Goal: Task Accomplishment & Management: Manage account settings

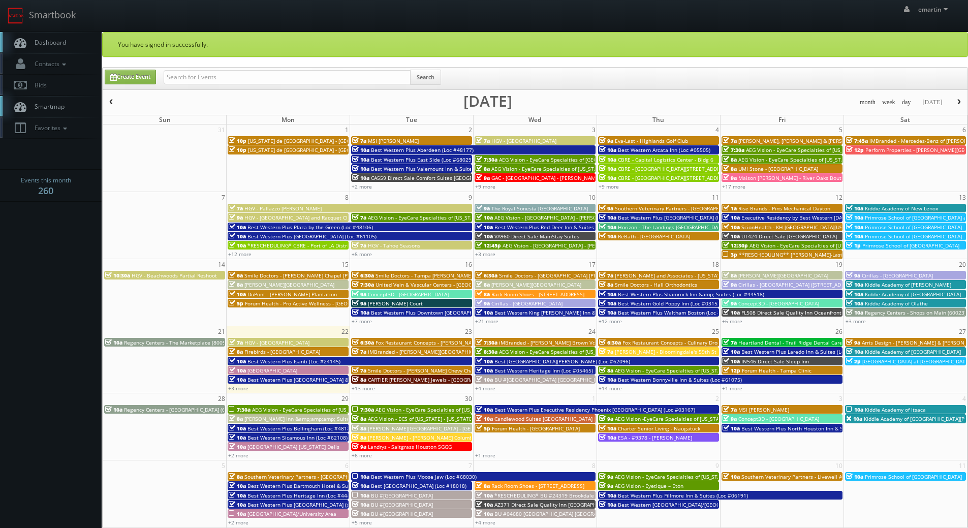
click at [193, 84] on div "Search" at bounding box center [302, 80] width 277 height 20
click at [189, 75] on input "text" at bounding box center [287, 77] width 247 height 14
type input "russell thom"
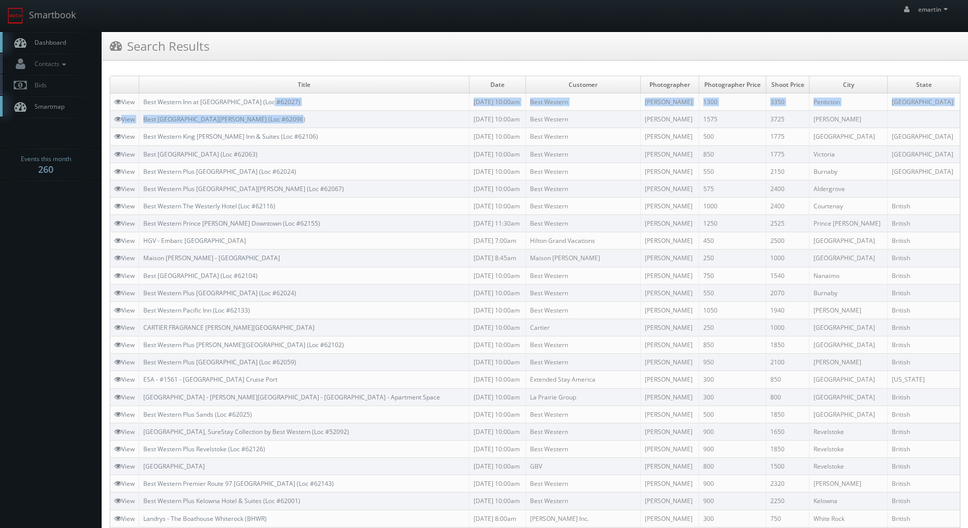
click at [369, 143] on tbody "View Best Western Inn at Penticton (Loc #62027) 10/29/2025 10:00am Best Western…" at bounding box center [535, 527] width 850 height 867
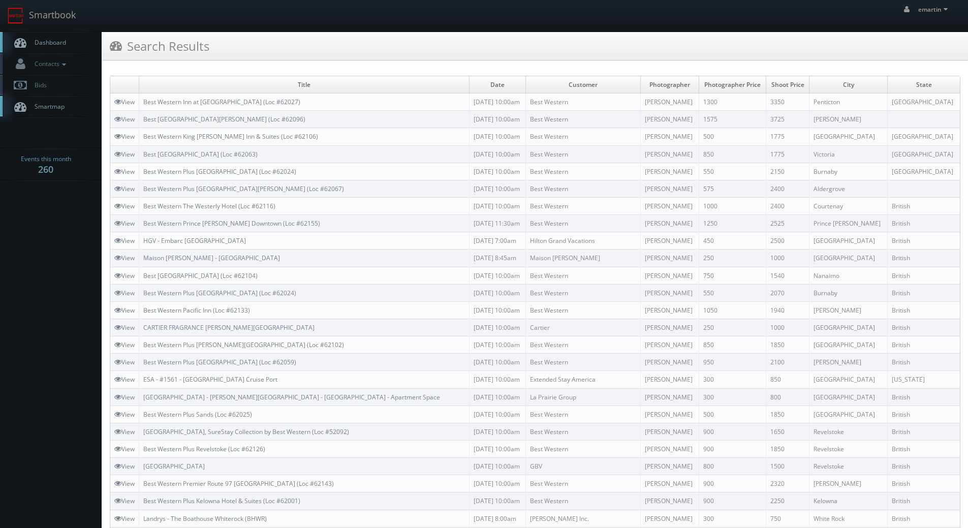
click at [454, 56] on div "Search Results" at bounding box center [535, 46] width 866 height 28
click at [251, 121] on link "Best [GEOGRAPHIC_DATA][PERSON_NAME] (Loc #62096)" at bounding box center [224, 119] width 162 height 9
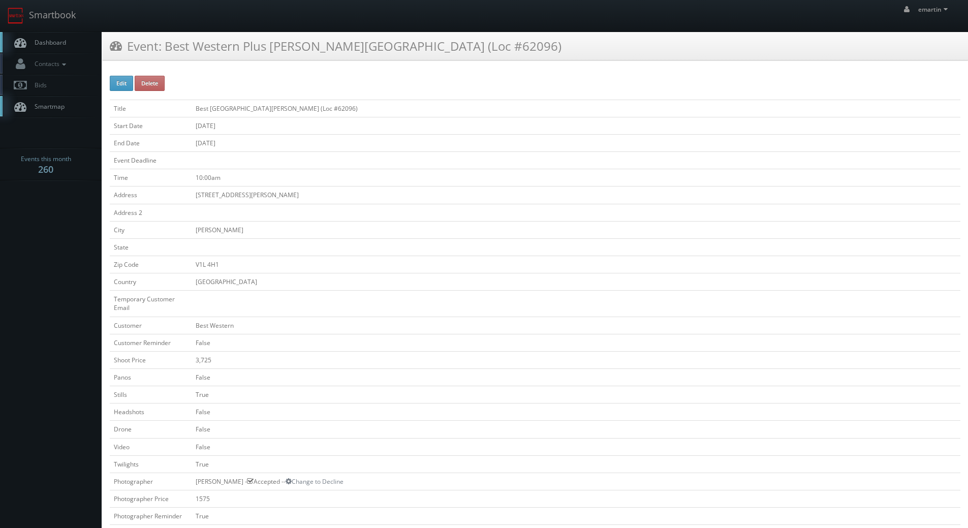
drag, startPoint x: 69, startPoint y: 42, endPoint x: 59, endPoint y: 44, distance: 10.0
click at [69, 42] on link "Dashboard" at bounding box center [51, 42] width 102 height 21
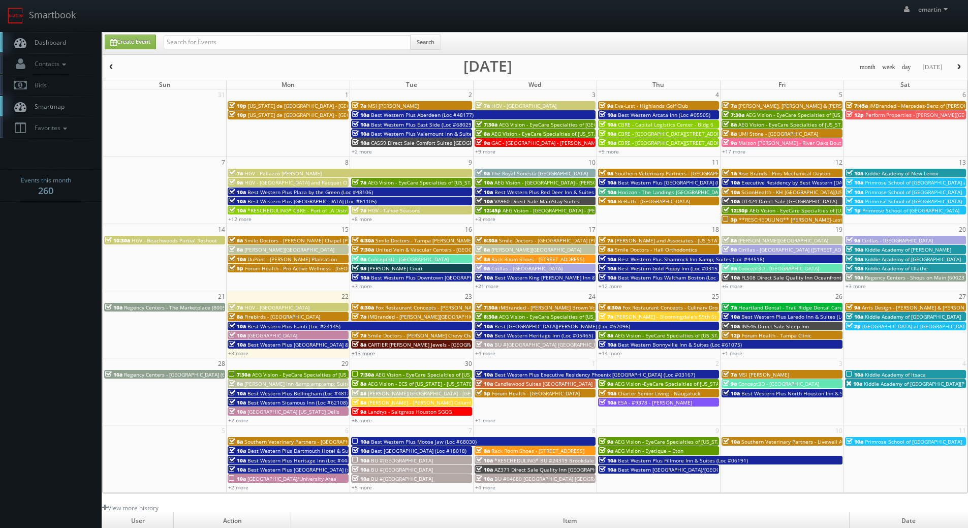
click at [363, 356] on link "+13 more" at bounding box center [363, 353] width 23 height 7
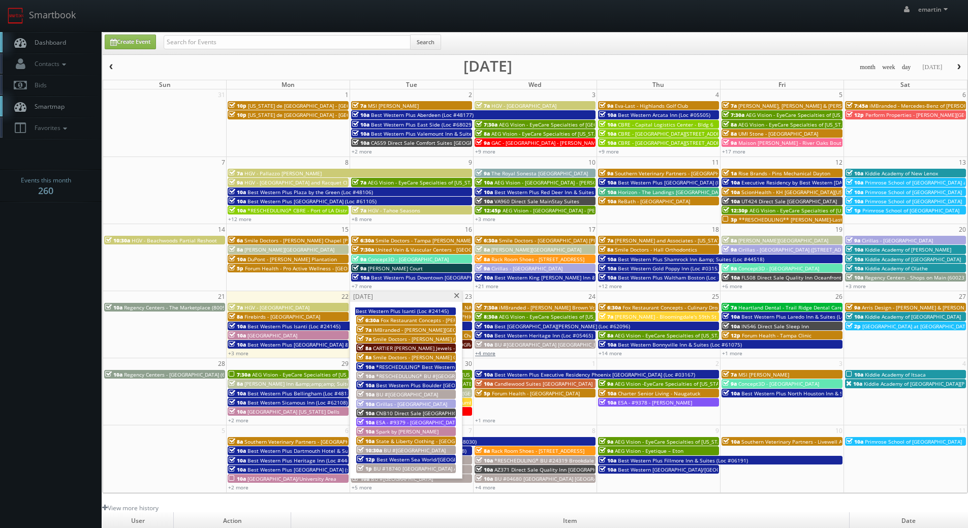
click at [494, 352] on link "+4 more" at bounding box center [485, 353] width 20 height 7
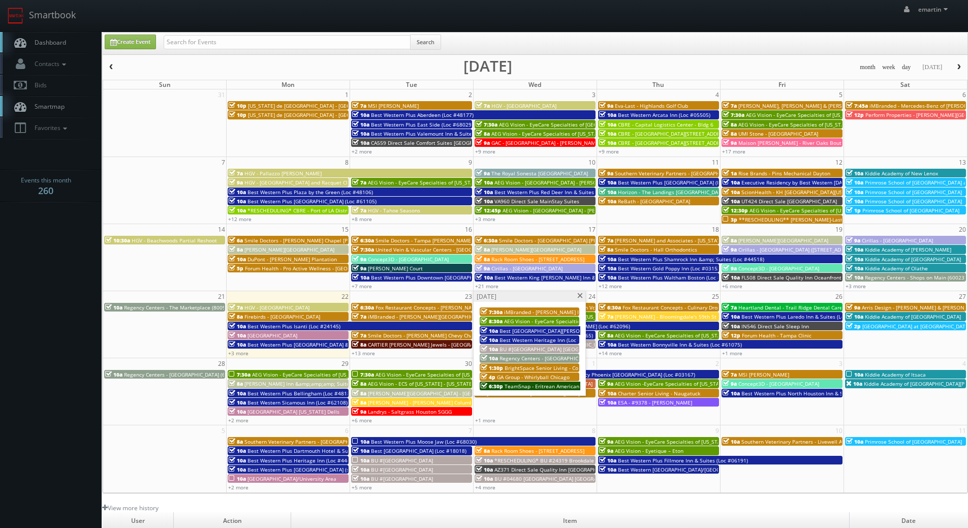
click at [71, 46] on link "Dashboard" at bounding box center [51, 42] width 102 height 21
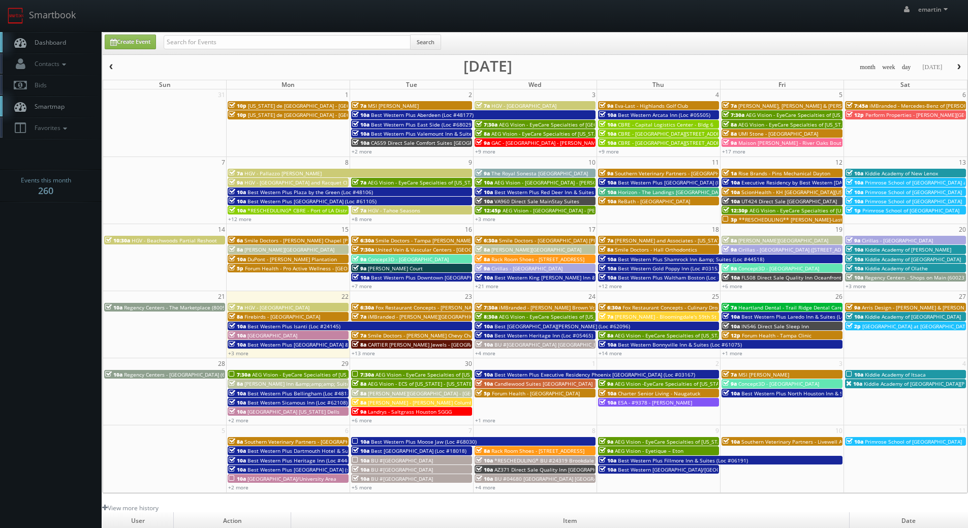
click at [470, 25] on div "emartin emartin Profile Logout" at bounding box center [484, 16] width 968 height 32
click at [613, 350] on link "+14 more" at bounding box center [610, 353] width 23 height 7
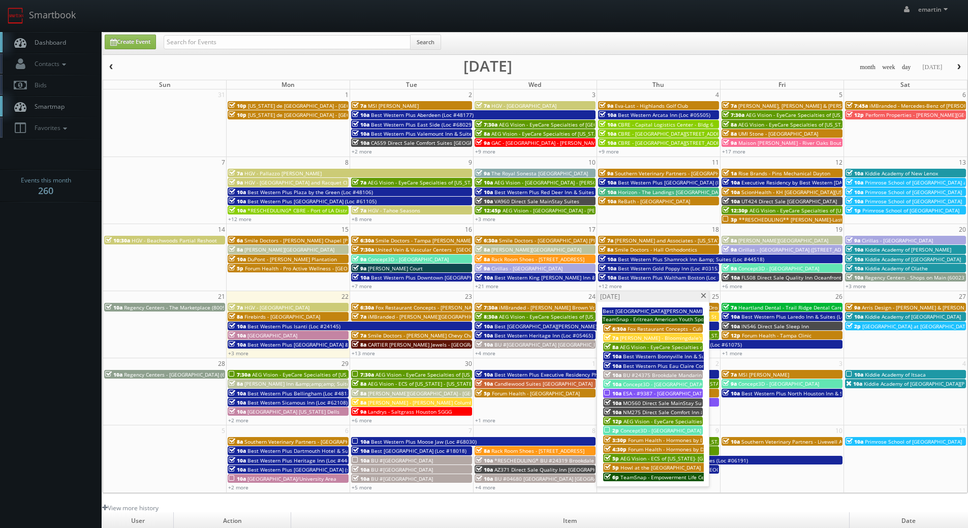
click at [667, 477] on span "TeamSnap - Empowerment Life Center" at bounding box center [667, 477] width 94 height 7
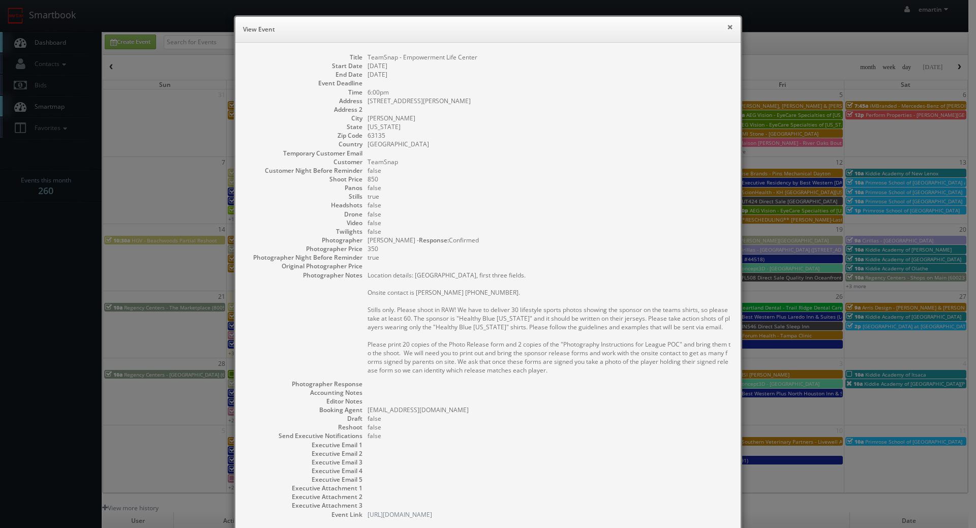
click at [728, 26] on button "×" at bounding box center [730, 26] width 6 height 7
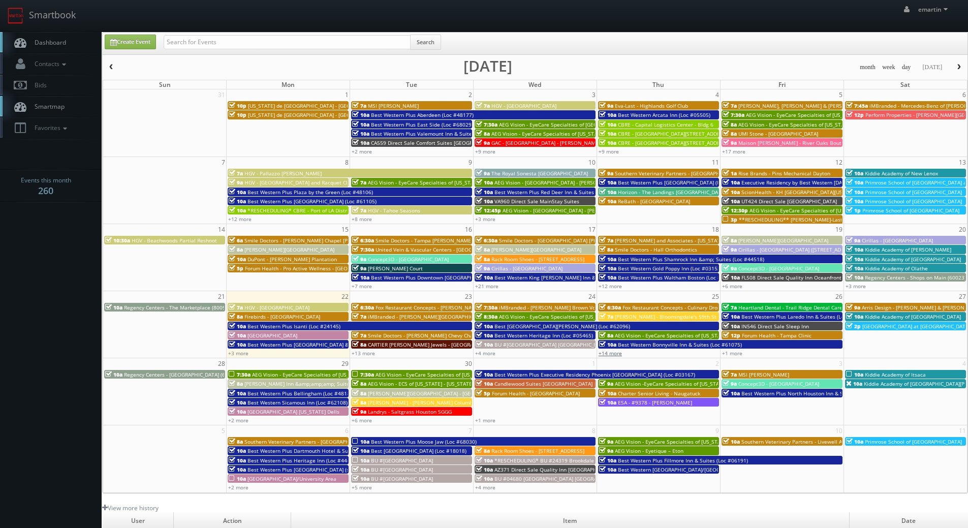
click at [609, 353] on link "+14 more" at bounding box center [610, 353] width 23 height 7
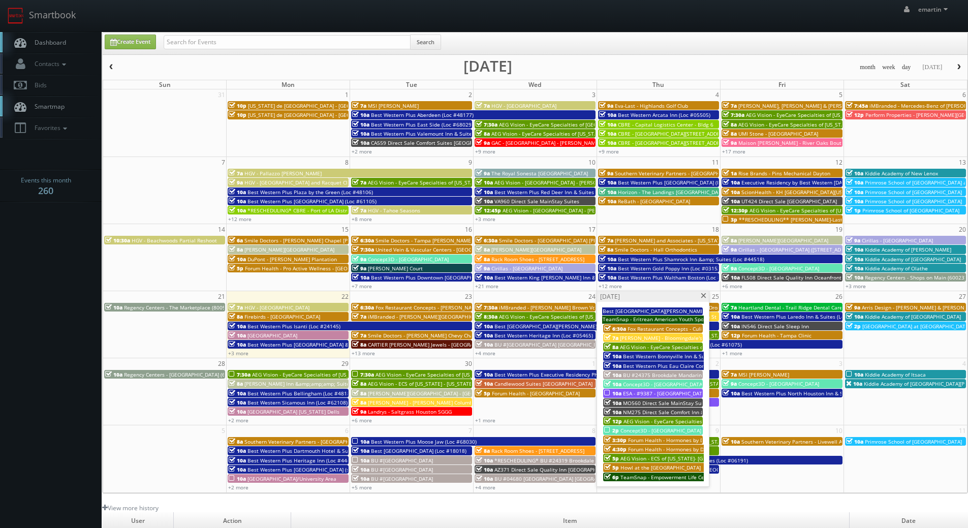
click at [219, 26] on div "emartin emartin Profile Logout" at bounding box center [484, 16] width 968 height 32
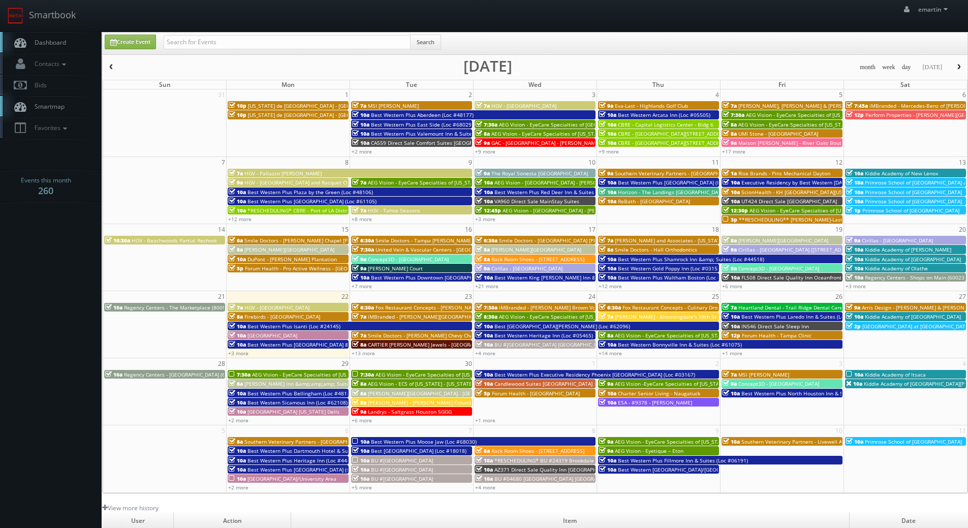
click at [223, 49] on div "Search" at bounding box center [302, 45] width 277 height 20
click at [228, 46] on input "text" at bounding box center [287, 42] width 247 height 14
type input "teamsnap"
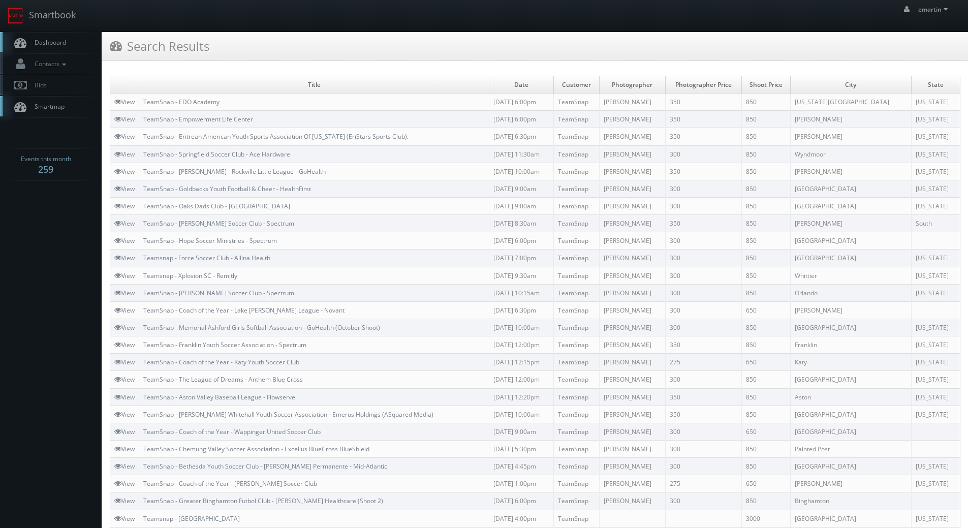
click at [380, 68] on div "Title Date Customer Photographer Photographer Price Shoot Price City State View…" at bounding box center [535, 479] width 866 height 822
click at [288, 133] on link "TeamSnap - Eritrean American Youth Sports Association Of [US_STATE] (EriStars S…" at bounding box center [275, 136] width 265 height 9
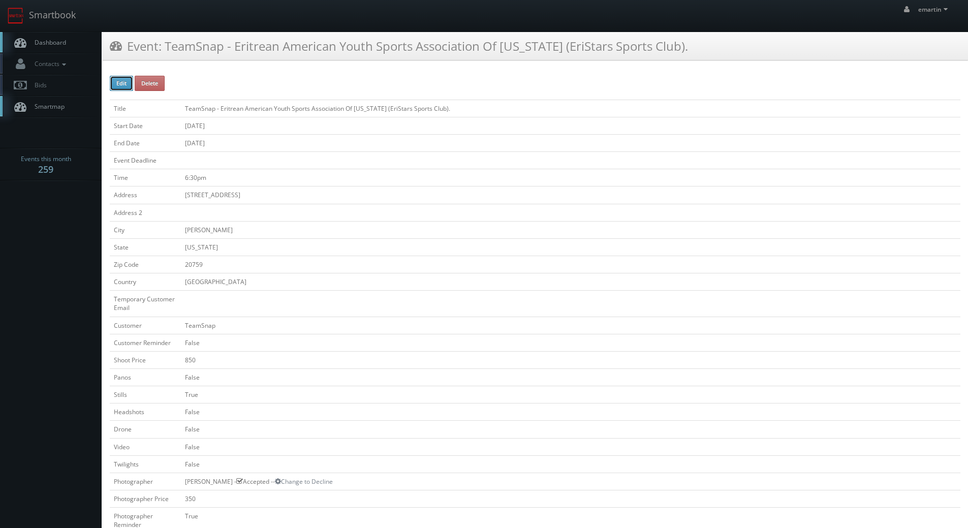
click at [118, 84] on button "Edit" at bounding box center [121, 83] width 23 height 15
type input "TeamSnap - Eritrean American Youth Sports Association Of [US_STATE] (EriStars S…"
type input "11550 Scaggsville Rd"
type input "Fulton"
type input "20759"
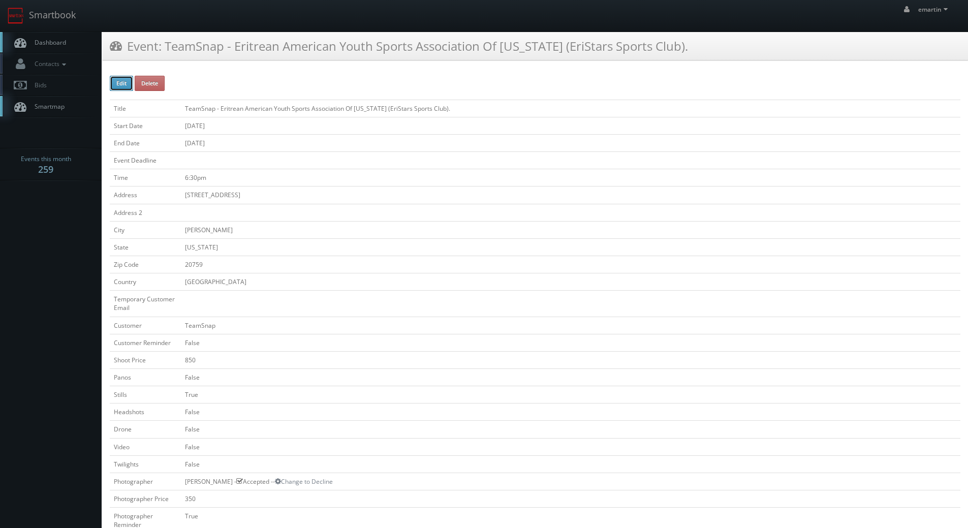
checkbox input "false"
type input "850"
checkbox input "false"
checkbox input "true"
checkbox input "false"
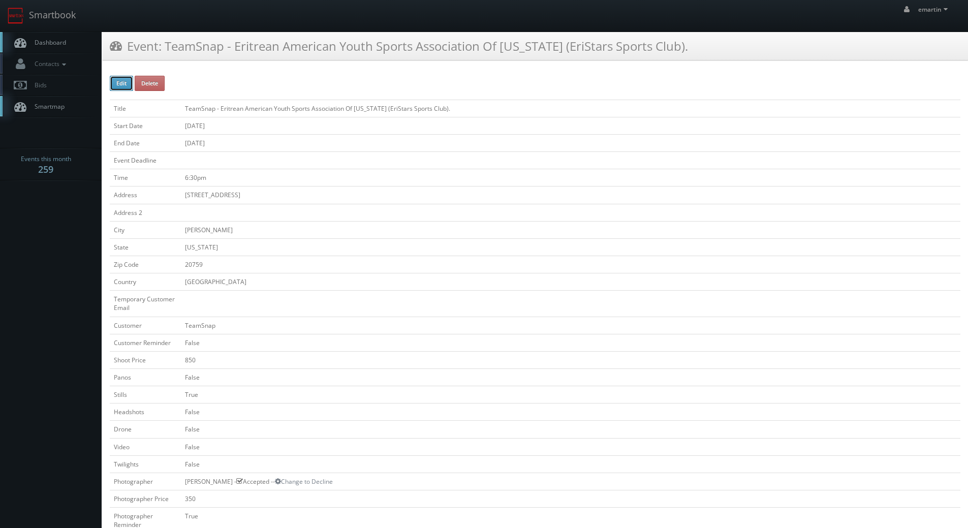
checkbox input "false"
type input "09/24/2025"
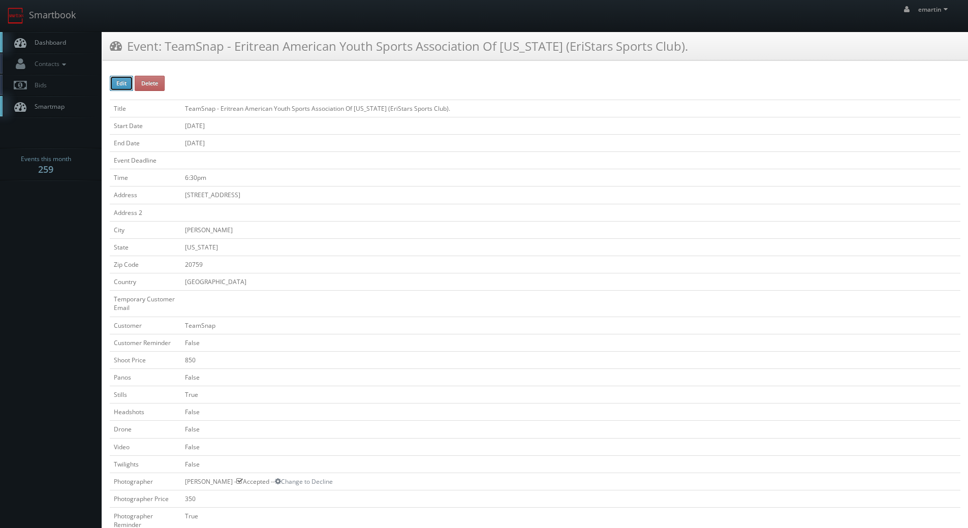
type input "09/26/2025"
type input "6:30pm"
checkbox input "true"
checkbox input "false"
type input "350"
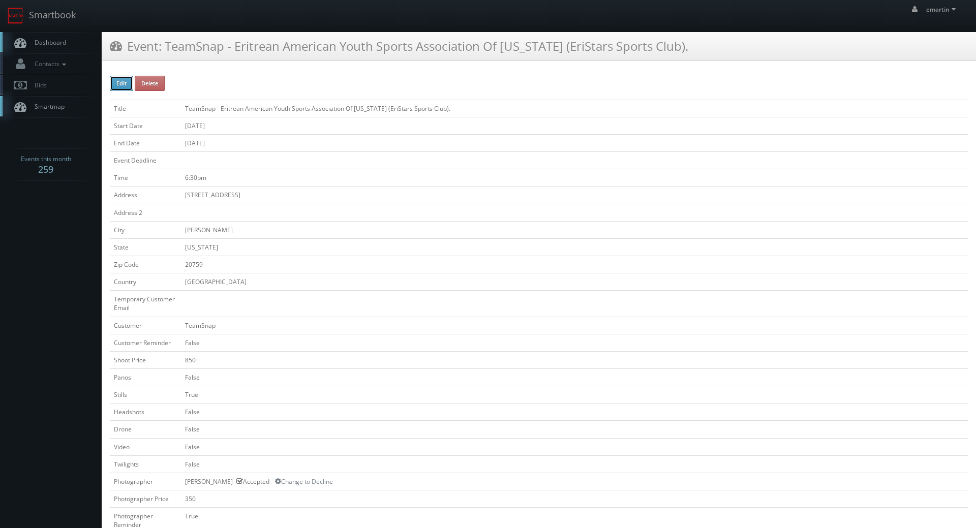
select select "[US_STATE]"
select select "[EMAIL_ADDRESS][DOMAIN_NAME]"
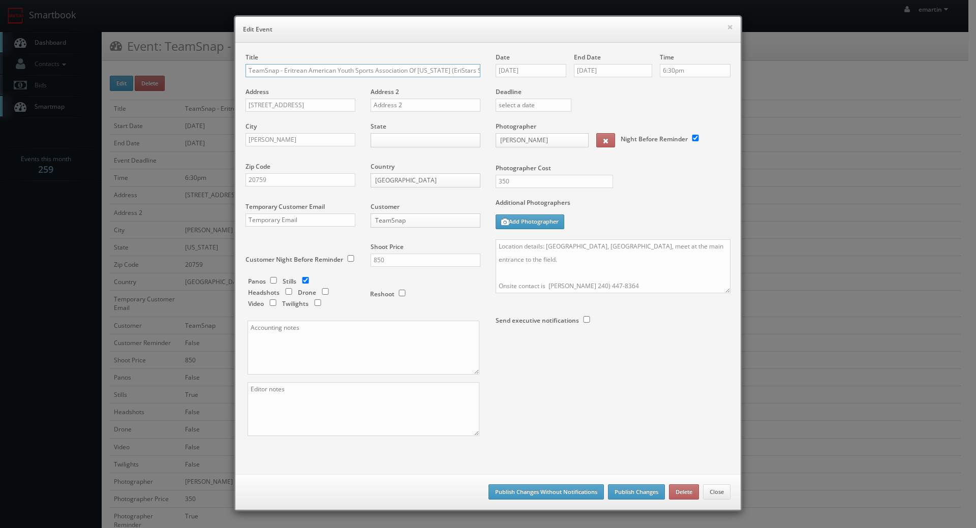
scroll to position [0, 27]
click at [526, 63] on div "Date 09/24/2025" at bounding box center [534, 70] width 78 height 35
click at [522, 60] on div "Date 09/24/2025" at bounding box center [534, 70] width 78 height 35
click at [529, 66] on input "09/24/2025" at bounding box center [530, 70] width 71 height 13
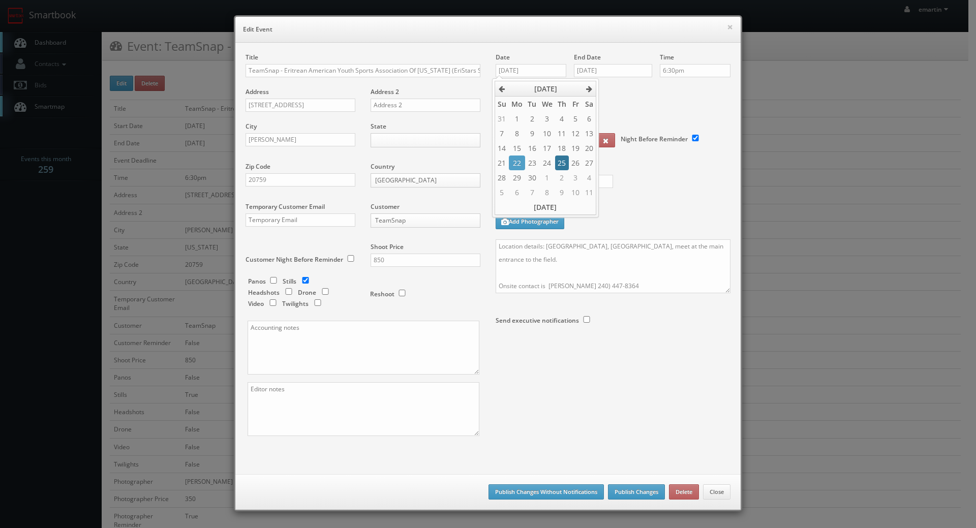
click at [557, 162] on td "25" at bounding box center [562, 163] width 14 height 15
type input "[DATE]"
click at [617, 69] on input "09/26/2025" at bounding box center [613, 70] width 78 height 13
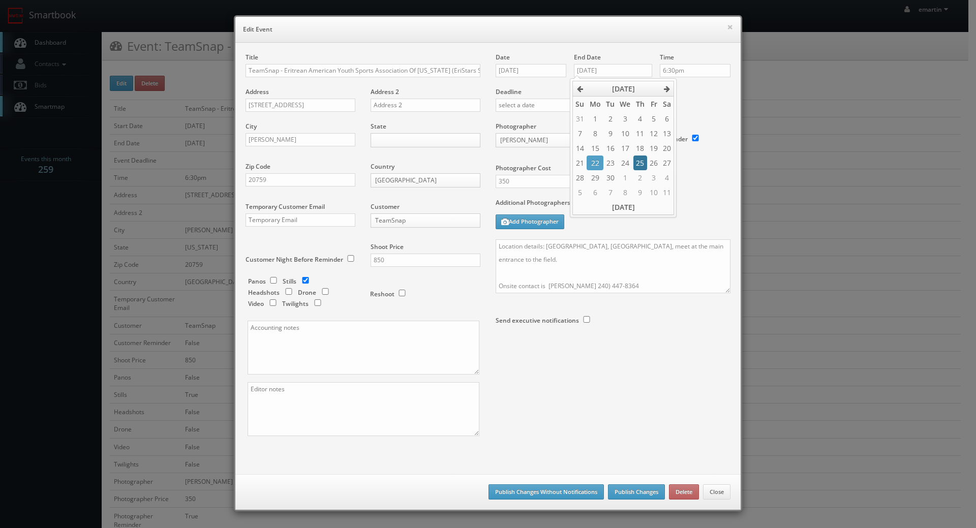
click at [635, 162] on td "25" at bounding box center [640, 163] width 14 height 15
type input "09/25/2025"
click at [656, 271] on textarea "Location details: Reservoir High School, Turf field, meet at the main entrance …" at bounding box center [612, 266] width 235 height 54
click at [629, 485] on button "Publish Changes" at bounding box center [636, 491] width 57 height 15
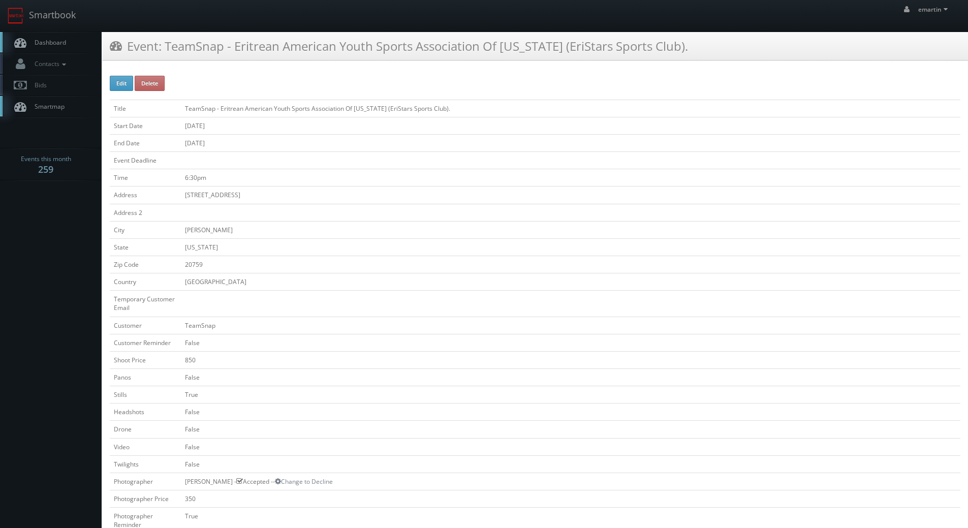
click at [49, 36] on link "Dashboard" at bounding box center [51, 42] width 102 height 21
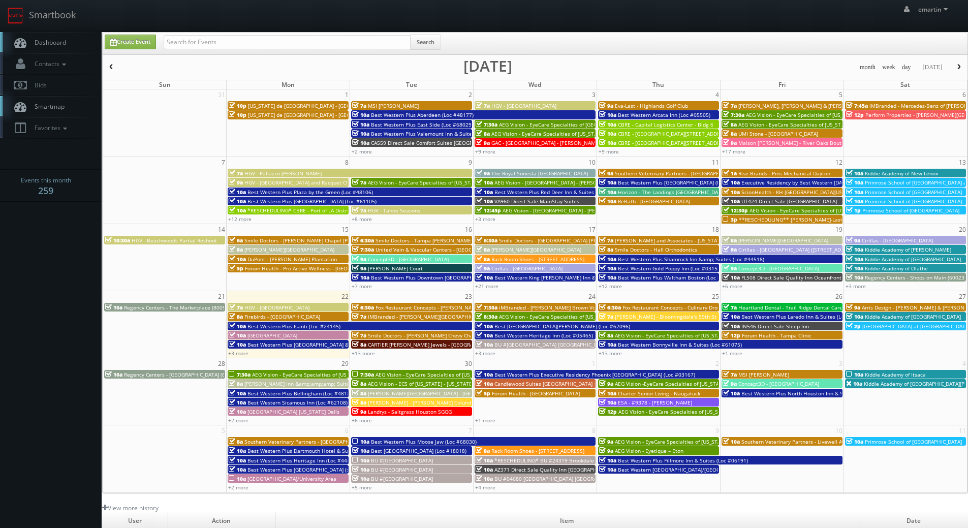
drag, startPoint x: 289, startPoint y: 49, endPoint x: 288, endPoint y: 43, distance: 6.1
click at [289, 49] on div "Search" at bounding box center [302, 45] width 277 height 20
click at [288, 43] on input "text" at bounding box center [287, 42] width 247 height 14
type input "oxnard"
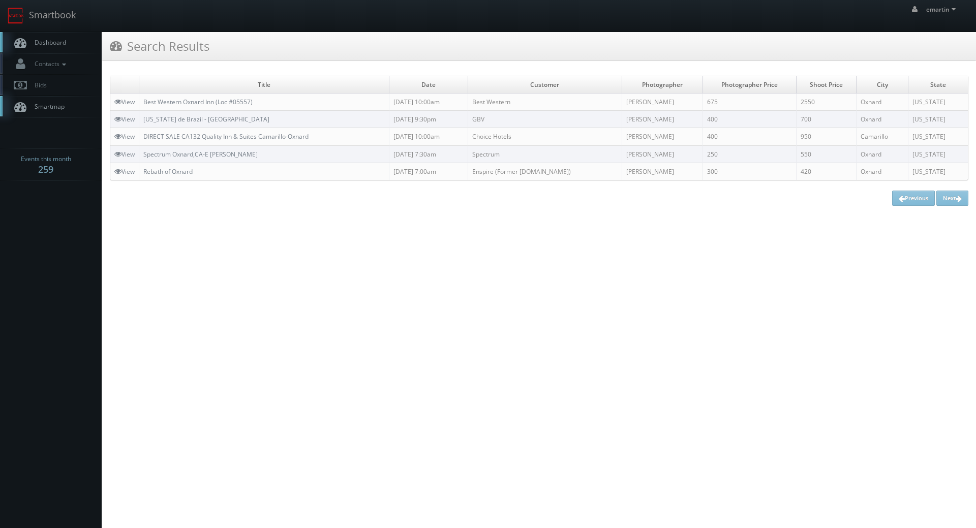
click at [72, 44] on link "Dashboard" at bounding box center [51, 42] width 102 height 21
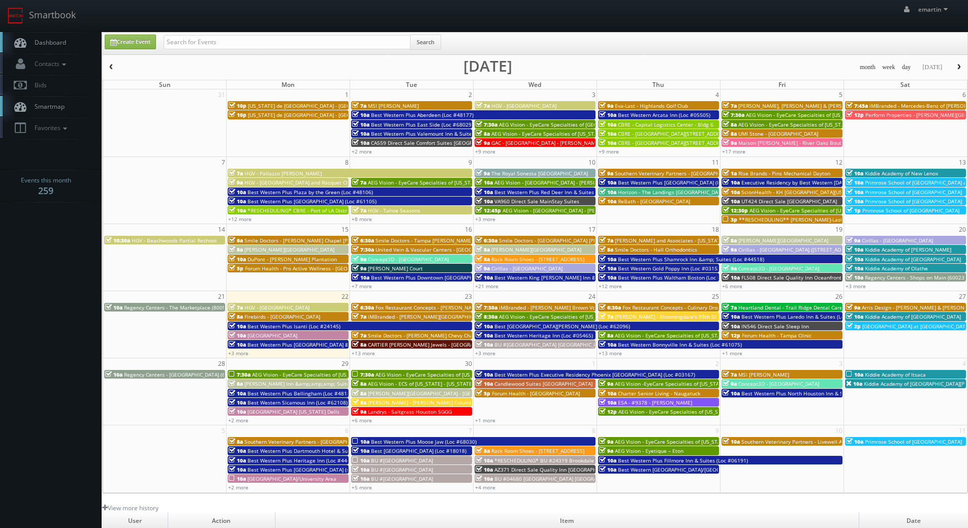
click at [76, 341] on body "Smartbook Toggle Side Navigation Toggle Top Navigation emartin emartin Profile …" at bounding box center [484, 351] width 968 height 703
click at [45, 44] on span "Dashboard" at bounding box center [47, 42] width 37 height 9
click at [241, 354] on link "+3 more" at bounding box center [238, 353] width 20 height 7
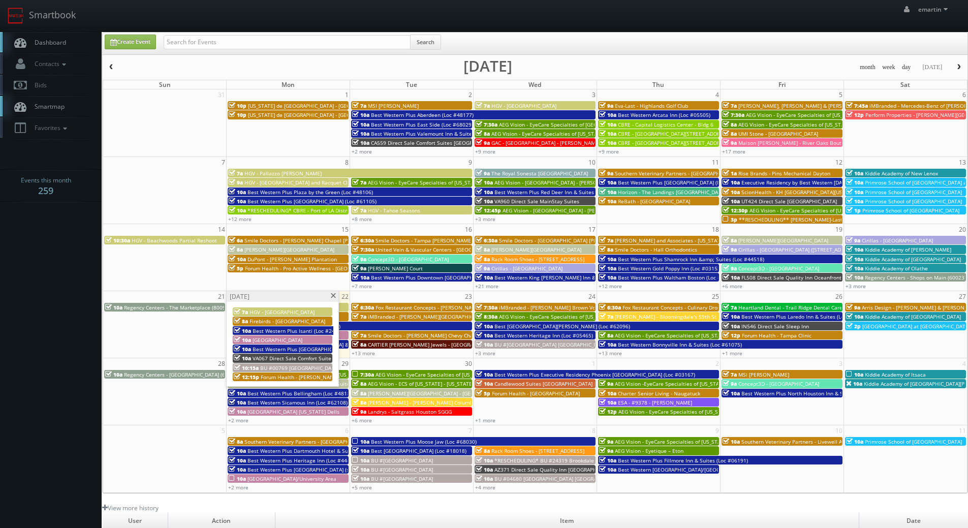
click at [258, 359] on span "VA067 Direct Sale Comfort Suites [GEOGRAPHIC_DATA]" at bounding box center [319, 358] width 133 height 7
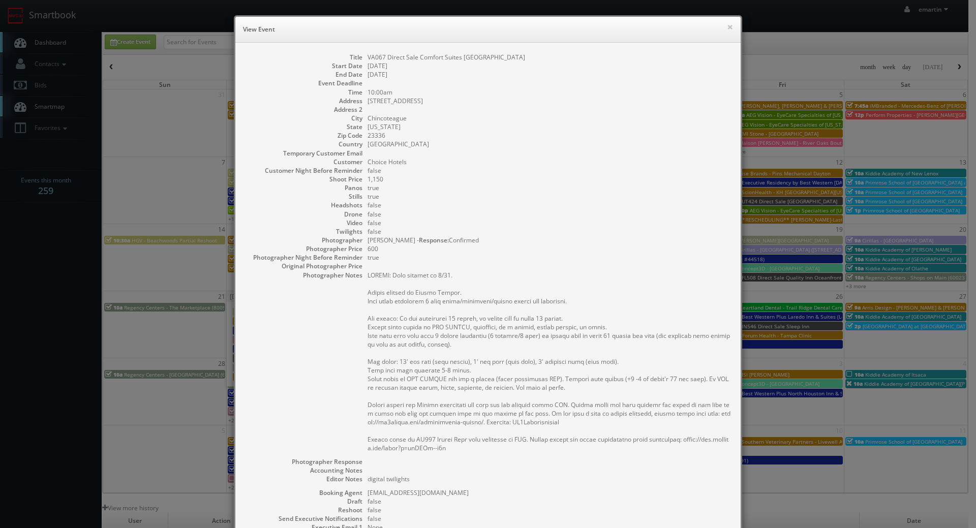
click at [561, 27] on h6 "View Event" at bounding box center [488, 29] width 490 height 10
click at [510, 243] on dd "Natalia Scrimgeour - Response: Confirmed" at bounding box center [548, 240] width 363 height 9
click at [502, 282] on pre at bounding box center [548, 361] width 363 height 181
click at [727, 29] on button "×" at bounding box center [730, 26] width 6 height 7
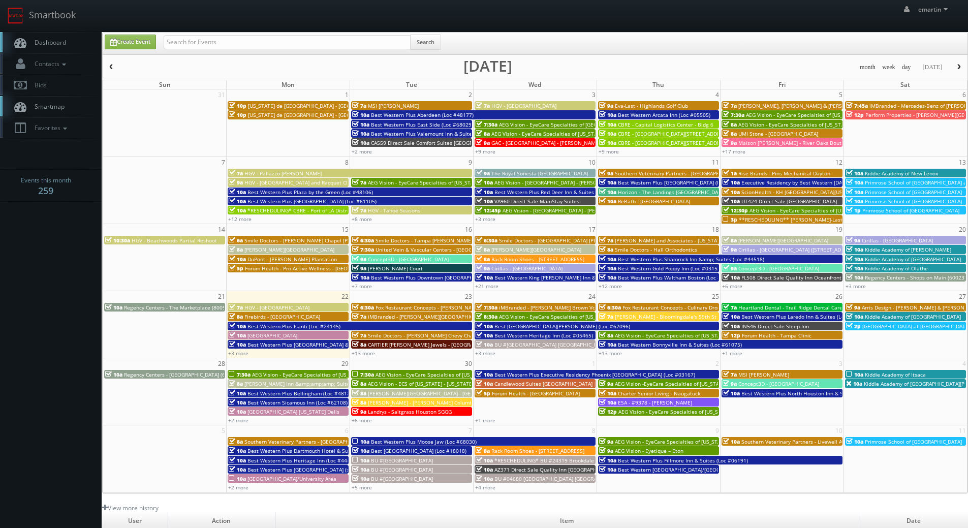
click at [47, 39] on span "Dashboard" at bounding box center [47, 42] width 37 height 9
drag, startPoint x: 55, startPoint y: 259, endPoint x: 69, endPoint y: 120, distance: 139.9
click at [54, 259] on body "Smartbook Toggle Side Navigation Toggle Top Navigation emartin emartin Profile …" at bounding box center [484, 351] width 968 height 703
click at [75, 39] on link "Dashboard" at bounding box center [51, 42] width 102 height 21
click at [55, 39] on span "Dashboard" at bounding box center [47, 42] width 37 height 9
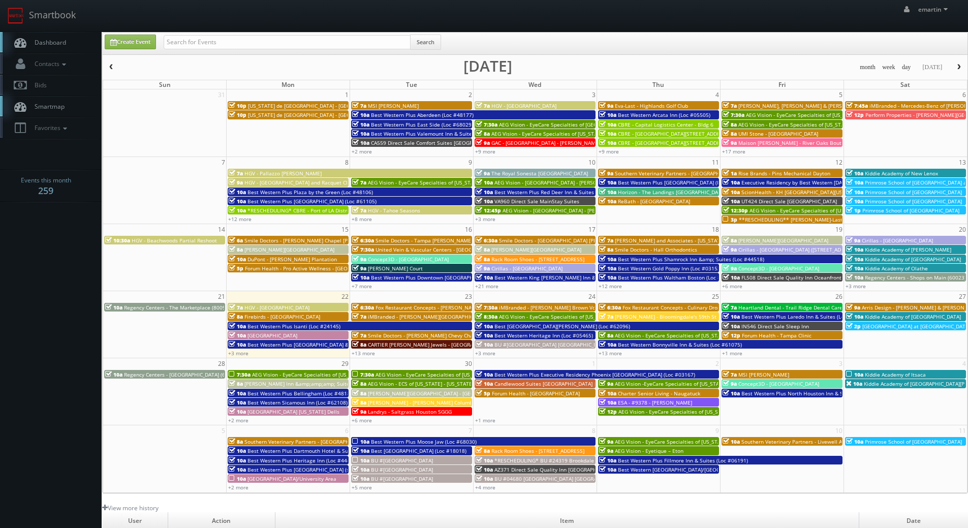
click at [379, 315] on span "iMBranded - Beverly Hills BMW" at bounding box center [436, 316] width 136 height 7
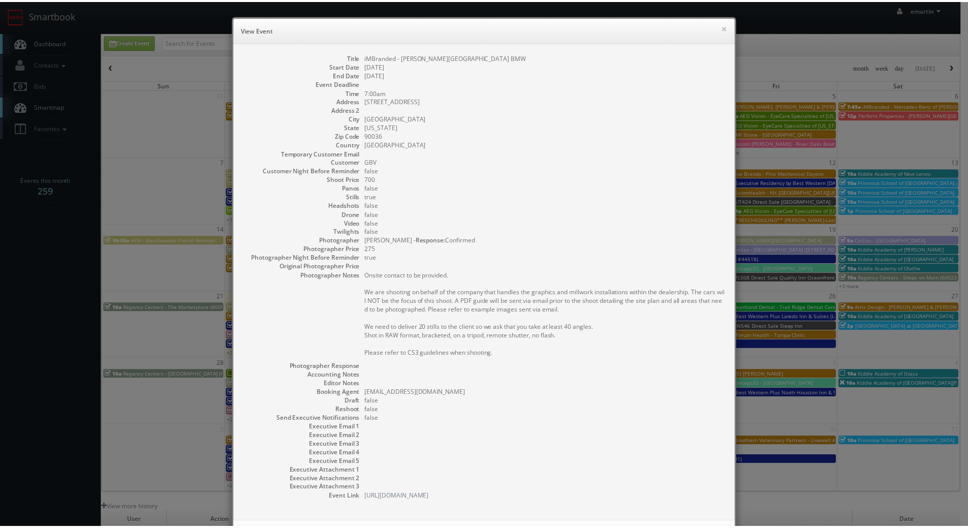
scroll to position [46, 0]
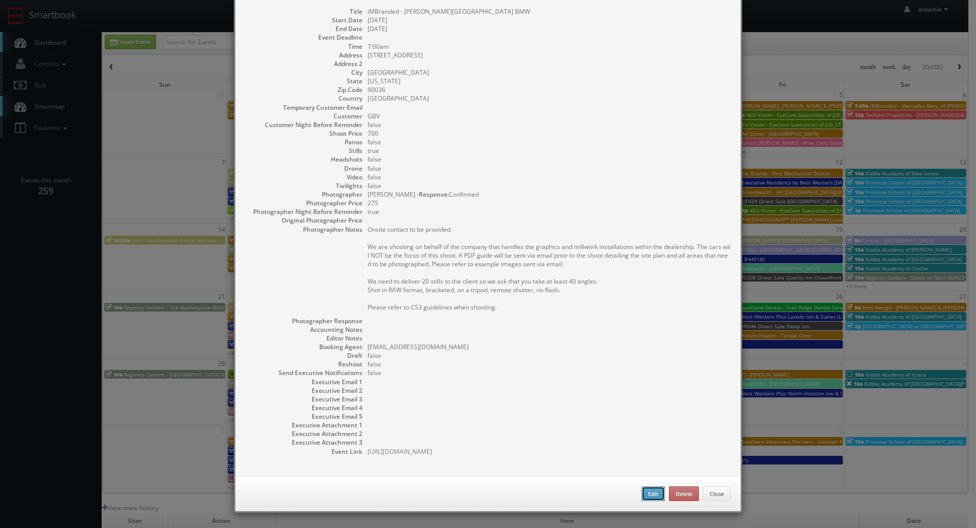
click at [647, 492] on button "Edit" at bounding box center [652, 493] width 23 height 15
type input "iMBranded - Beverly Hills BMW"
type input "5070 Wilshire Blvd"
type input "Los Angeles"
type input "90036"
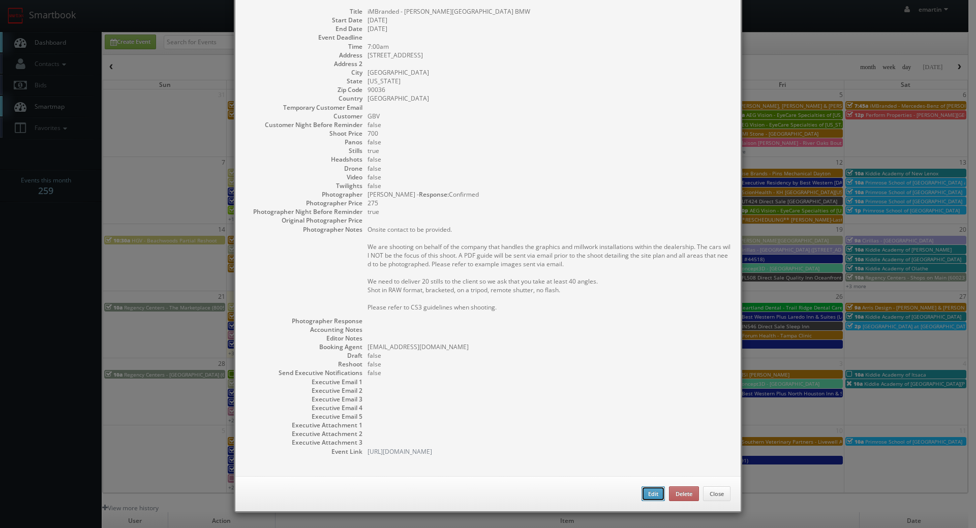
type input "700"
checkbox input "true"
type input "[DATE]"
type input "7:00am"
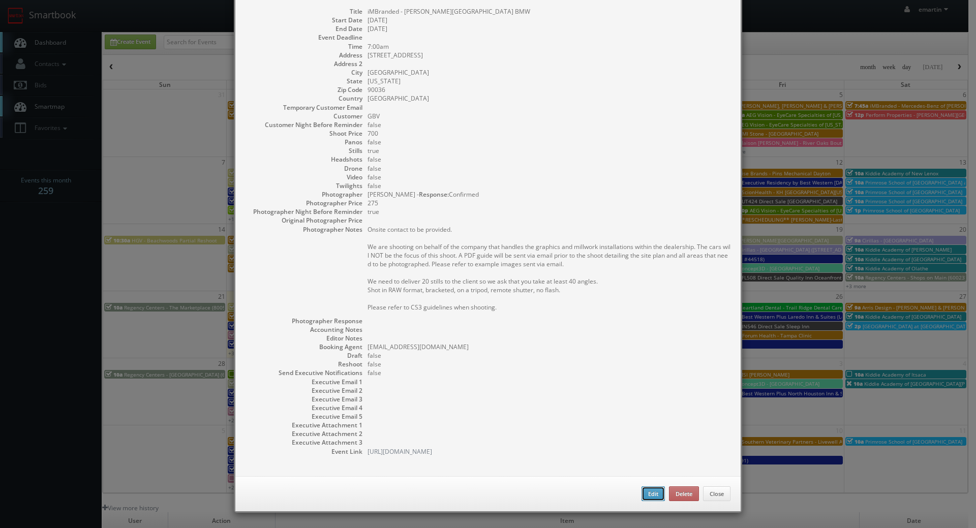
checkbox input "true"
type textarea "Onsite contact to be provided. We are shooting on behalf of the company that ha…"
select select "[US_STATE]"
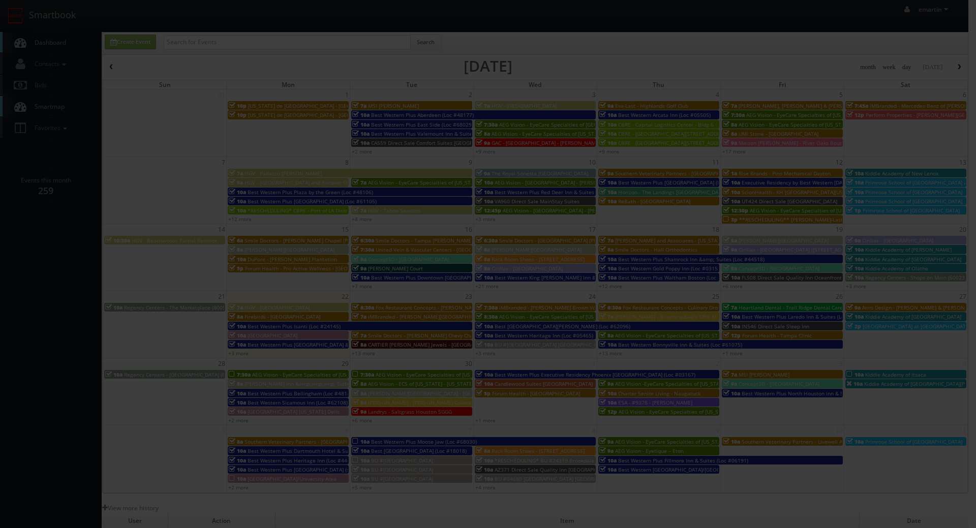
type input "700"
type input "275"
select select "fake72@mg.cs3calendar.com"
select select "jordancpalacio@gmail.com"
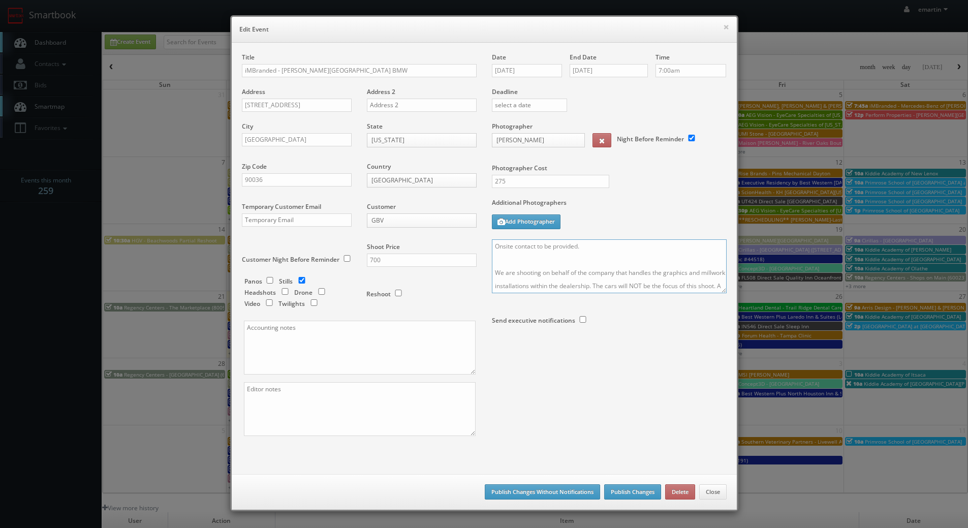
drag, startPoint x: 599, startPoint y: 246, endPoint x: 536, endPoint y: 247, distance: 63.0
click at [536, 247] on textarea "Onsite contact to be provided. We are shooting on behalf of the company that ha…" at bounding box center [609, 266] width 235 height 54
click at [566, 245] on textarea "Onsite contact is Thomas Tuschak We are shooting on behalf of the company that …" at bounding box center [609, 266] width 235 height 54
click at [635, 235] on div "Additional Photographers Add Photographer" at bounding box center [609, 218] width 235 height 41
click at [632, 246] on textarea "Onsite contact is Thomas Yuschak We are shooting on behalf of the company that …" at bounding box center [609, 266] width 235 height 54
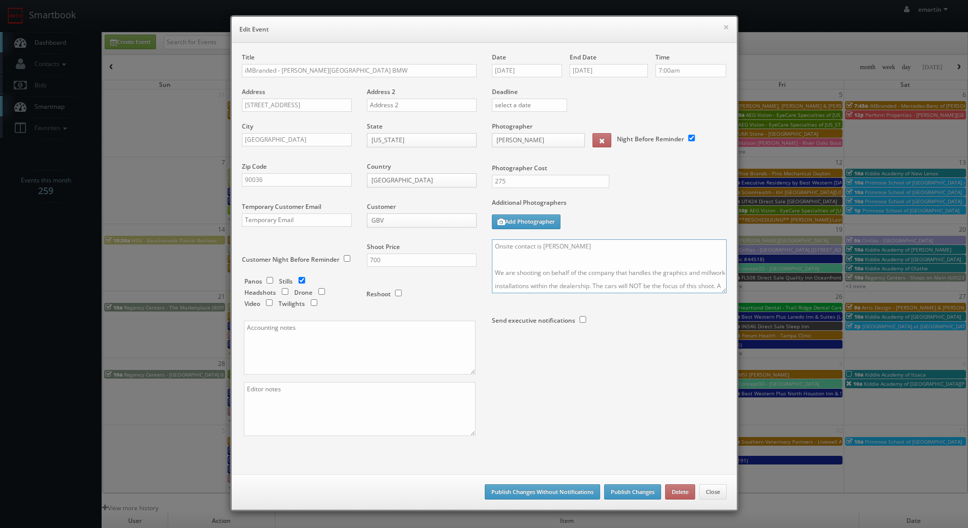
paste textarea "(213) 442-8954"
type textarea "Onsite contact is Thomas Yuschak (213) 442-8954 We are shooting on behalf of th…"
click at [639, 494] on button "Publish Changes" at bounding box center [632, 491] width 57 height 15
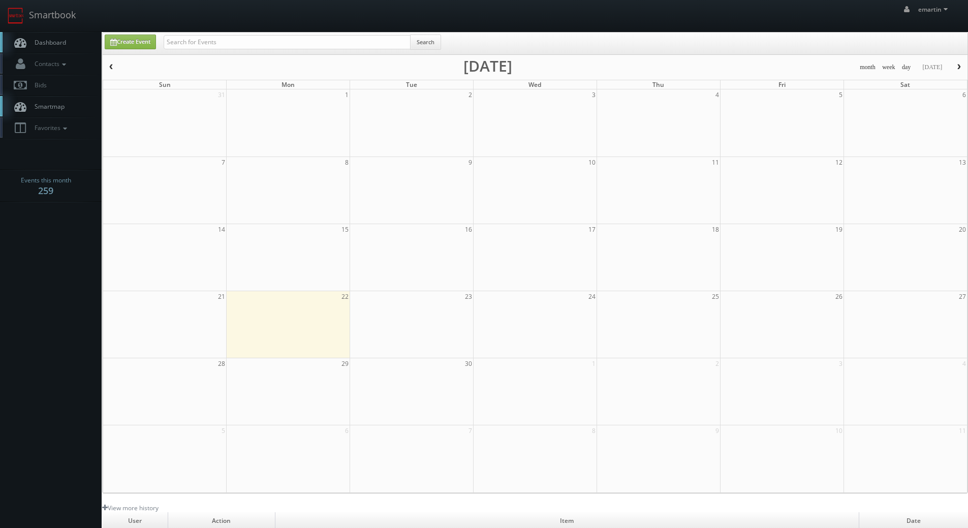
drag, startPoint x: 74, startPoint y: 39, endPoint x: 8, endPoint y: 49, distance: 66.8
click at [74, 39] on link "Dashboard" at bounding box center [51, 42] width 102 height 21
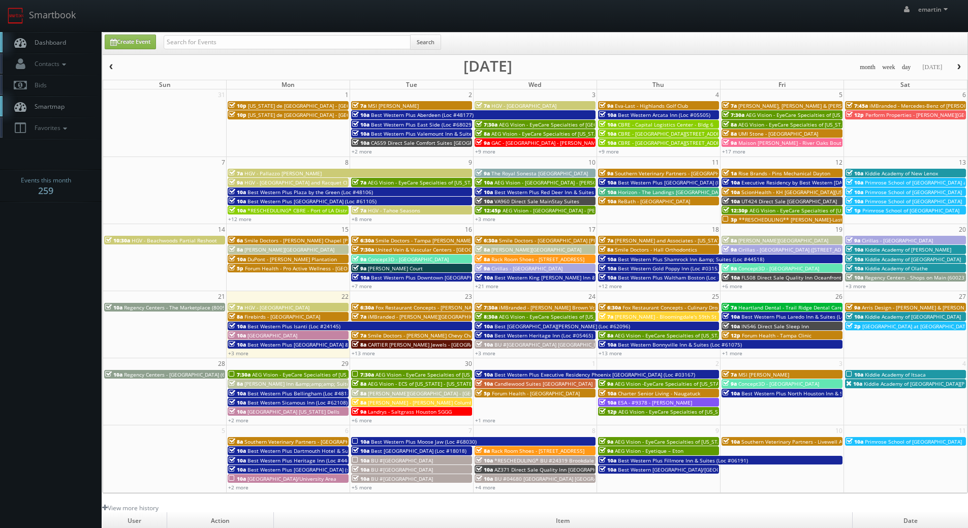
click at [65, 37] on link "Dashboard" at bounding box center [51, 42] width 102 height 21
click at [63, 255] on body "Smartbook Toggle Side Navigation Toggle Top Navigation emartin emartin Profile …" at bounding box center [484, 351] width 968 height 703
click at [48, 273] on body "Smartbook Toggle Side Navigation Toggle Top Navigation emartin emartin Profile …" at bounding box center [484, 351] width 968 height 703
click at [51, 38] on link "Dashboard" at bounding box center [51, 42] width 102 height 21
click at [49, 40] on span "Dashboard" at bounding box center [47, 42] width 37 height 9
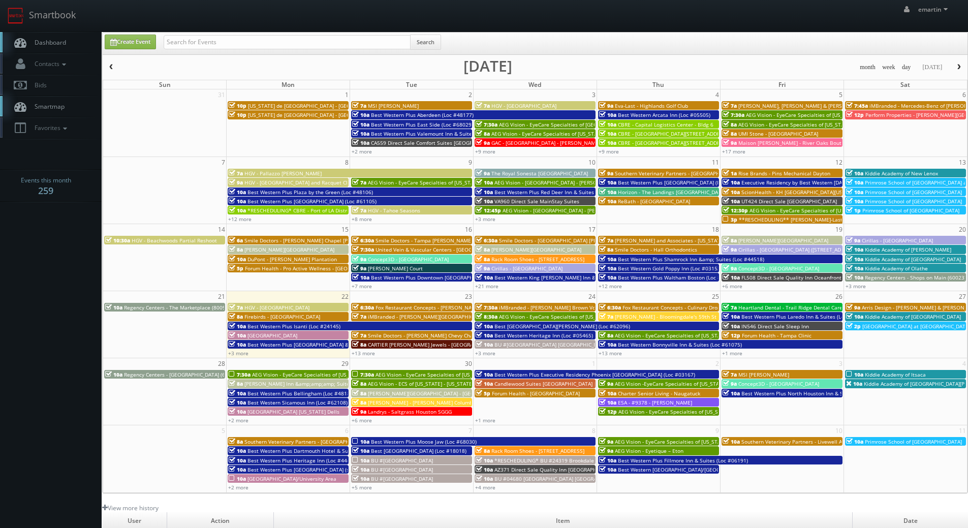
click at [44, 40] on span "Dashboard" at bounding box center [47, 42] width 37 height 9
click at [53, 222] on body "Smartbook Toggle Side Navigation Toggle Top Navigation emartin emartin Profile …" at bounding box center [484, 351] width 968 height 703
click at [68, 304] on body "Smartbook Toggle Side Navigation Toggle Top Navigation emartin emartin Profile …" at bounding box center [484, 351] width 968 height 703
click at [60, 49] on link "Dashboard" at bounding box center [51, 42] width 102 height 21
drag, startPoint x: 0, startPoint y: 0, endPoint x: 76, endPoint y: 339, distance: 347.4
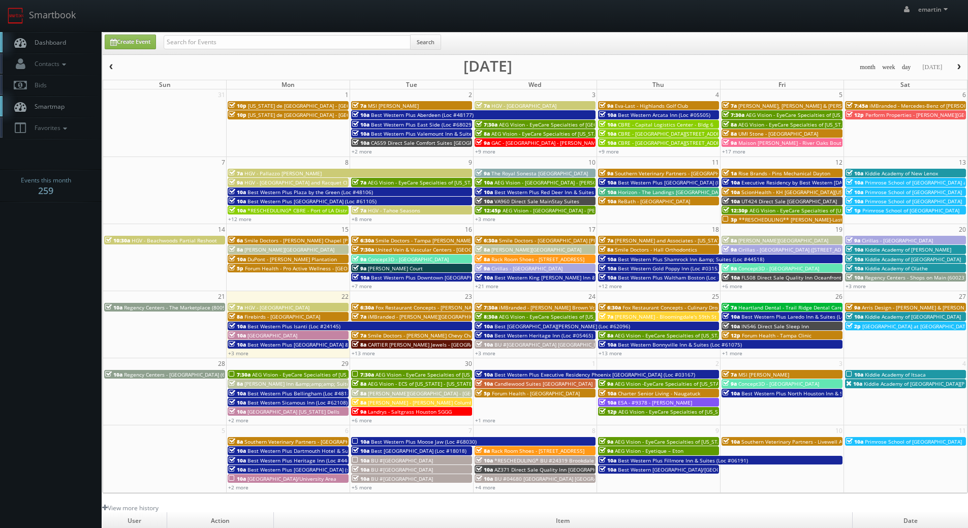
click at [76, 339] on body "Smartbook Toggle Side Navigation Toggle Top Navigation emartin emartin Profile …" at bounding box center [484, 351] width 968 height 703
drag, startPoint x: 56, startPoint y: 36, endPoint x: 86, endPoint y: 186, distance: 153.5
click at [56, 36] on link "Dashboard" at bounding box center [51, 42] width 102 height 21
click at [148, 48] on link "Create Event" at bounding box center [130, 42] width 51 height 15
type input "[DATE]"
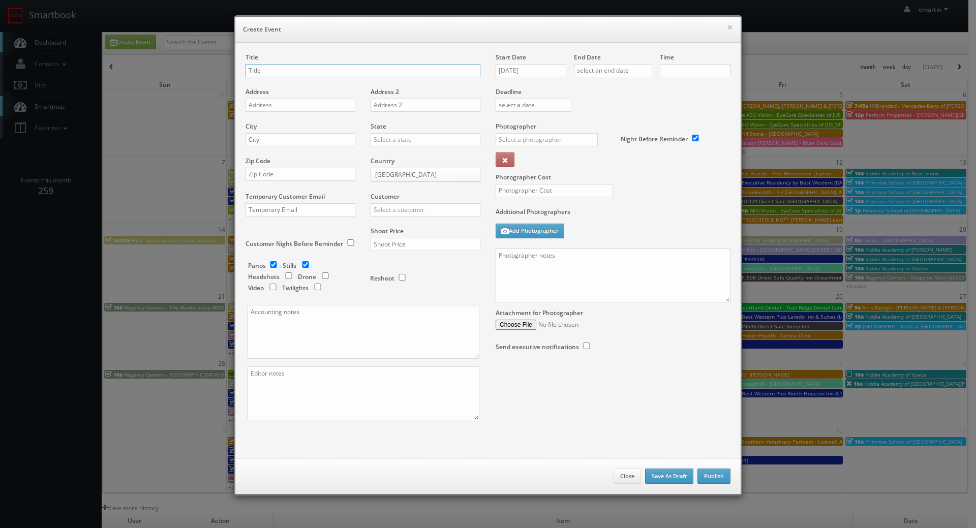
checkbox input "true"
type input "10:00am"
checkbox input "true"
click at [539, 65] on input "[DATE]" at bounding box center [530, 70] width 71 height 13
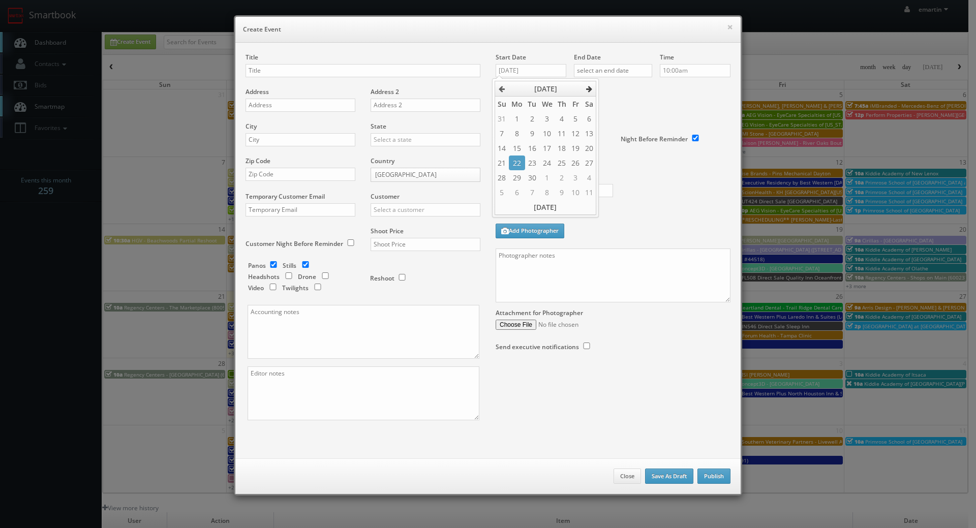
click at [586, 92] on th at bounding box center [589, 88] width 14 height 15
click at [544, 163] on td "22" at bounding box center [547, 163] width 16 height 15
type input "10/22/2025"
click at [615, 74] on input "text" at bounding box center [613, 70] width 78 height 13
click at [667, 88] on icon at bounding box center [667, 88] width 6 height 7
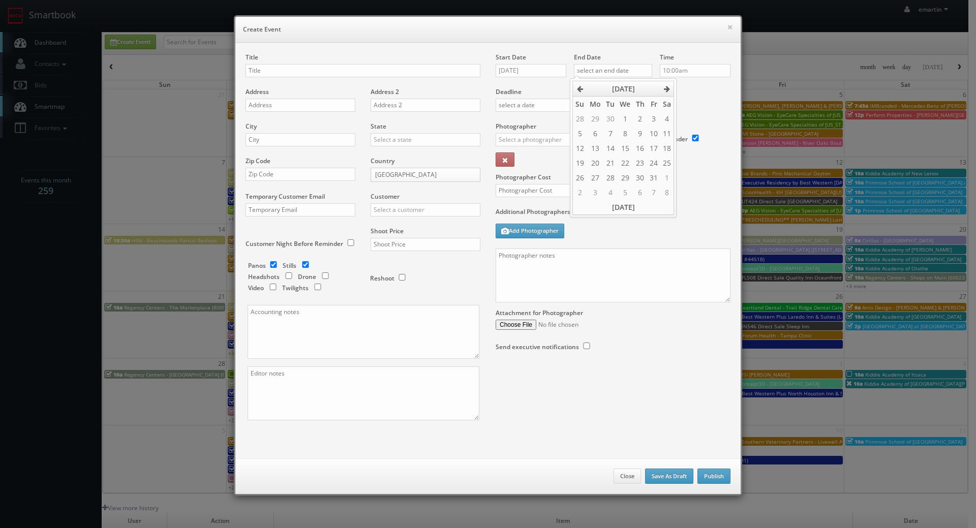
drag, startPoint x: 637, startPoint y: 164, endPoint x: 681, endPoint y: 139, distance: 51.2
click at [637, 164] on td "23" at bounding box center [640, 163] width 14 height 15
type input "10/23/2025"
click at [717, 102] on div "Deadline" at bounding box center [613, 87] width 250 height 69
drag, startPoint x: 314, startPoint y: 59, endPoint x: 311, endPoint y: 72, distance: 12.5
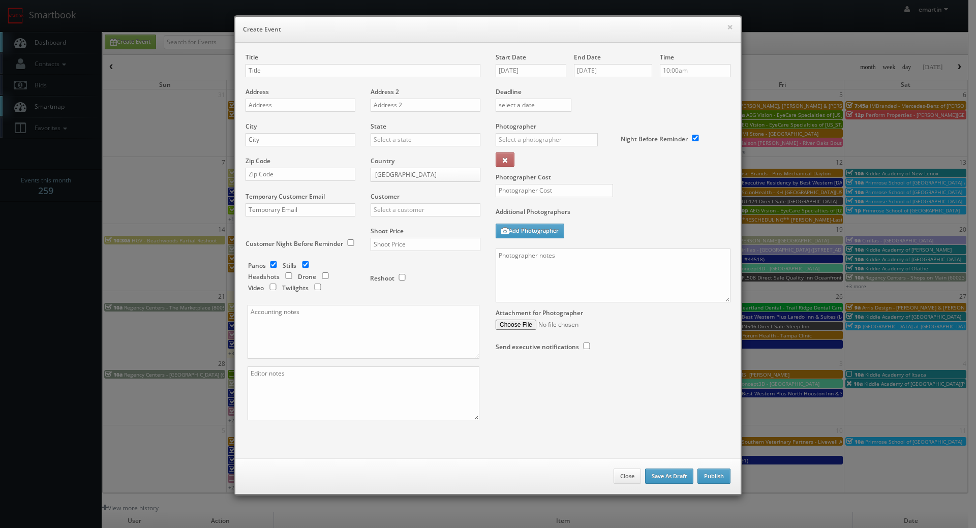
click at [313, 67] on div "Title" at bounding box center [362, 70] width 235 height 35
click at [311, 72] on input "text" at bounding box center [362, 70] width 235 height 13
paste input "Best Western Plus Northwoods Inn"
click at [409, 71] on input "Best Western Plus Northwoods Inn (Loc #" at bounding box center [362, 70] width 235 height 13
paste input "05435"
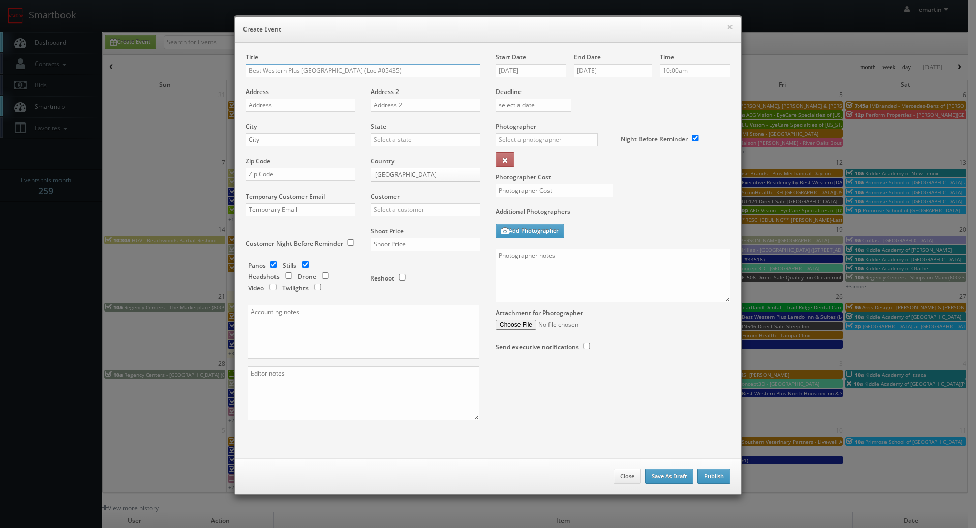
type input "Best Western Plus Northwoods Inn (Loc #05435)"
click at [326, 106] on input "text" at bounding box center [300, 105] width 110 height 13
paste input "655 US Highway 101 S"
type input "655 US Highway 101 S"
drag, startPoint x: 324, startPoint y: 142, endPoint x: 342, endPoint y: 139, distance: 18.0
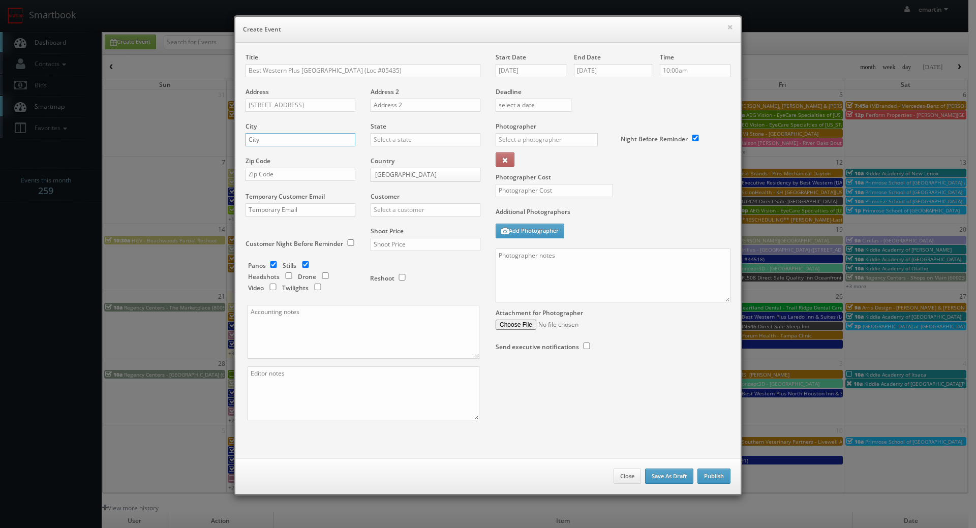
click at [324, 142] on input "text" at bounding box center [300, 139] width 110 height 13
paste input "Crescent City"
type input "Crescent City"
click at [392, 137] on input "text" at bounding box center [425, 139] width 110 height 13
click at [401, 153] on div "[US_STATE]" at bounding box center [425, 156] width 109 height 17
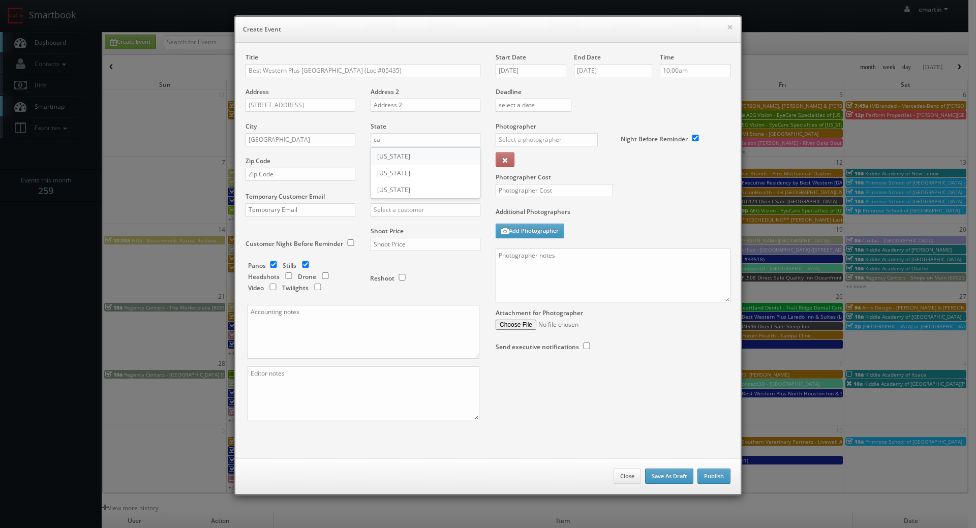
type input "[US_STATE]"
drag, startPoint x: 297, startPoint y: 189, endPoint x: 296, endPoint y: 173, distance: 15.8
click at [295, 185] on div "Zip Code" at bounding box center [303, 174] width 117 height 35
click at [296, 173] on input "text" at bounding box center [300, 174] width 110 height 13
paste input "95531"
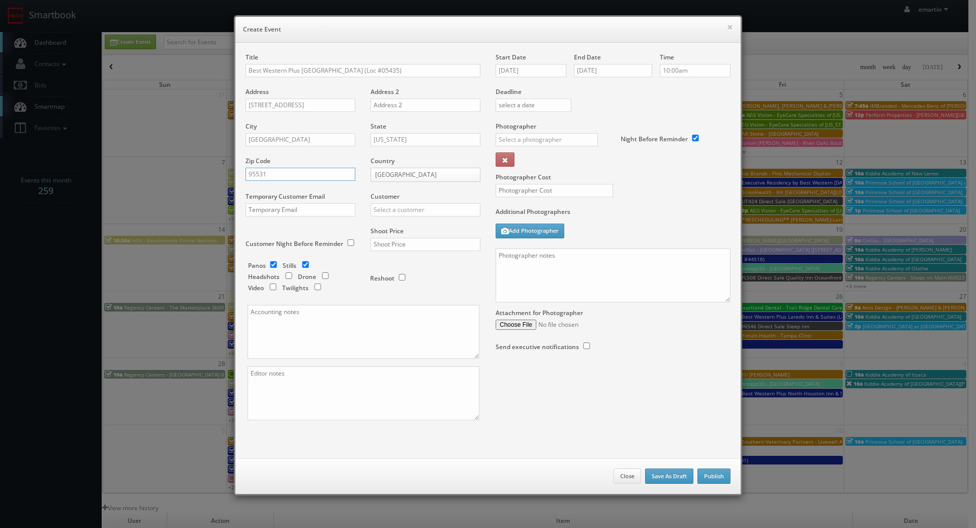
type input "95531"
drag, startPoint x: 400, startPoint y: 206, endPoint x: 394, endPoint y: 211, distance: 7.2
click at [399, 207] on input "text" at bounding box center [425, 209] width 110 height 13
click at [388, 225] on div "Best Western" at bounding box center [425, 226] width 109 height 17
type input "Best Western"
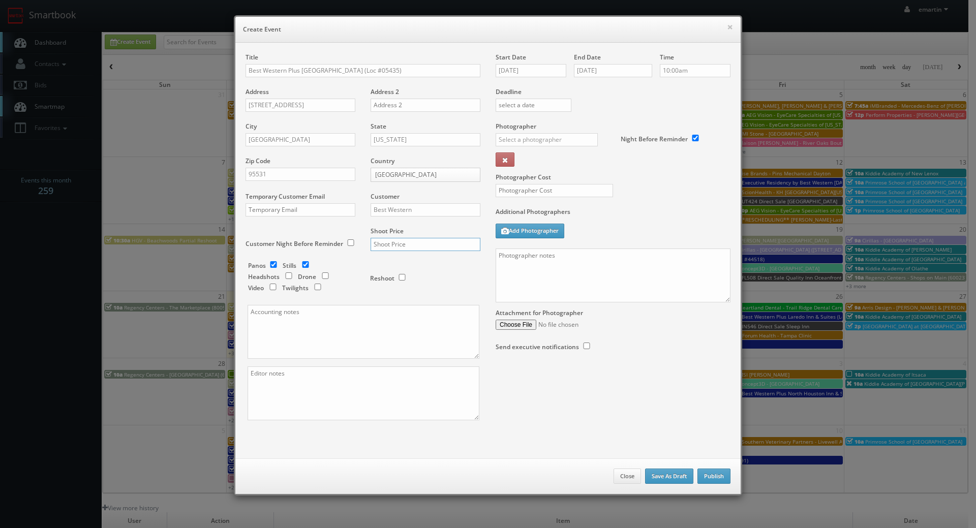
click at [391, 244] on input "text" at bounding box center [425, 244] width 110 height 13
click at [569, 138] on input "text" at bounding box center [546, 139] width 102 height 13
click at [532, 159] on div "[PERSON_NAME]" at bounding box center [550, 162] width 109 height 17
type input "[PERSON_NAME]"
click at [523, 187] on input "text" at bounding box center [553, 190] width 117 height 13
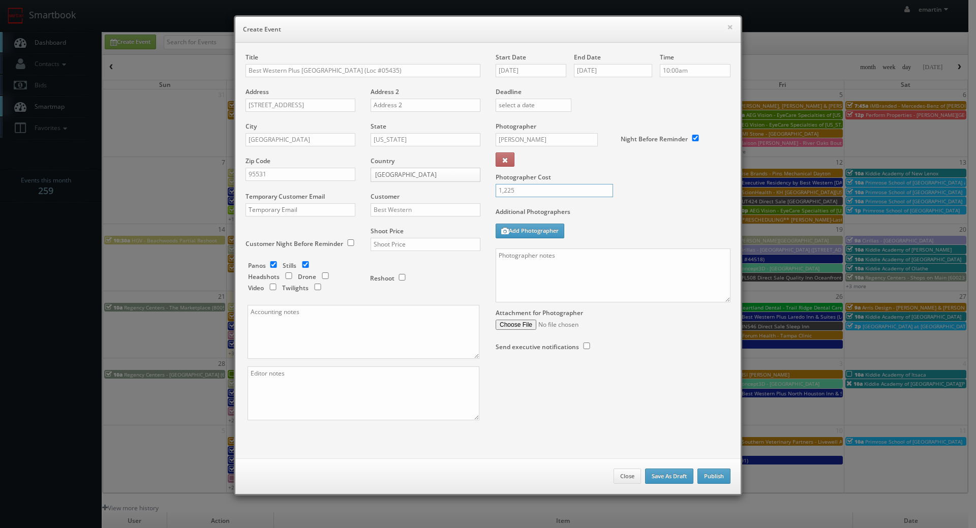
type input "1,225"
click at [607, 213] on label "Additional Photographers" at bounding box center [612, 214] width 235 height 14
click at [271, 263] on input "checkbox" at bounding box center [273, 264] width 15 height 7
checkbox input "false"
click at [318, 289] on input "checkbox" at bounding box center [317, 287] width 15 height 7
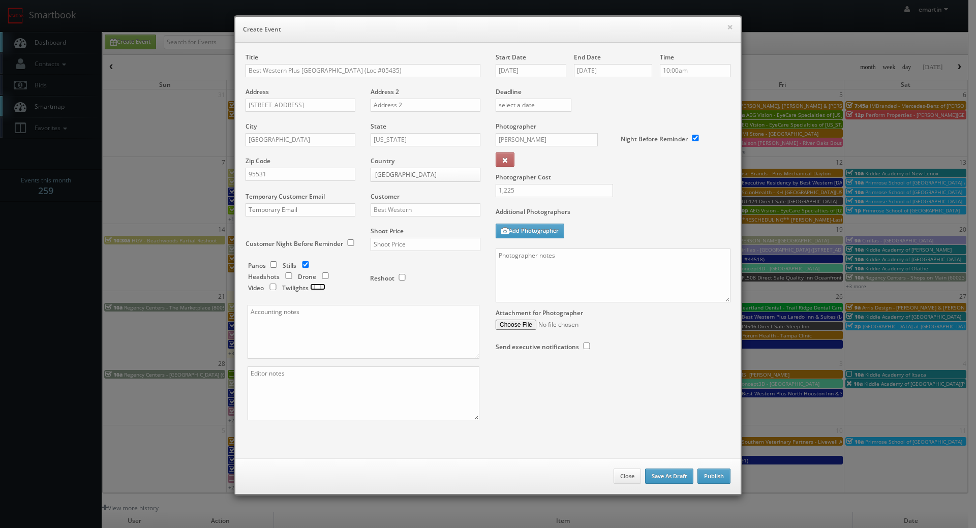
checkbox input "true"
click at [596, 282] on textarea at bounding box center [612, 275] width 235 height 54
paste textarea "Onsite contact is ______. Overnight stay ___. Stills, and exterior twilights. F…"
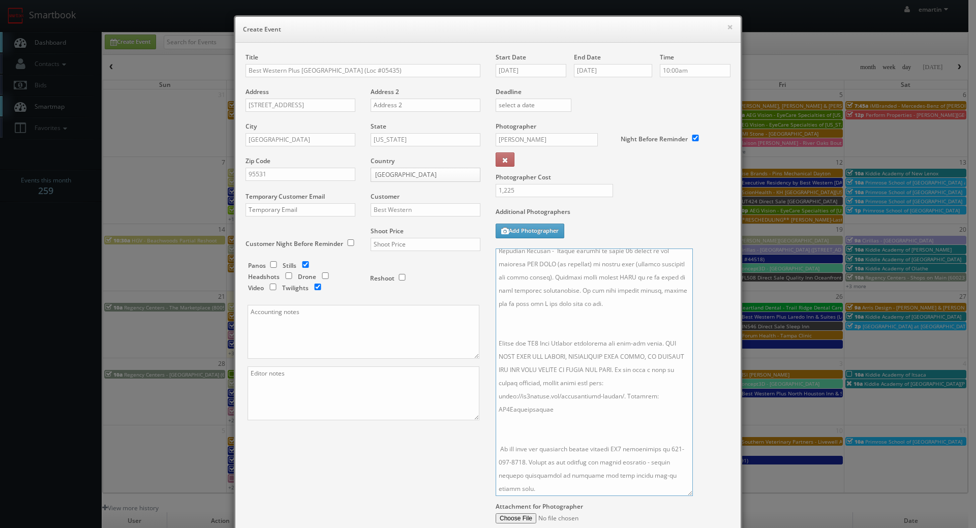
scroll to position [247, 0]
drag, startPoint x: 722, startPoint y: 301, endPoint x: 684, endPoint y: 499, distance: 201.3
click at [684, 496] on textarea at bounding box center [593, 371] width 197 height 247
click at [612, 416] on textarea at bounding box center [593, 374] width 197 height 252
click at [562, 323] on textarea at bounding box center [593, 374] width 197 height 252
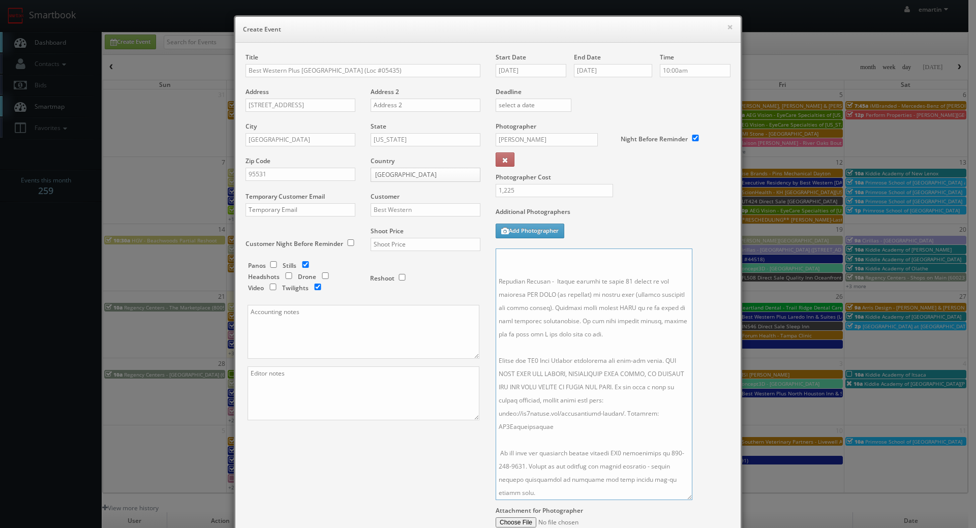
scroll to position [123, 0]
click at [555, 346] on textarea at bounding box center [593, 374] width 197 height 252
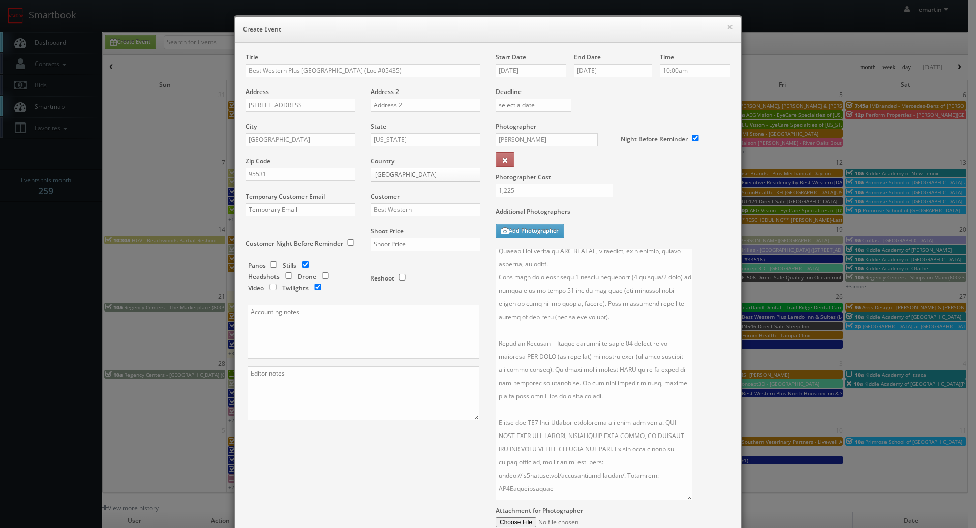
scroll to position [0, 0]
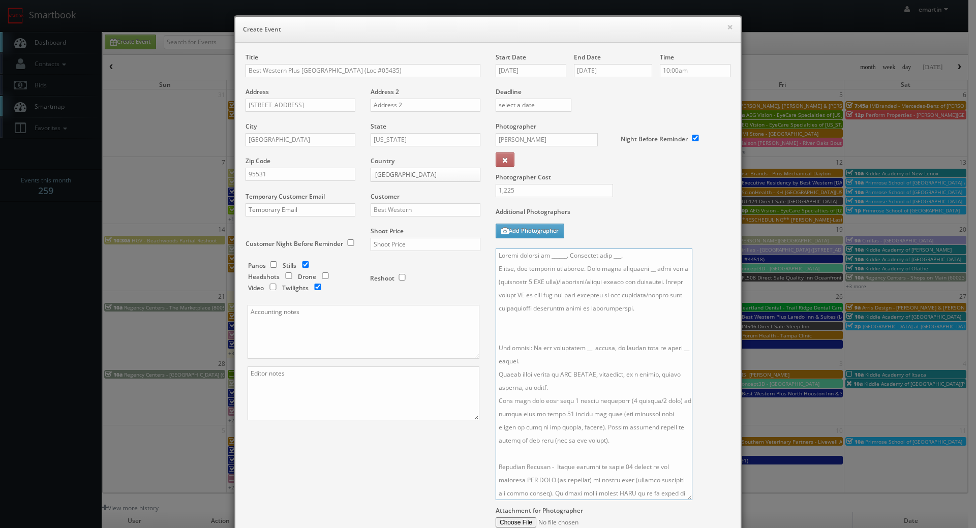
drag, startPoint x: 556, startPoint y: 344, endPoint x: 572, endPoint y: 350, distance: 16.9
click at [557, 344] on textarea at bounding box center [593, 374] width 197 height 252
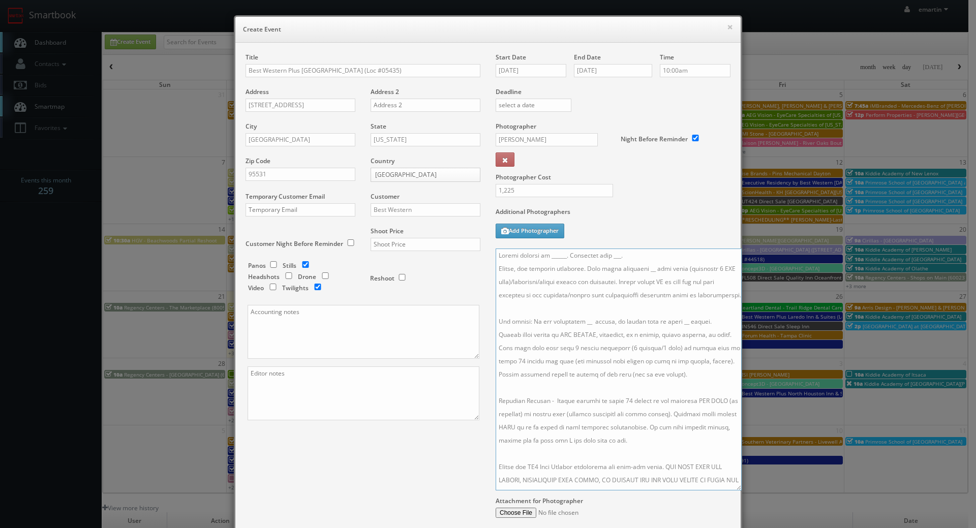
drag, startPoint x: 684, startPoint y: 498, endPoint x: 733, endPoint y: 488, distance: 50.2
click at [733, 488] on textarea at bounding box center [618, 369] width 246 height 242
type textarea "Onsite contact is ______. Overnight stay ___. Stills, and exterior twilights. F…"
click at [426, 250] on input "text" at bounding box center [425, 244] width 110 height 13
type input "4,000"
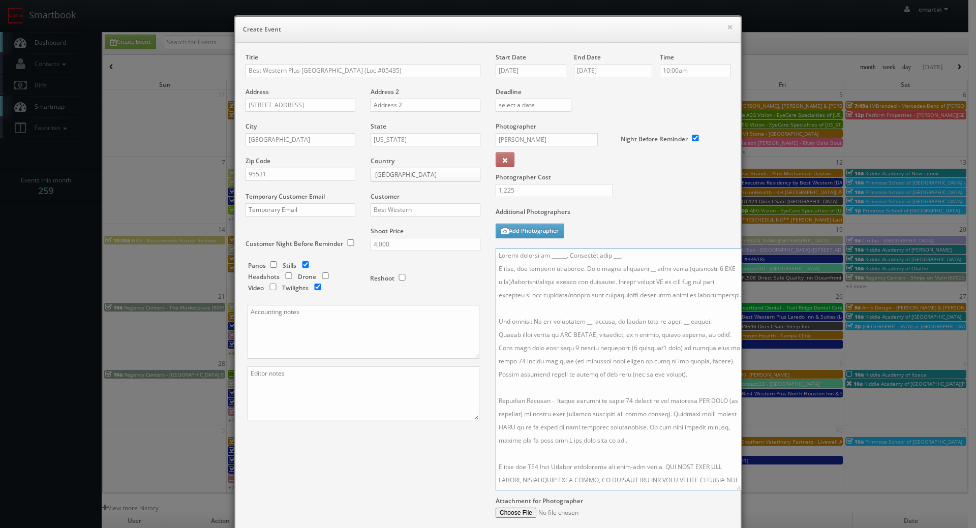
click at [620, 254] on textarea at bounding box center [618, 369] width 246 height 242
drag, startPoint x: 661, startPoint y: 248, endPoint x: 656, endPoint y: 252, distance: 6.6
click at [661, 248] on textarea at bounding box center [618, 369] width 246 height 242
click at [549, 253] on textarea at bounding box center [618, 369] width 246 height 242
drag, startPoint x: 557, startPoint y: 253, endPoint x: 579, endPoint y: 305, distance: 56.3
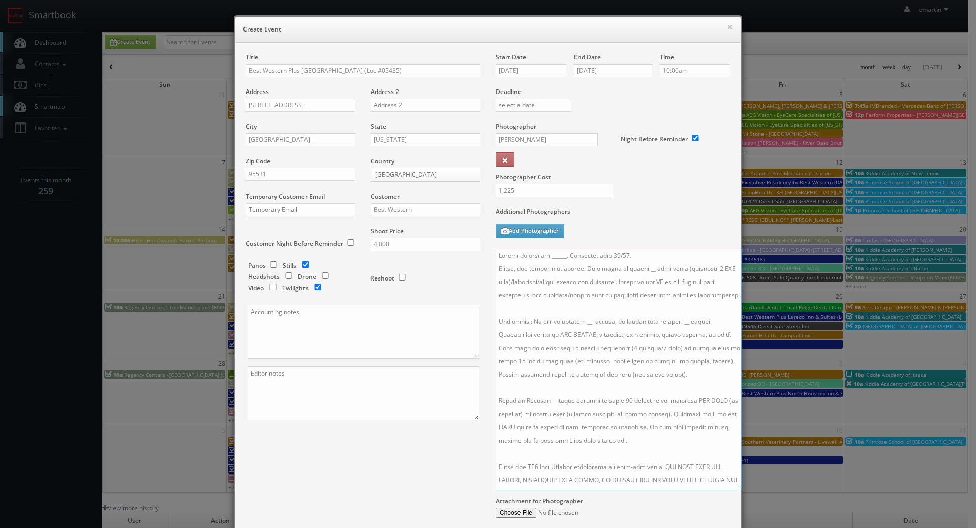
click at [557, 254] on textarea at bounding box center [618, 369] width 246 height 242
paste textarea "Brittany Jenkins, gm@bwpnorthwoods.com, 707-464-9771"
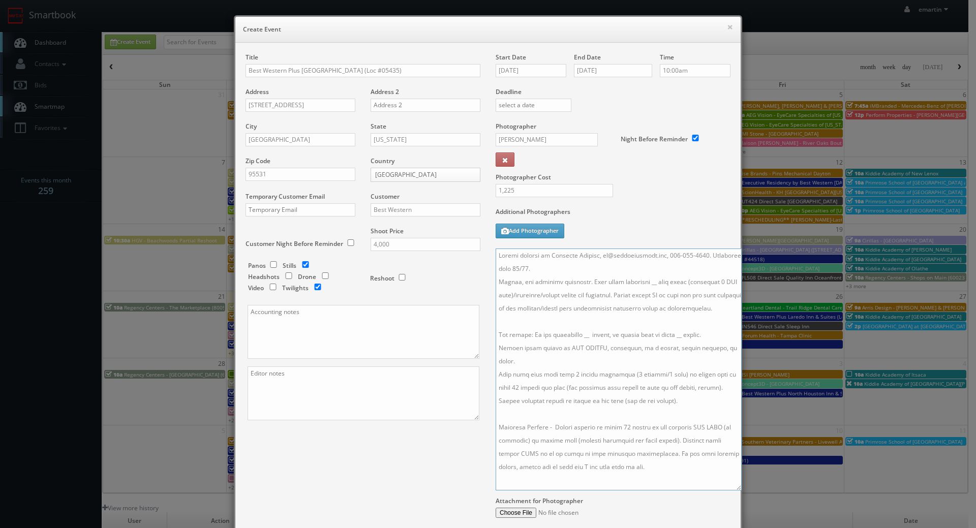
drag, startPoint x: 671, startPoint y: 254, endPoint x: 654, endPoint y: 254, distance: 17.3
click at [654, 254] on textarea at bounding box center [618, 369] width 246 height 242
click at [668, 257] on textarea at bounding box center [618, 369] width 246 height 242
drag, startPoint x: 669, startPoint y: 252, endPoint x: 592, endPoint y: 250, distance: 77.3
click at [592, 250] on textarea at bounding box center [618, 369] width 246 height 242
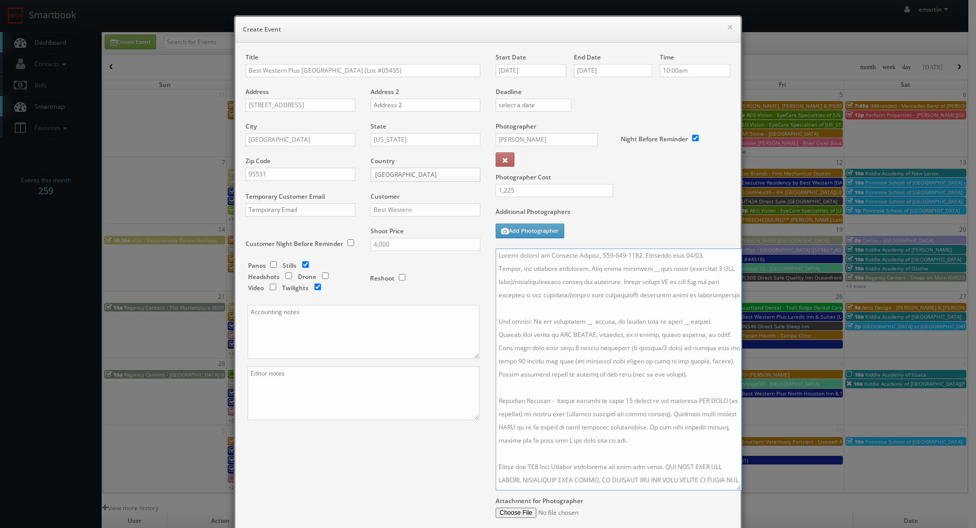
click at [635, 271] on textarea at bounding box center [618, 369] width 246 height 242
drag, startPoint x: 581, startPoint y: 332, endPoint x: 577, endPoint y: 348, distance: 15.7
click at [581, 332] on textarea at bounding box center [618, 369] width 246 height 242
click at [676, 330] on textarea at bounding box center [618, 369] width 246 height 242
click at [488, 45] on div "Title Best Western Plus Northwoods Inn (Loc #05435) Address 655 US Highway 101 …" at bounding box center [487, 311] width 505 height 537
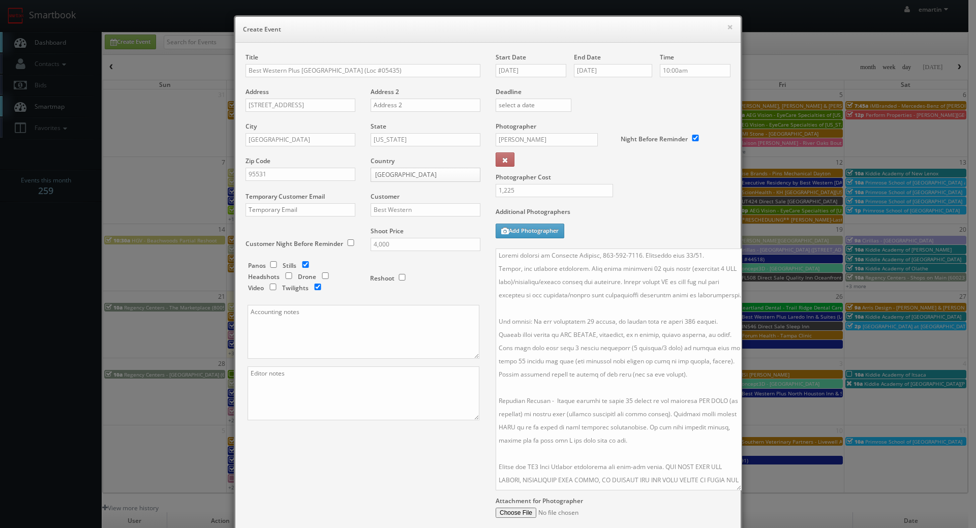
drag, startPoint x: 352, startPoint y: 458, endPoint x: 349, endPoint y: 451, distance: 7.1
click at [352, 458] on div "Title Best Western Plus Northwoods Inn (Loc #05435) Address 655 US Highway 101 …" at bounding box center [488, 306] width 500 height 507
click at [495, 257] on textarea at bounding box center [618, 369] width 246 height 242
paste textarea "**two day shoot - arrive at 10am for a full day of shooting, stay overnight, fi…"
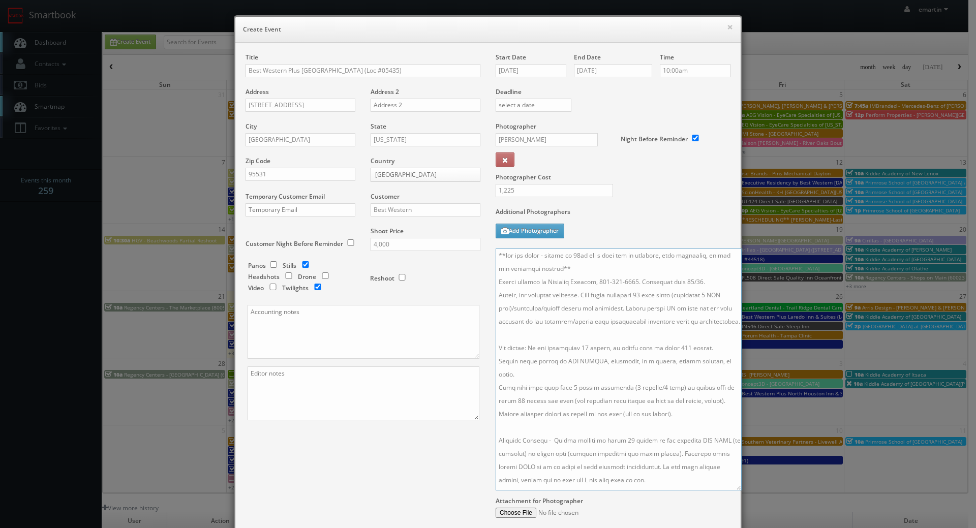
click at [619, 265] on textarea at bounding box center [618, 369] width 246 height 242
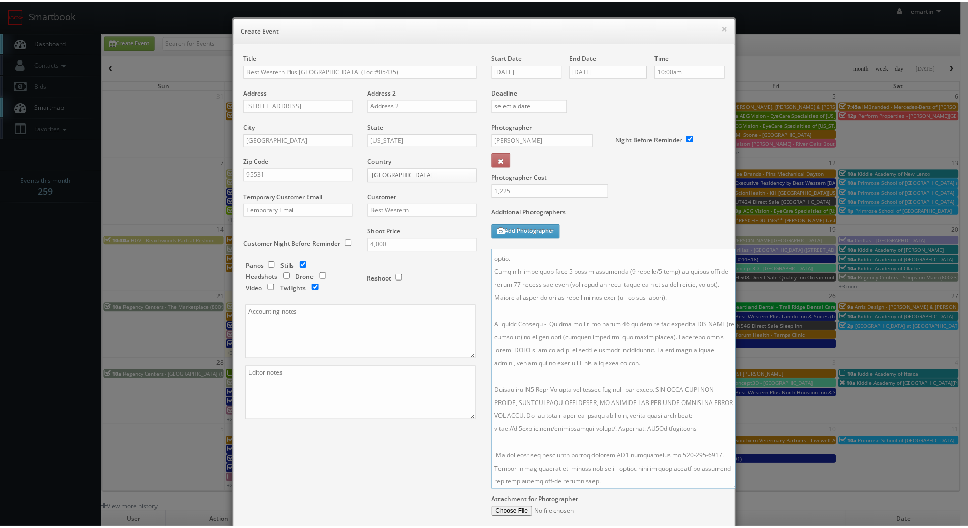
scroll to position [104, 0]
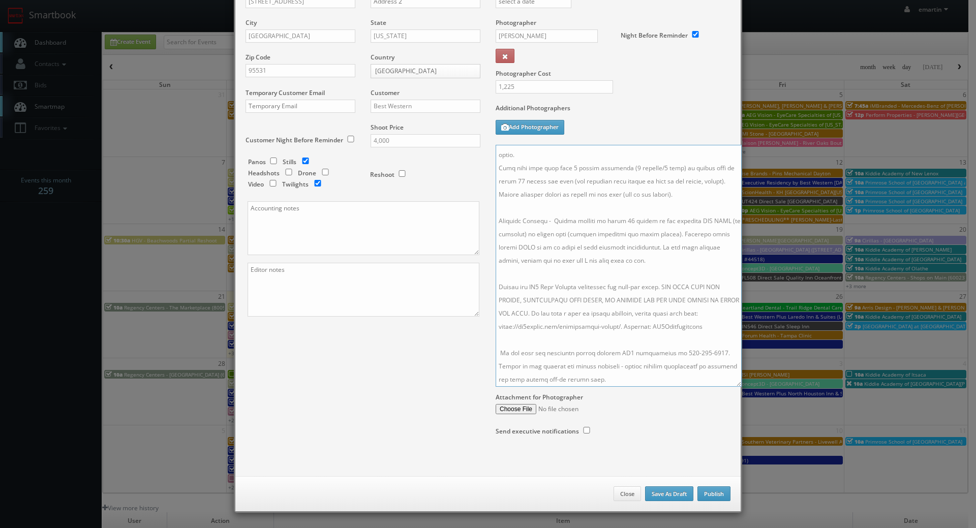
type textarea "**two day shoot - arrive at 10am for a full day of shooting, stay overnight, fi…"
click at [711, 492] on button "Publish" at bounding box center [713, 493] width 33 height 15
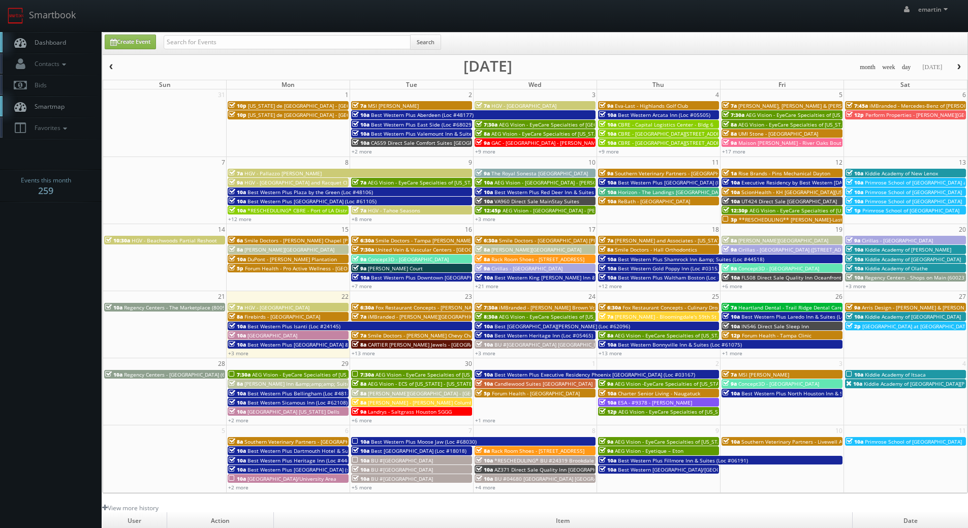
click at [62, 48] on link "Dashboard" at bounding box center [51, 42] width 102 height 21
click at [266, 44] on input "text" at bounding box center [287, 42] width 247 height 14
type input "eritrean"
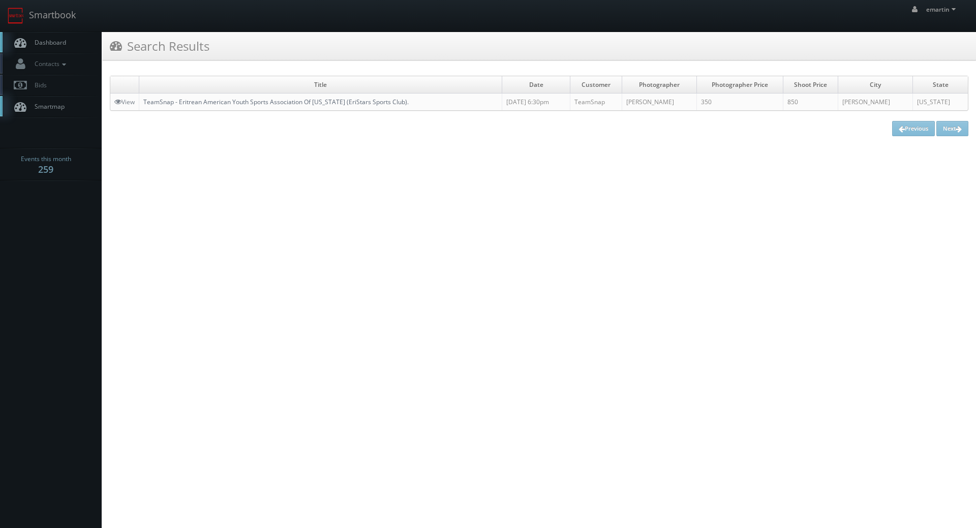
click at [188, 104] on link "TeamSnap - Eritrean American Youth Sports Association Of [US_STATE] (EriStars S…" at bounding box center [275, 102] width 265 height 9
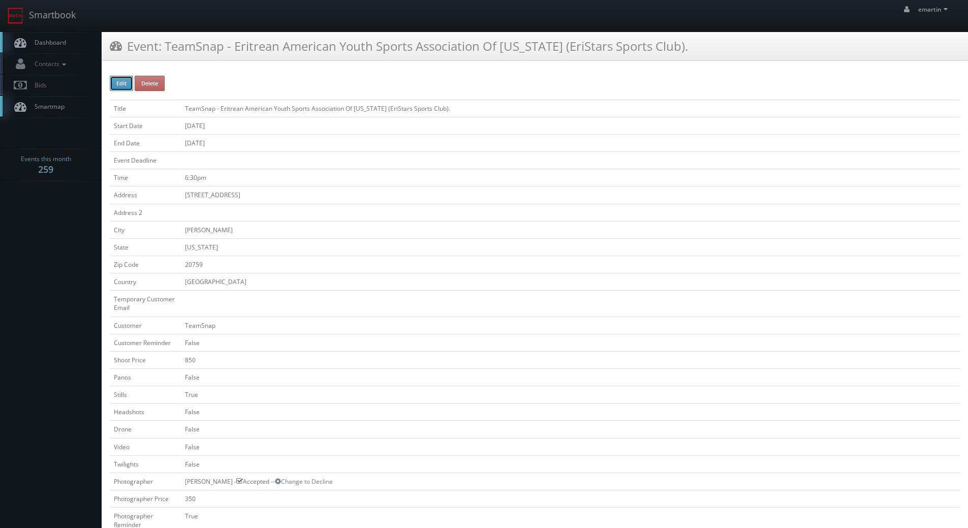
click at [126, 88] on button "Edit" at bounding box center [121, 83] width 23 height 15
type input "TeamSnap - Eritrean American Youth Sports Association Of [US_STATE] (EriStars S…"
type input "[STREET_ADDRESS]"
type input "[PERSON_NAME]"
type input "20759"
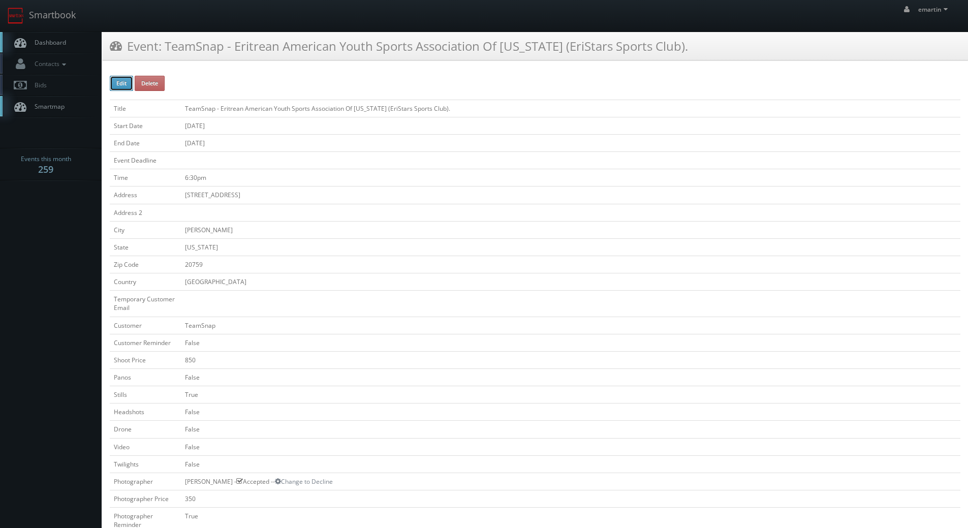
checkbox input "false"
type input "850"
checkbox input "false"
checkbox input "true"
checkbox input "false"
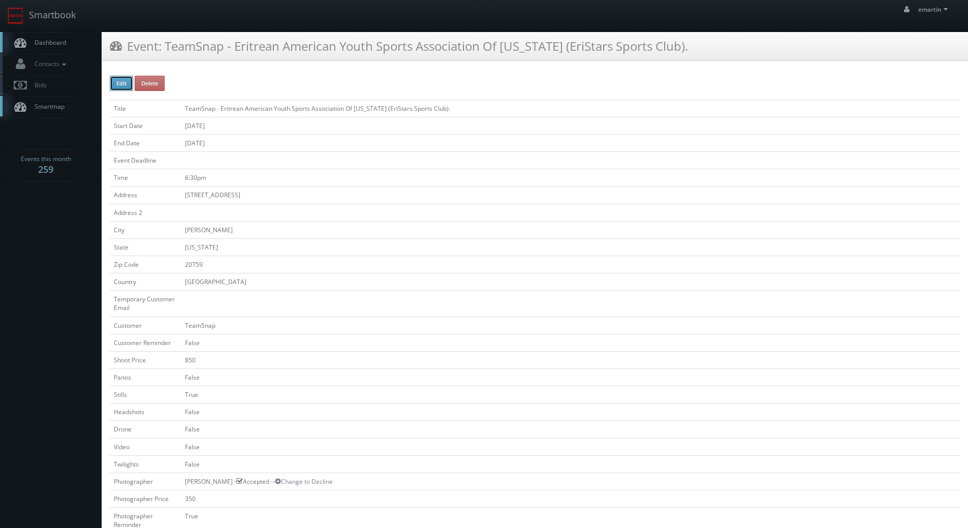
checkbox input "false"
type input "[DATE]"
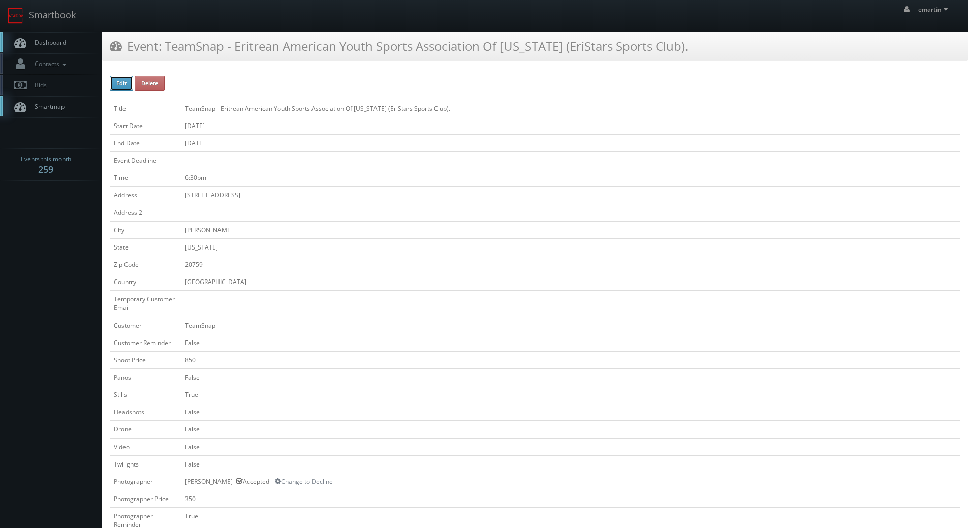
type input "[DATE]"
type input "6:30pm"
checkbox input "true"
checkbox input "false"
select select "[US_STATE]"
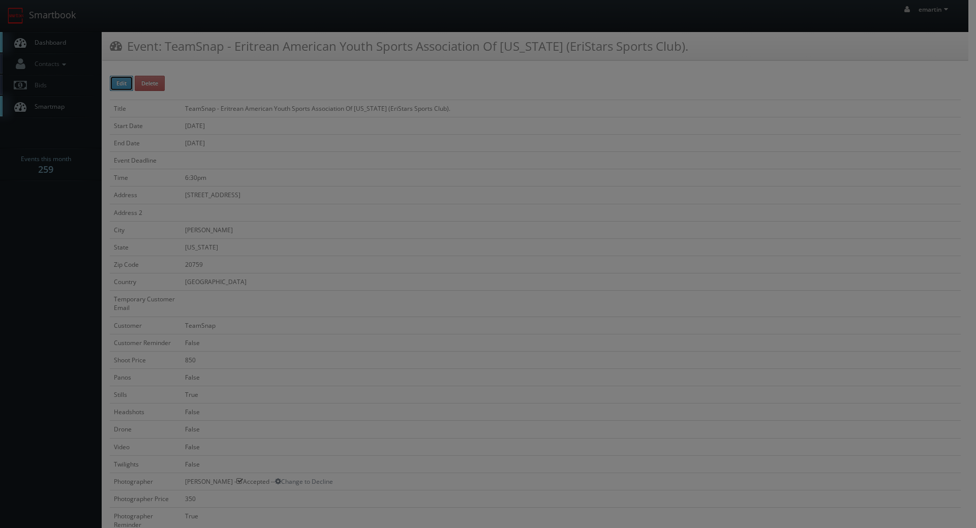
type input "350"
select select "fake6666666666@mg.cs3calendar.com"
select select "fsuwito@gmail.com"
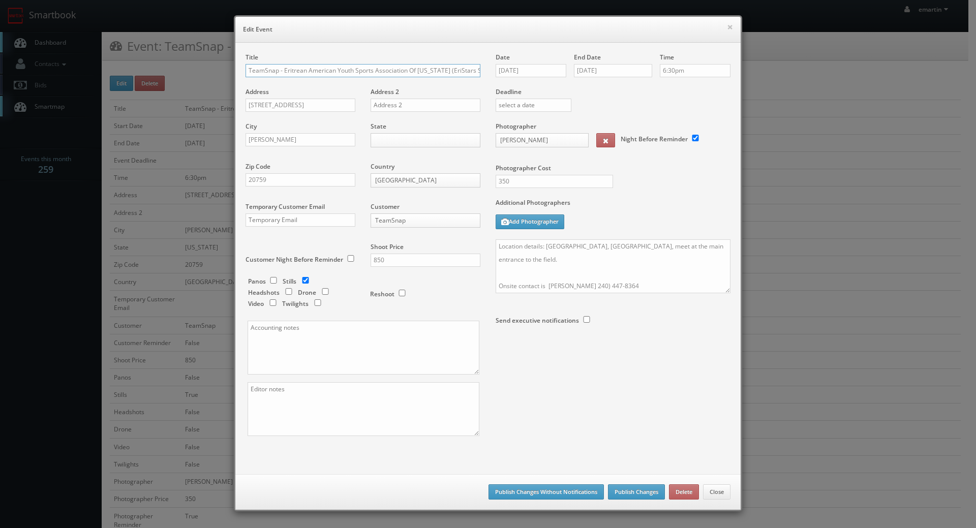
scroll to position [0, 27]
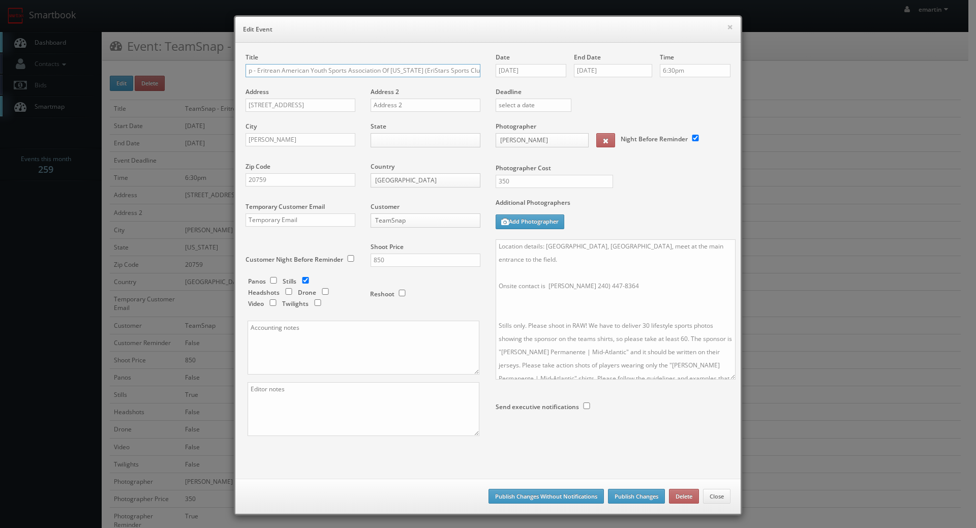
drag, startPoint x: 720, startPoint y: 290, endPoint x: 710, endPoint y: 398, distance: 109.1
click at [711, 380] on textarea "Location details: Reservoir High School, Turf field, meet at the main entrance …" at bounding box center [615, 309] width 240 height 140
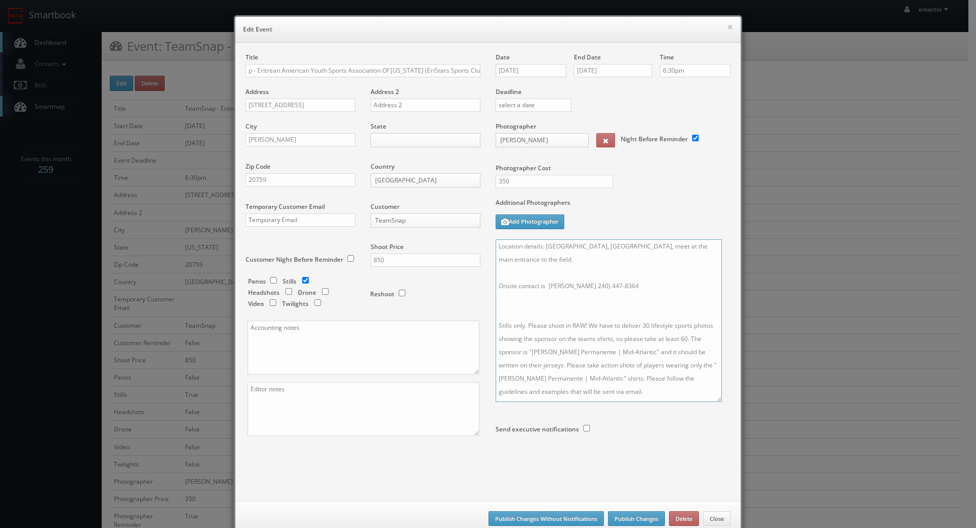
click at [601, 304] on textarea "Location details: Reservoir High School, Turf field, meet at the main entrance …" at bounding box center [608, 320] width 226 height 163
click at [578, 374] on textarea "Location details: Reservoir High School, Turf field, meet at the main entrance …" at bounding box center [608, 320] width 226 height 163
click at [572, 398] on textarea "Location details: Reservoir High School, Turf field, meet at the main entrance …" at bounding box center [608, 320] width 226 height 163
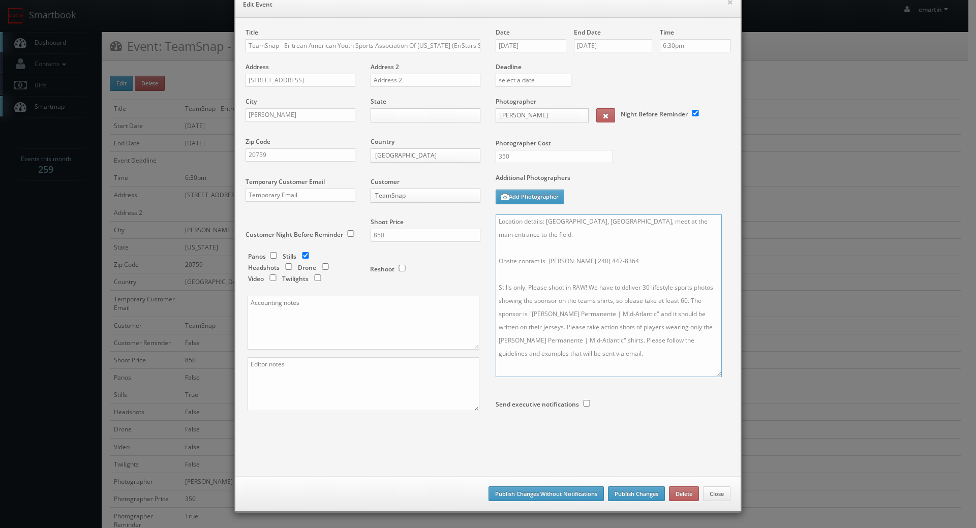
scroll to position [0, 0]
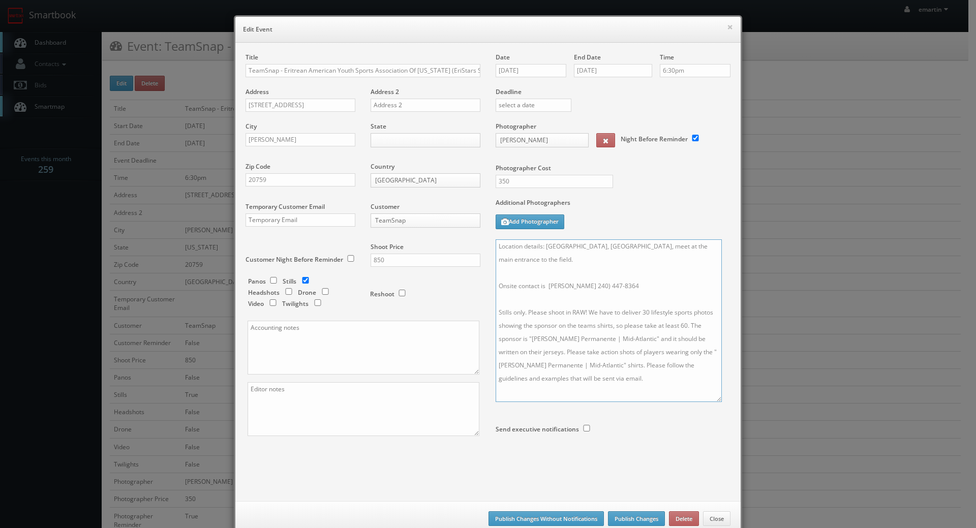
type textarea "Location details: Reservoir High School, Turf field, meet at the main entrance …"
click at [530, 65] on input "09/25/2025" at bounding box center [530, 70] width 71 height 13
click at [534, 162] on td "23" at bounding box center [532, 163] width 14 height 15
type input "09/23/2025"
click at [627, 71] on input "09/26/2025" at bounding box center [613, 70] width 78 height 13
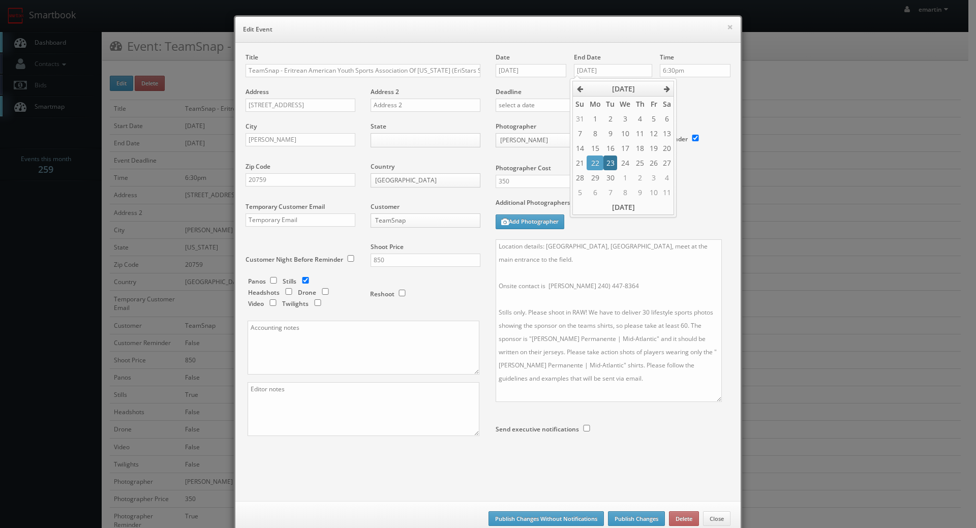
click at [607, 163] on td "23" at bounding box center [610, 163] width 14 height 15
type input "09/23/2025"
click at [728, 100] on div "Deadline" at bounding box center [613, 87] width 250 height 69
click at [498, 247] on textarea "Location details: Reservoir High School, Turf field, meet at the main entrance …" at bounding box center [608, 320] width 226 height 163
click at [495, 242] on textarea "Location details: Reservoir High School, Turf field, meet at the main entrance …" at bounding box center [608, 320] width 226 height 163
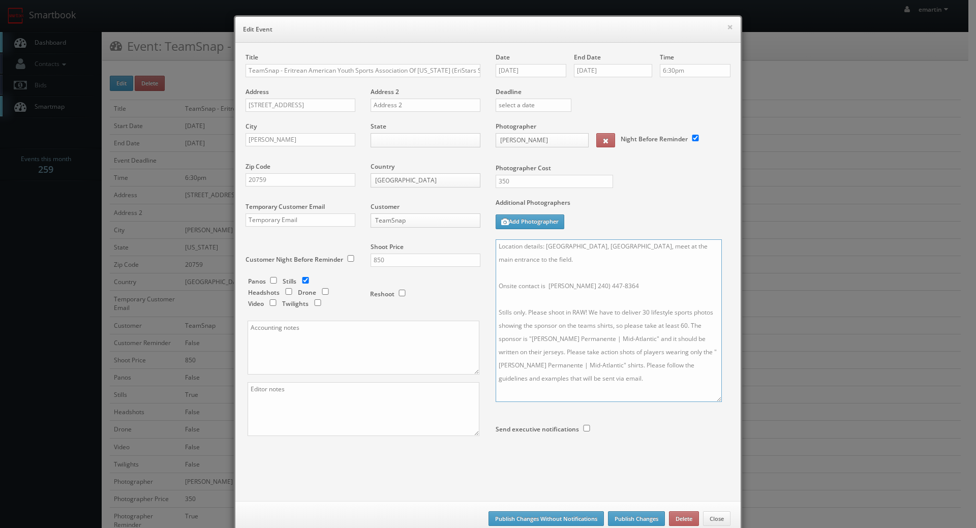
click at [506, 244] on textarea "Location details: Reservoir High School, Turf field, meet at the main entrance …" at bounding box center [608, 320] width 226 height 163
type textarea "UPDATE: Date changed to 9/23 @ 6:30pm. Location details: Reservoir High School,…"
click at [396, 139] on body "Smartbook Toggle Side Navigation Toggle Top Navigation emartin emartin Profile …" at bounding box center [484, 490] width 968 height 980
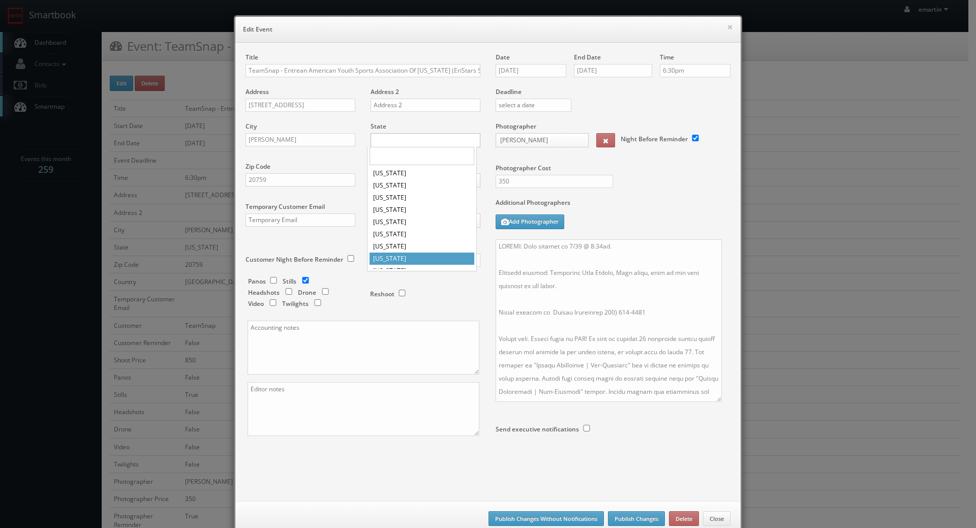
scroll to position [150, 0]
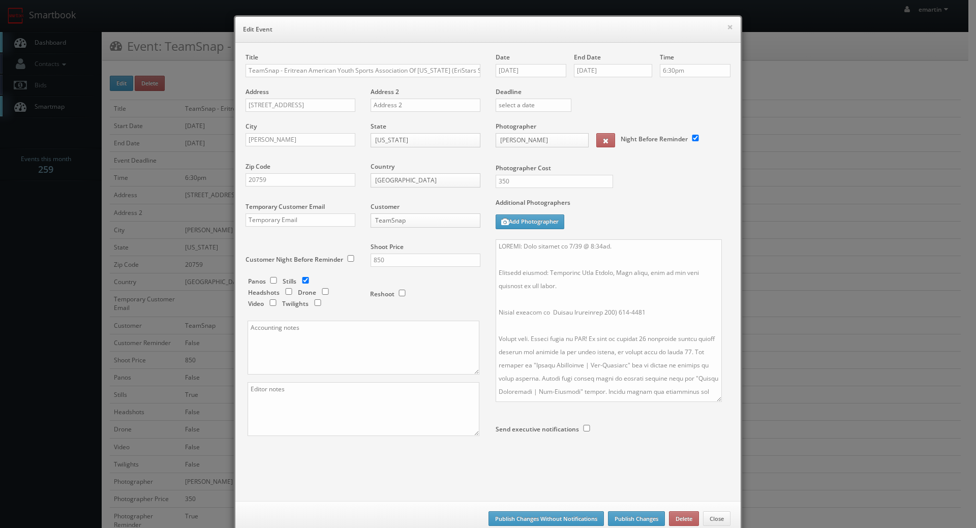
click at [654, 457] on div at bounding box center [612, 457] width 235 height 27
click at [642, 517] on button "Publish Changes" at bounding box center [636, 518] width 57 height 15
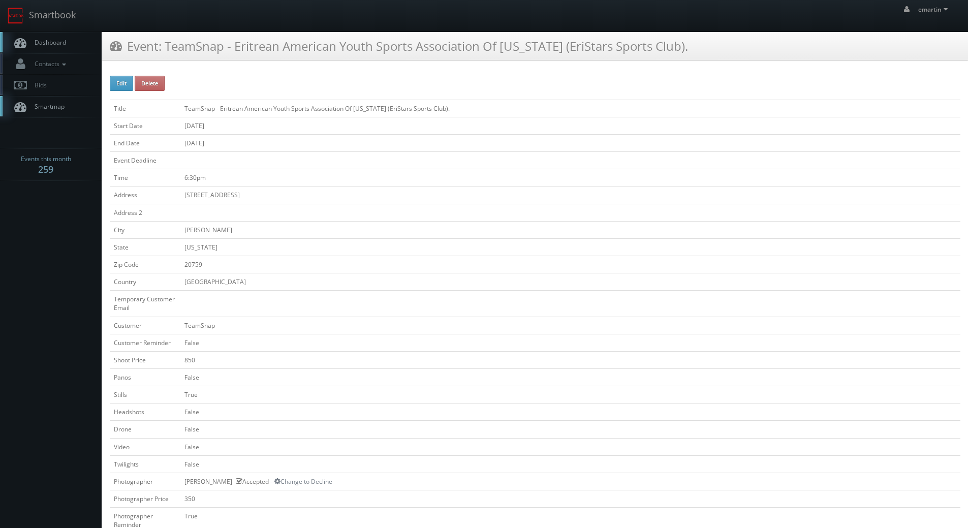
click at [67, 45] on link "Dashboard" at bounding box center [51, 42] width 102 height 21
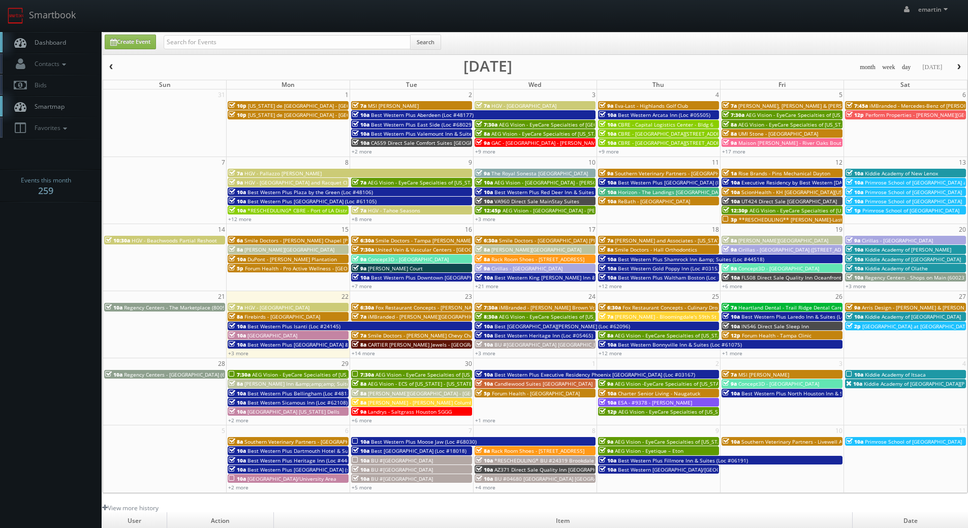
click at [66, 46] on link "Dashboard" at bounding box center [51, 42] width 102 height 21
click at [230, 51] on div "Search" at bounding box center [302, 45] width 277 height 20
click at [231, 44] on input "text" at bounding box center [287, 42] width 247 height 14
type input "prosource"
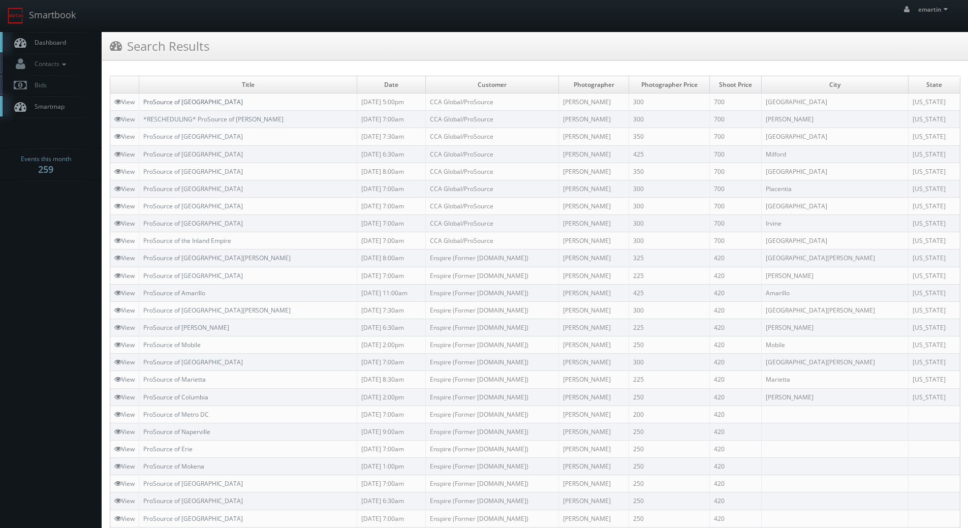
click at [177, 99] on link "ProSource of [GEOGRAPHIC_DATA]" at bounding box center [193, 102] width 100 height 9
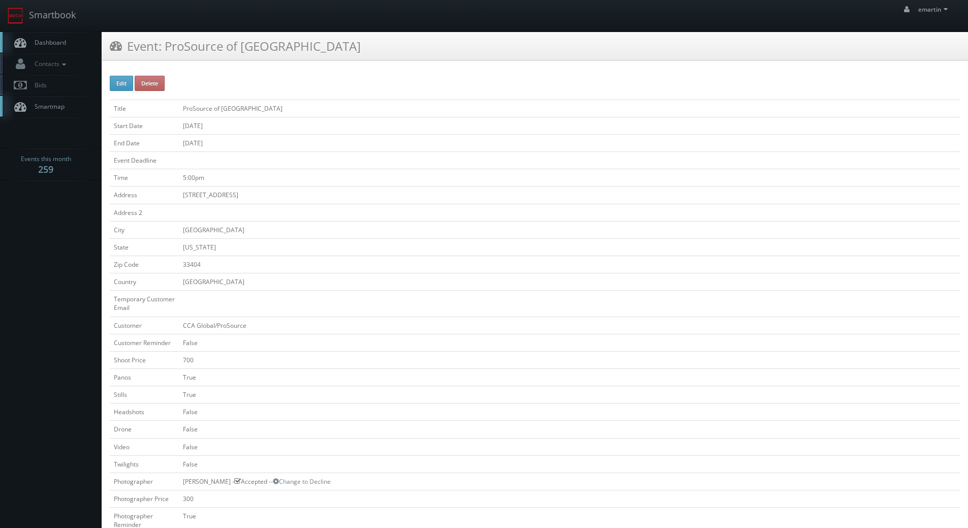
scroll to position [254, 0]
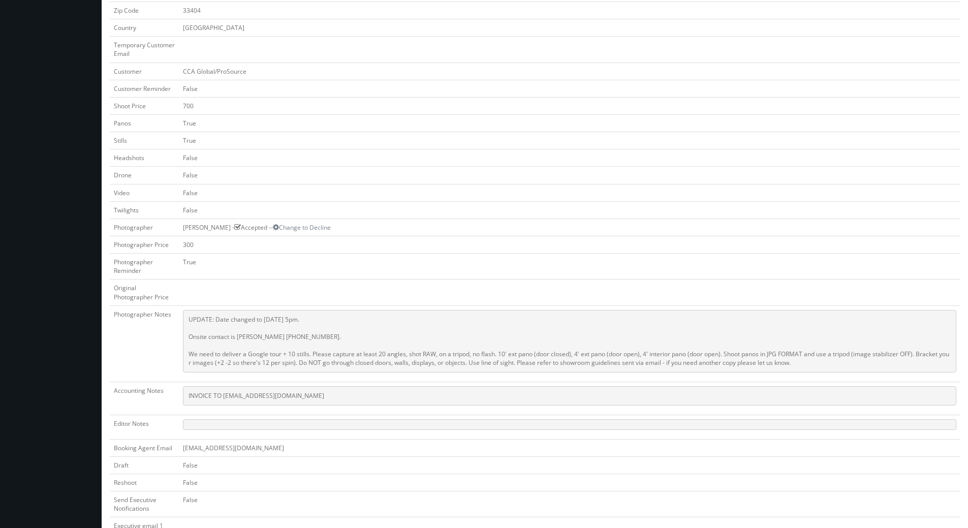
drag, startPoint x: 821, startPoint y: 369, endPoint x: 140, endPoint y: 350, distance: 681.7
click at [129, 353] on tr "Photographer Notes UPDATE: Date changed to [DATE] 5pm. Onsite contact is [PERSO…" at bounding box center [535, 343] width 851 height 76
click at [258, 349] on pre "UPDATE: Date changed to [DATE] 5pm. Onsite contact is [PERSON_NAME] [PHONE_NUMB…" at bounding box center [569, 341] width 773 height 63
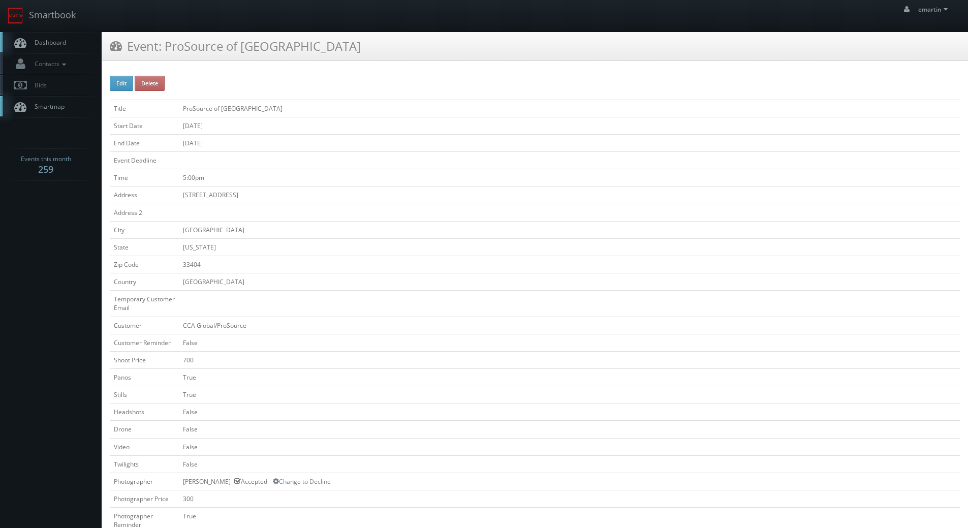
scroll to position [203, 0]
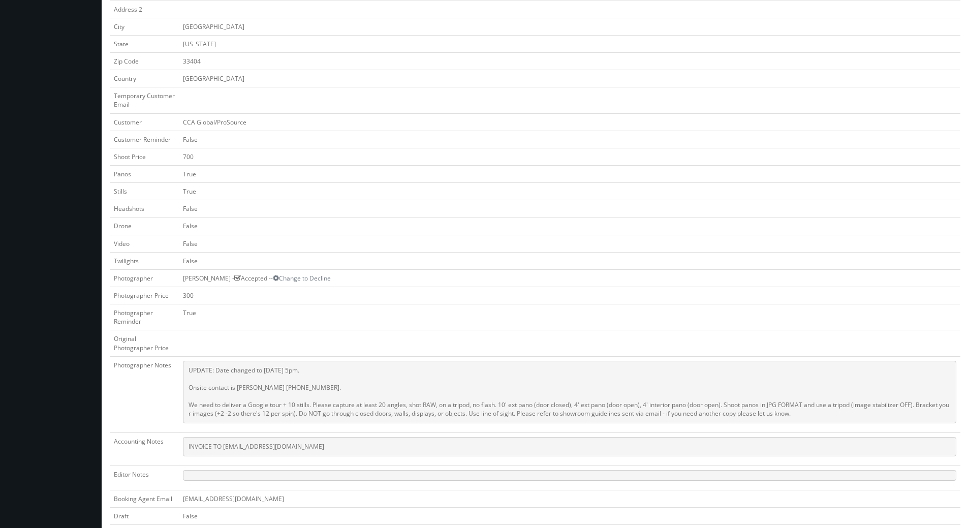
drag, startPoint x: 856, startPoint y: 422, endPoint x: 178, endPoint y: 388, distance: 678.8
click at [178, 388] on tr "Photographer Notes UPDATE: Date changed to [DATE] 5pm. Onsite contact is [PERSO…" at bounding box center [535, 394] width 851 height 76
drag, startPoint x: 372, startPoint y: 397, endPoint x: 259, endPoint y: 388, distance: 113.2
click at [371, 397] on pre "UPDATE: Date changed to [DATE] 5pm. Onsite contact is [PERSON_NAME] [PHONE_NUMB…" at bounding box center [569, 392] width 773 height 63
click at [234, 389] on pre "UPDATE: Date changed to [DATE] 5pm. Onsite contact is [PERSON_NAME] [PHONE_NUMB…" at bounding box center [569, 392] width 773 height 63
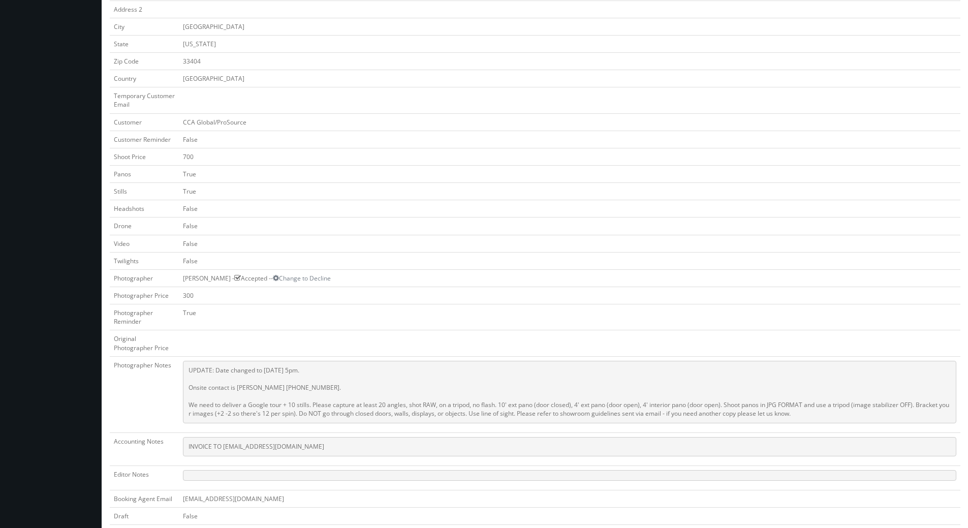
drag, startPoint x: 188, startPoint y: 385, endPoint x: 802, endPoint y: 414, distance: 615.1
click at [802, 414] on pre "UPDATE: Date changed to [DATE] 5pm. Onsite contact is [PERSON_NAME] [PHONE_NUMB…" at bounding box center [569, 392] width 773 height 63
copy pre "Onsite contact is [PERSON_NAME] [PHONE_NUMBER]. We need to deliver a Google tou…"
drag, startPoint x: 323, startPoint y: 455, endPoint x: 182, endPoint y: 450, distance: 140.9
click at [182, 450] on td "INVOICE TO [EMAIL_ADDRESS][DOMAIN_NAME]" at bounding box center [570, 448] width 782 height 33
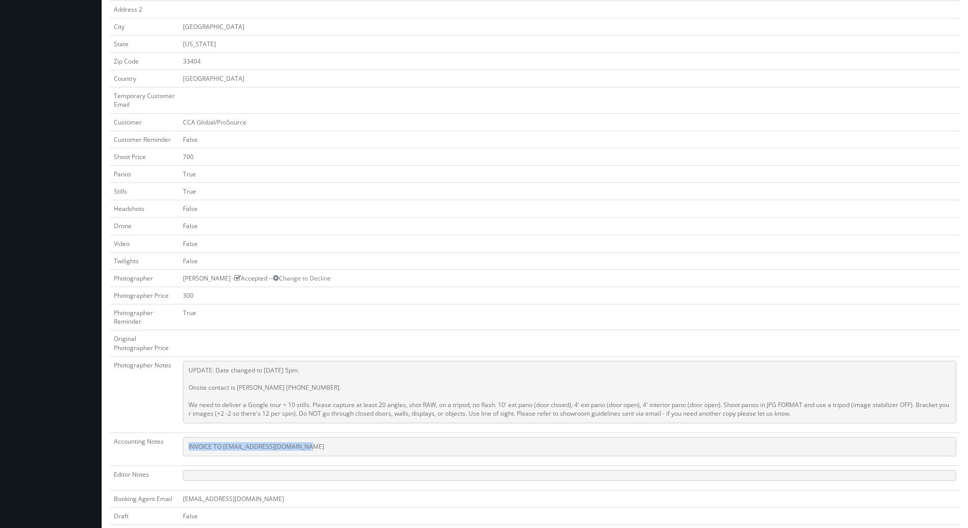
copy pre "INVOICE TO [EMAIL_ADDRESS][DOMAIN_NAME]"
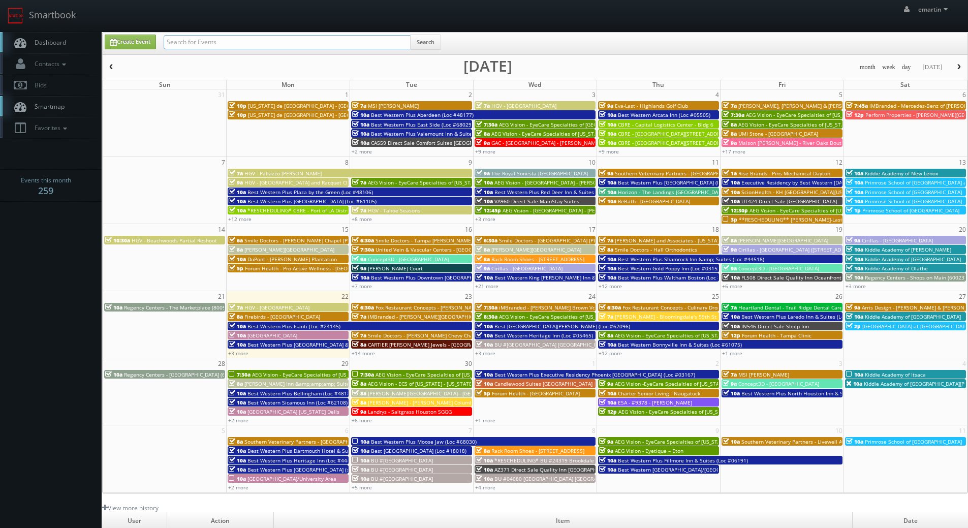
click at [227, 37] on input "text" at bounding box center [287, 42] width 247 height 14
type input "grace aston"
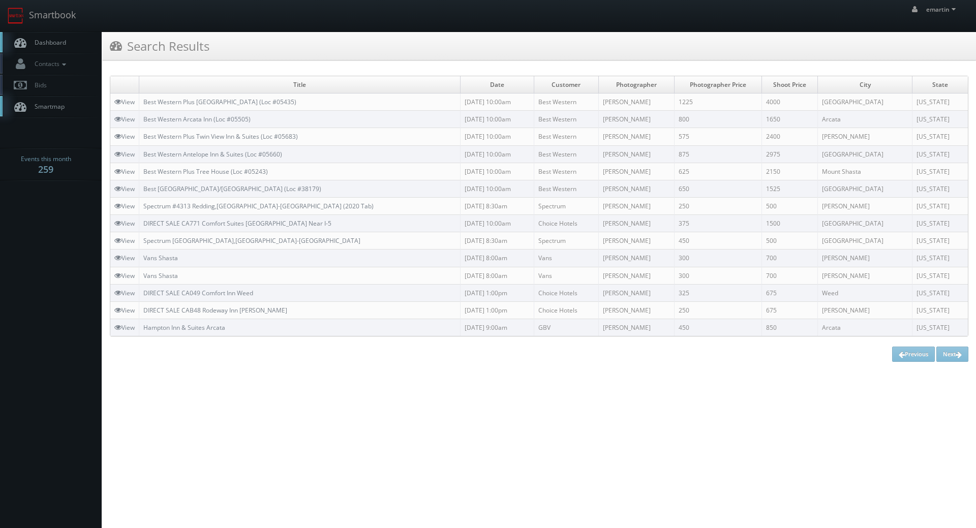
click at [55, 44] on span "Dashboard" at bounding box center [47, 42] width 37 height 9
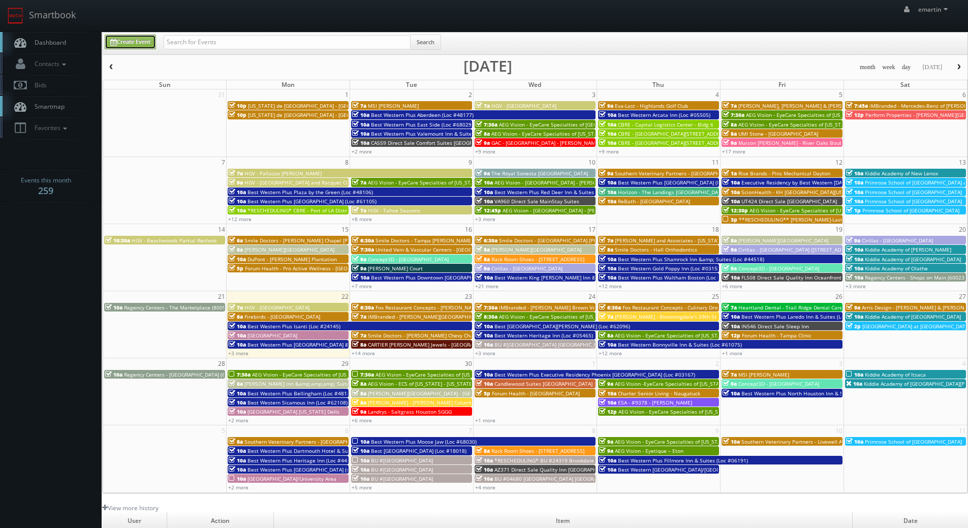
click at [130, 41] on link "Create Event" at bounding box center [130, 42] width 51 height 15
type input "[DATE]"
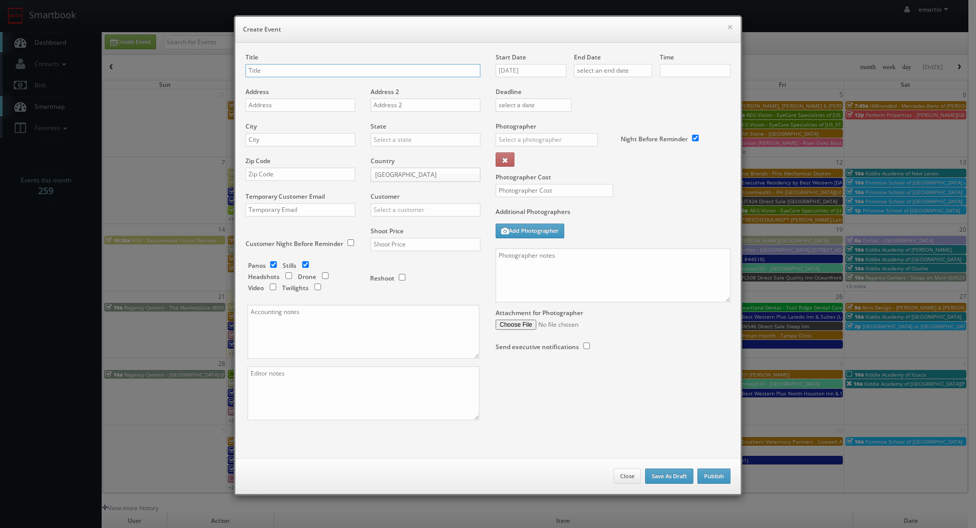
checkbox input "true"
type input "10:00am"
checkbox input "true"
click at [555, 277] on textarea at bounding box center [612, 275] width 235 height 54
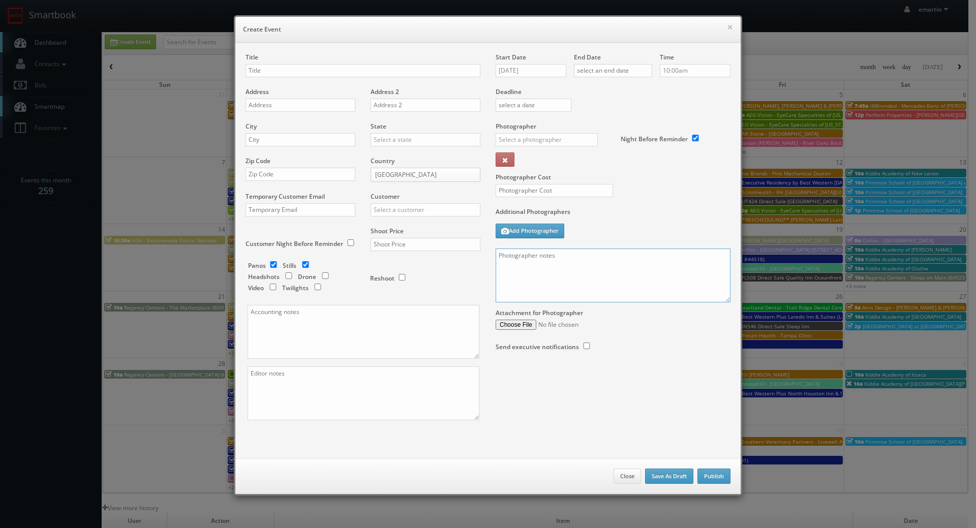
paste textarea "Onsite contact is Daniel Gallegos (407) 592-4562. We need to deliver a Google t…"
type textarea "Onsite contact is Daniel Gallegos (407) 592-4562. We need to deliver a Google t…"
drag, startPoint x: 457, startPoint y: 480, endPoint x: 372, endPoint y: 377, distance: 133.7
click at [451, 468] on div "Close Save As Draft Publish" at bounding box center [487, 476] width 505 height 36
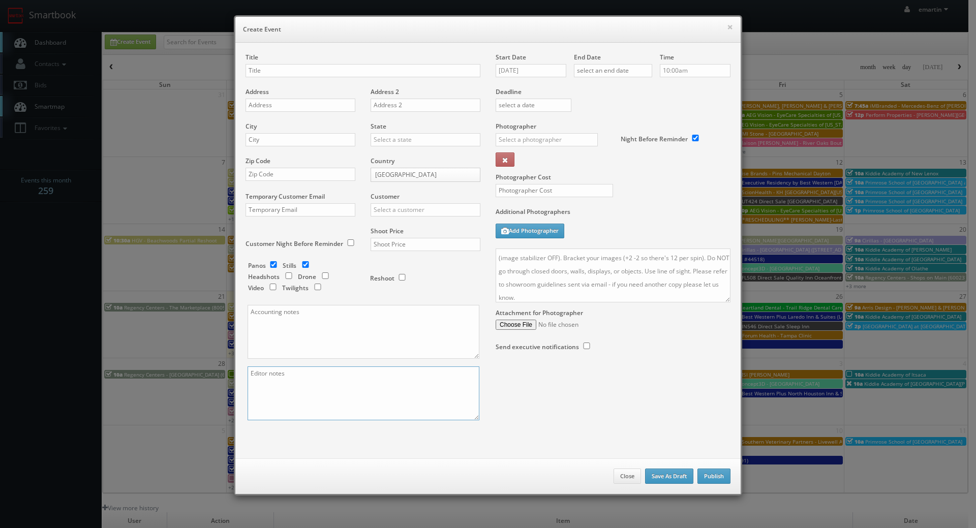
click at [372, 377] on textarea at bounding box center [363, 393] width 232 height 54
click at [350, 304] on div "Panos Stills Headshots Drone Video Twilights Reshoot" at bounding box center [368, 195] width 224 height 217
click at [360, 342] on textarea at bounding box center [363, 332] width 232 height 54
paste textarea "INVOICE TO pcolombatto@ccaglobal.com"
type textarea "INVOICE TO pcolombatto@ccaglobal.com"
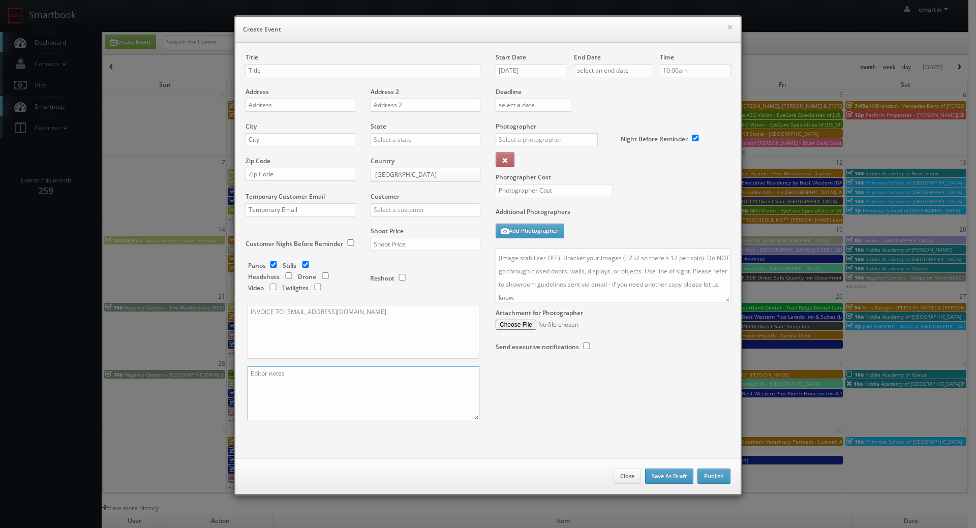
click at [368, 379] on textarea at bounding box center [363, 393] width 232 height 54
click at [403, 398] on textarea at bounding box center [363, 393] width 232 height 54
drag, startPoint x: 372, startPoint y: 309, endPoint x: 287, endPoint y: 316, distance: 85.7
click at [282, 314] on textarea "INVOICE TO pcolombatto@ccaglobal.com" at bounding box center [363, 332] width 232 height 54
click at [295, 372] on textarea "Deliver to" at bounding box center [363, 393] width 232 height 54
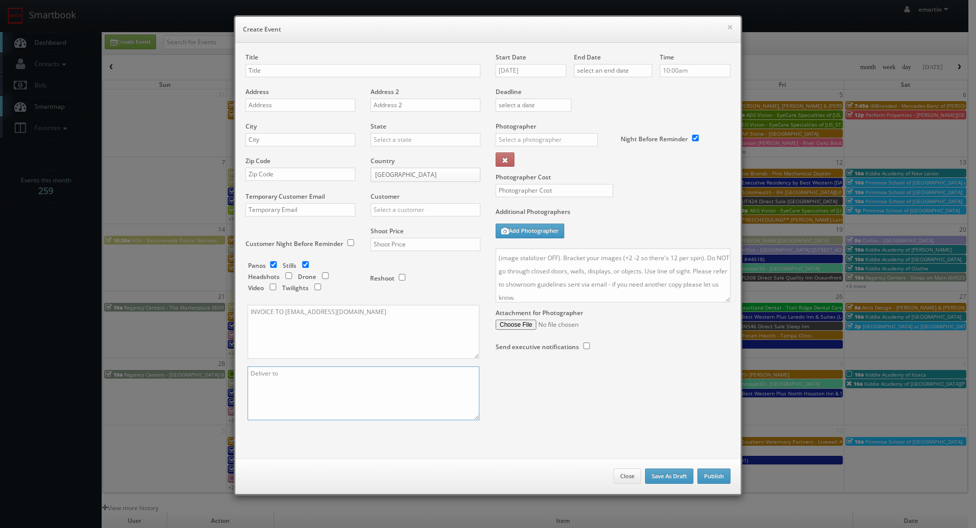
paste textarea "pcolombatto@ccaglobal.com"
drag, startPoint x: 514, startPoint y: 400, endPoint x: 514, endPoint y: 389, distance: 11.2
click at [514, 400] on div "Title Address Address 2 City State Alabama Alaska Arizona Arkansas California C…" at bounding box center [488, 245] width 500 height 385
drag, startPoint x: 255, startPoint y: 372, endPoint x: 221, endPoint y: 368, distance: 34.4
click at [222, 368] on div "× Create Event Title Address Address 2 City State Alabama Alaska Arizona Arkans…" at bounding box center [488, 264] width 976 height 528
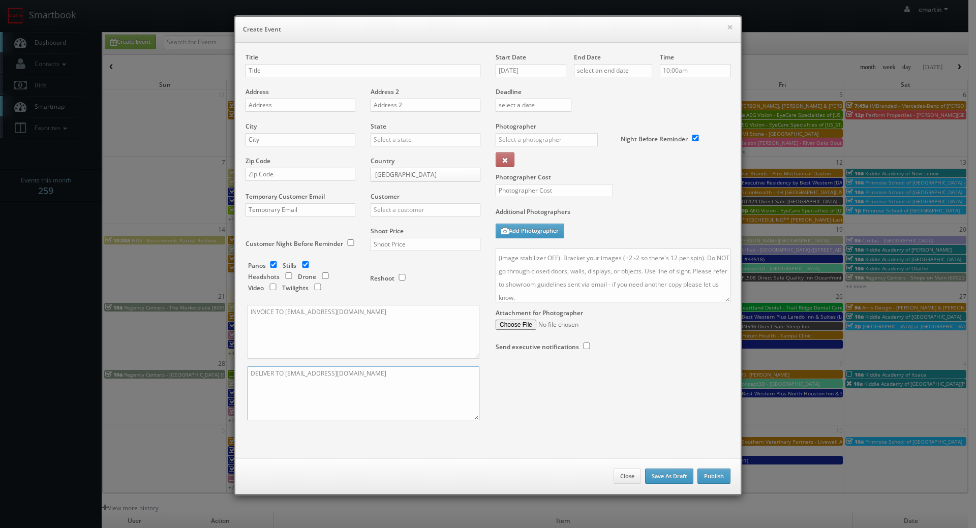
type textarea "DELIVER TO pcolombatto@ccaglobal.com"
click at [536, 77] on div "Start Date 09/22/2025" at bounding box center [534, 70] width 78 height 35
click at [543, 76] on input "09/22/2025" at bounding box center [530, 70] width 71 height 13
click at [527, 193] on td "7" at bounding box center [532, 192] width 14 height 15
type input "10/07/2025"
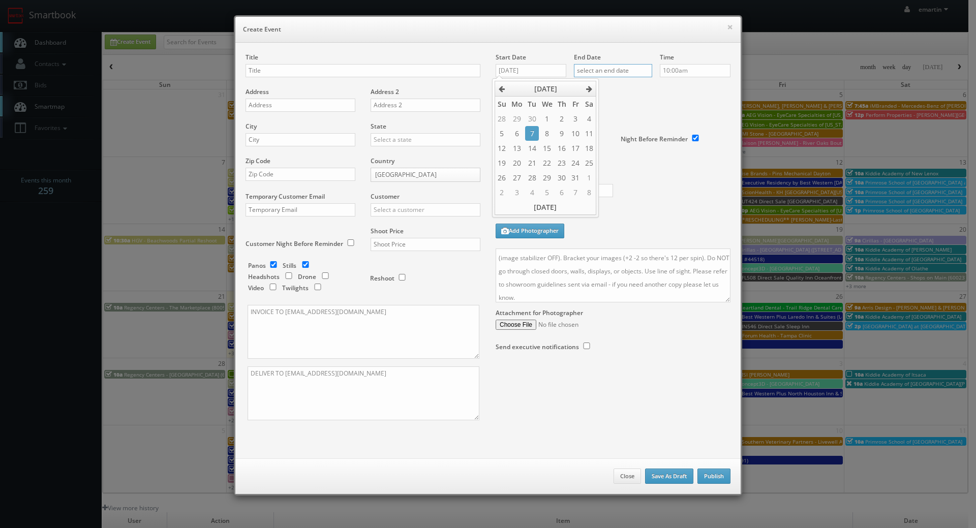
click at [621, 69] on input "text" at bounding box center [613, 70] width 78 height 13
click at [616, 191] on td "7" at bounding box center [610, 192] width 14 height 15
type input "10/07/2025"
click at [698, 112] on div "Deadline" at bounding box center [613, 87] width 250 height 69
click at [674, 75] on input "10:00am" at bounding box center [695, 70] width 71 height 13
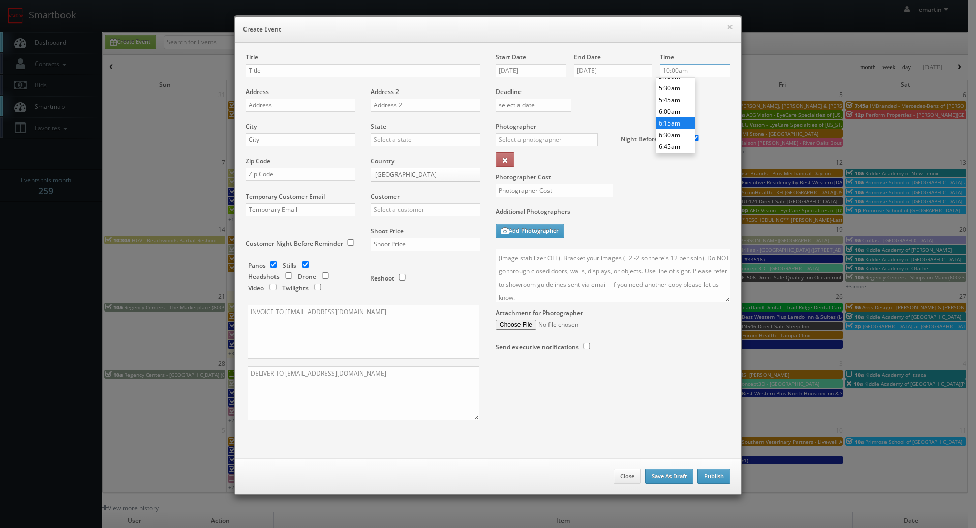
scroll to position [303, 0]
type input "7:00am"
click at [679, 105] on li "7:00am" at bounding box center [675, 108] width 39 height 12
click at [626, 99] on div "Deadline" at bounding box center [613, 87] width 250 height 69
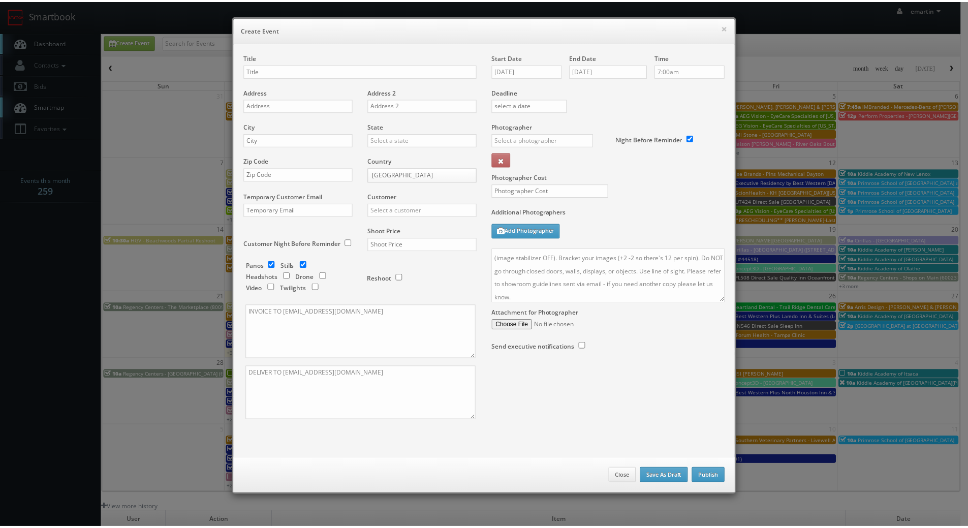
scroll to position [0, 0]
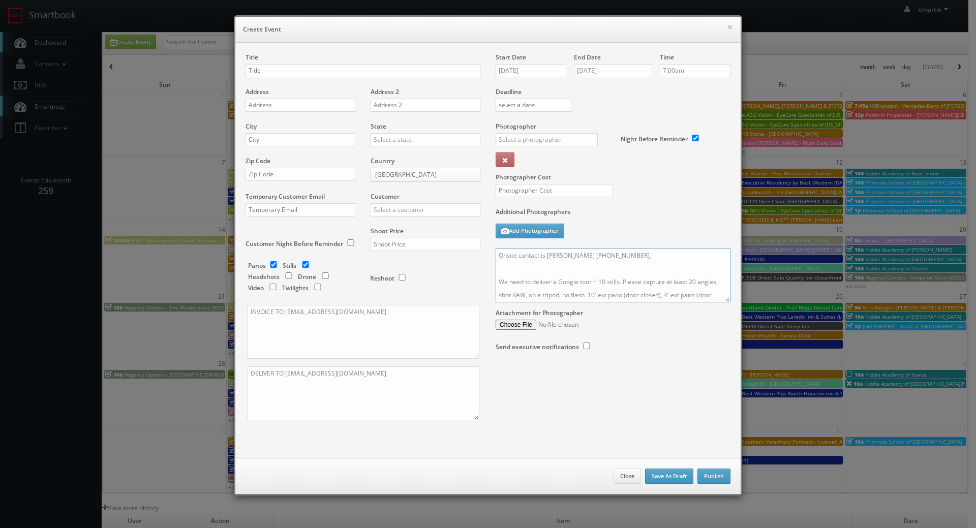
click at [726, 299] on textarea "Onsite contact is Daniel Gallegos (407) 592-4562. We need to deliver a Google t…" at bounding box center [612, 275] width 235 height 54
drag, startPoint x: 723, startPoint y: 299, endPoint x: 716, endPoint y: 374, distance: 74.5
click at [717, 369] on textarea "Onsite contact is Daniel Gallegos (407) 592-4562. We need to deliver a Google t…" at bounding box center [610, 308] width 231 height 120
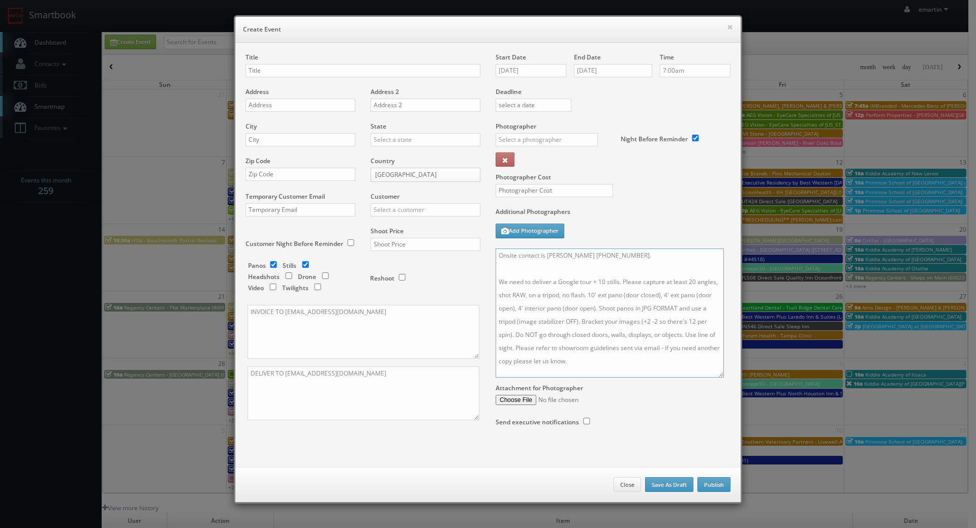
drag, startPoint x: 642, startPoint y: 263, endPoint x: 639, endPoint y: 256, distance: 7.7
click at [642, 263] on textarea "Onsite contact is Daniel Gallegos (407) 592-4562. We need to deliver a Google t…" at bounding box center [609, 312] width 228 height 129
drag, startPoint x: 638, startPoint y: 256, endPoint x: 541, endPoint y: 260, distance: 97.1
click at [541, 260] on textarea "Onsite contact is Daniel Gallegos (407) 592-4562. We need to deliver a Google t…" at bounding box center [609, 312] width 228 height 129
type textarea "Onsite contact is Jonathan Wening. We need to deliver a Google tour + 10 stills…"
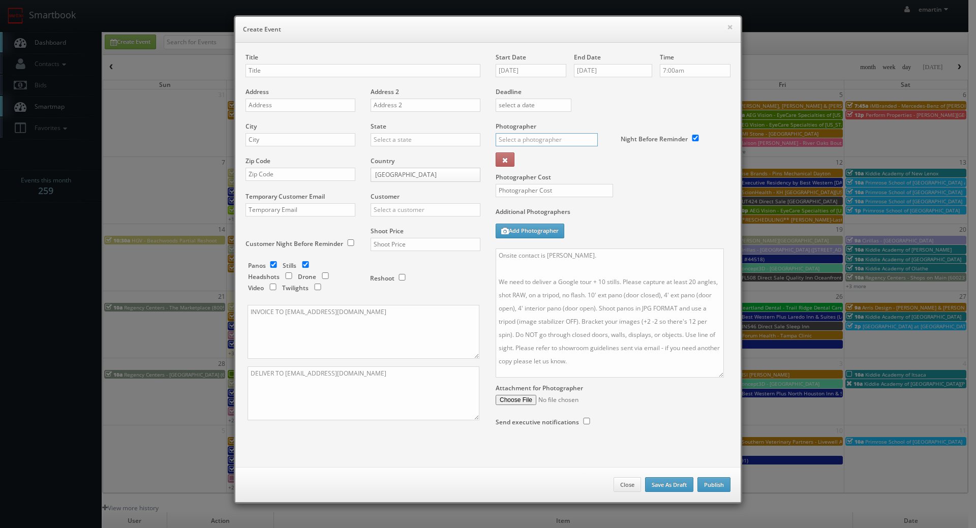
click at [543, 134] on input "text" at bounding box center [546, 139] width 102 height 13
click at [525, 158] on div "Loren Alan" at bounding box center [550, 162] width 109 height 17
type input "Loren Alan"
click at [412, 46] on div "Title Address Address 2 City State Alabama Alaska Arizona Arkansas California C…" at bounding box center [487, 255] width 505 height 424
click at [262, 64] on input "text" at bounding box center [362, 70] width 235 height 13
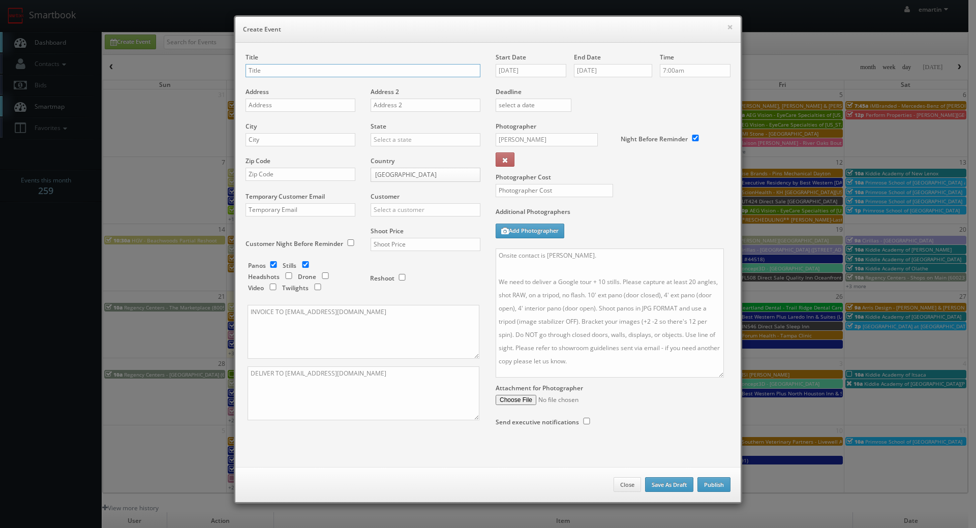
paste input "ProSource of Oxnard"
type input "ProSource of Oxnard"
click at [277, 113] on div "Address" at bounding box center [303, 104] width 117 height 35
click at [276, 108] on input "text" at bounding box center [300, 105] width 110 height 13
paste input "701 N Del Norte Blvd #225"
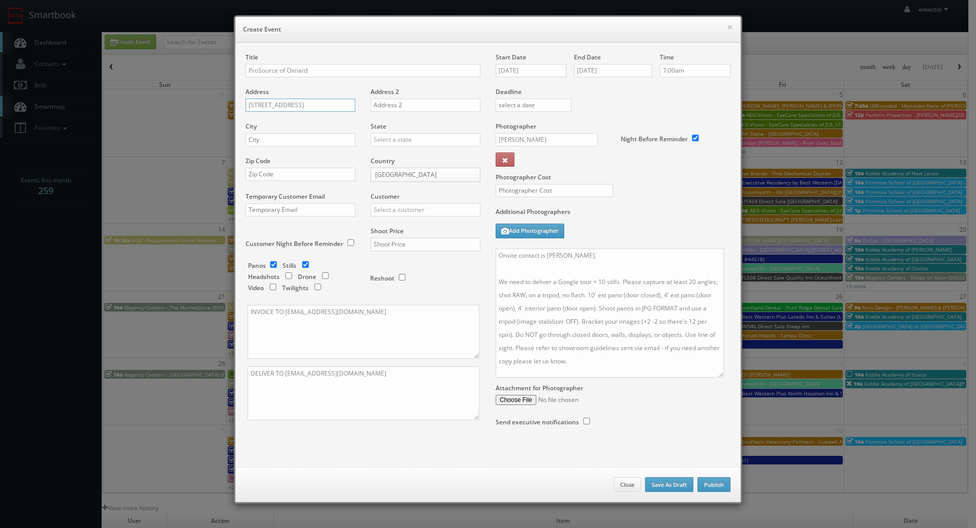
type input "701 N Del Norte Blvd #225"
click at [321, 139] on input "text" at bounding box center [300, 139] width 110 height 13
paste input "Oxnard"
type input "Oxnard"
click at [396, 139] on input "text" at bounding box center [425, 139] width 110 height 13
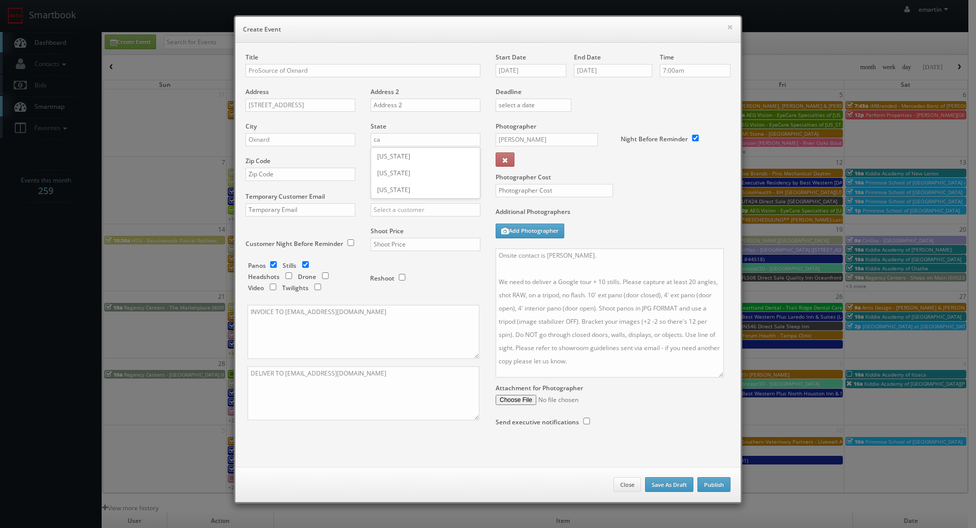
click at [397, 150] on div "[US_STATE]" at bounding box center [425, 156] width 109 height 17
type input "[US_STATE]"
click at [294, 172] on input "text" at bounding box center [300, 174] width 110 height 13
paste input "93030"
type input "93030"
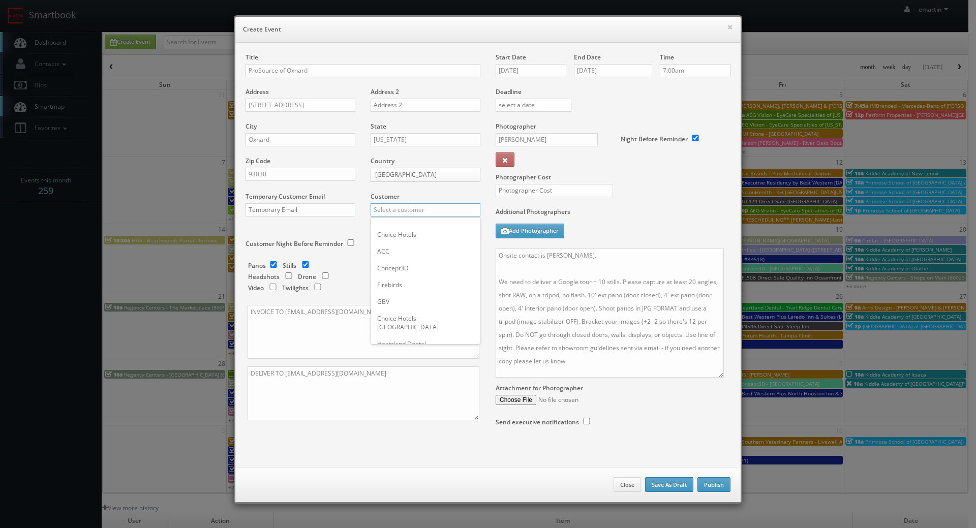
click at [393, 206] on input "text" at bounding box center [425, 209] width 110 height 13
click at [399, 248] on div "CCA Global/ProSource" at bounding box center [425, 243] width 109 height 17
type input "CCA Global/ProSource"
drag, startPoint x: 396, startPoint y: 245, endPoint x: 391, endPoint y: 245, distance: 5.1
click at [394, 244] on input "text" at bounding box center [425, 244] width 110 height 13
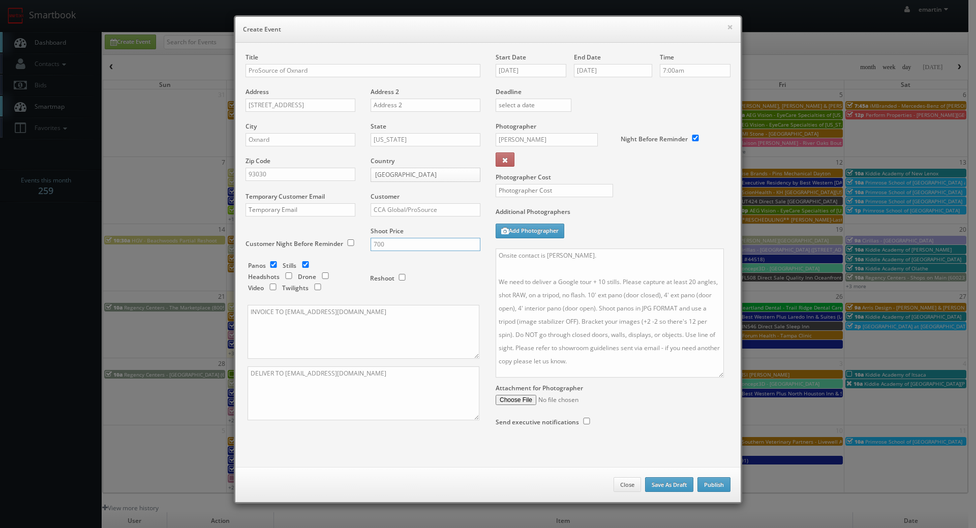
type input "700"
drag, startPoint x: 649, startPoint y: 229, endPoint x: 640, endPoint y: 233, distance: 9.8
click at [649, 229] on div "Additional Photographers Add Photographer" at bounding box center [612, 227] width 235 height 41
click at [574, 192] on input "text" at bounding box center [553, 190] width 117 height 13
type input "300"
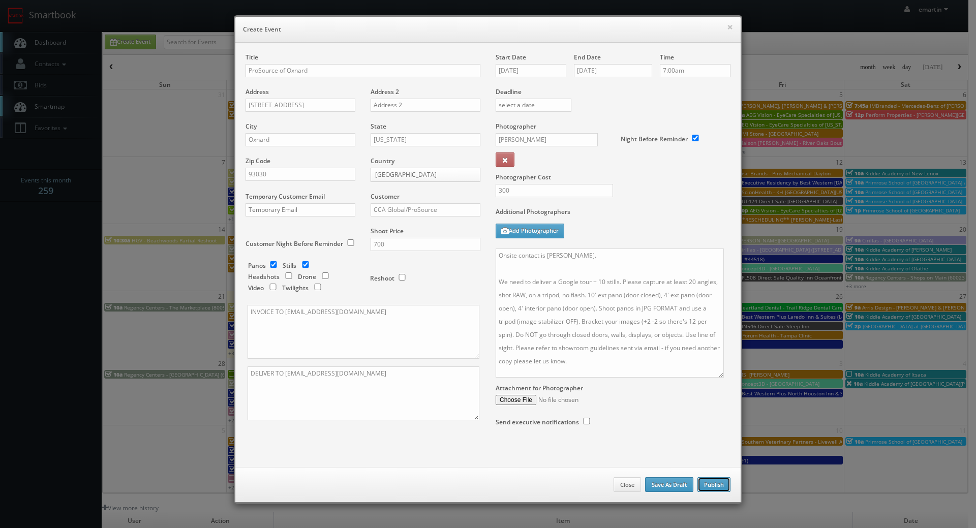
click at [712, 489] on button "Publish" at bounding box center [713, 484] width 33 height 15
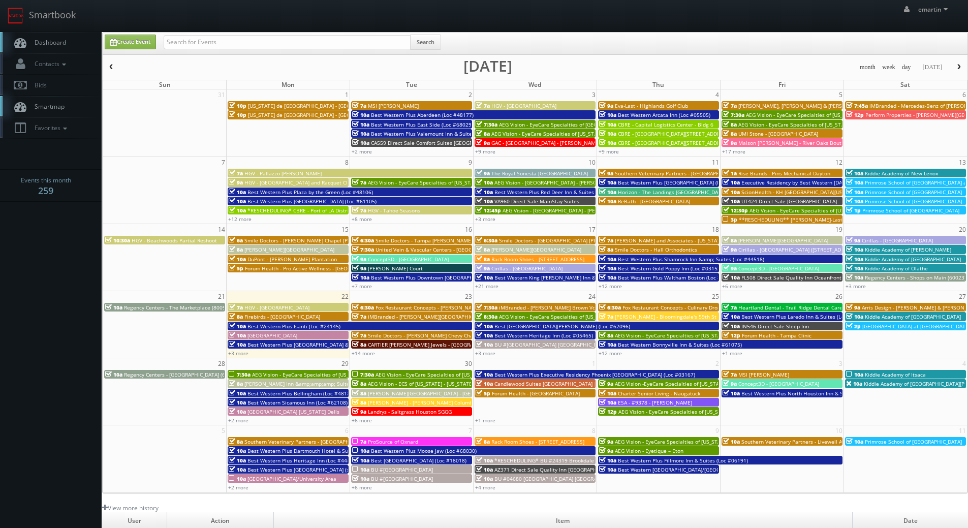
click at [46, 44] on span "Dashboard" at bounding box center [47, 42] width 37 height 9
click at [250, 43] on input "text" at bounding box center [287, 42] width 247 height 14
type input "[PERSON_NAME]"
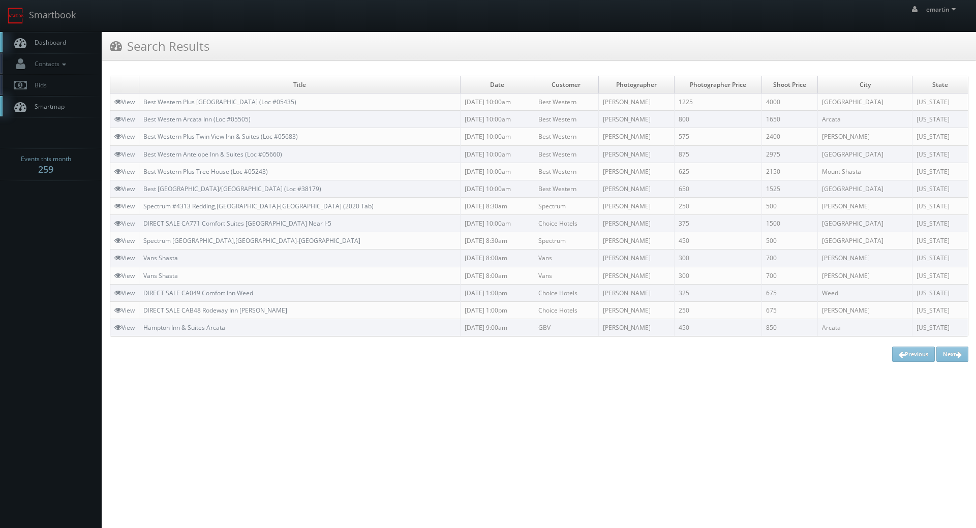
click at [62, 33] on link "Dashboard" at bounding box center [51, 42] width 102 height 21
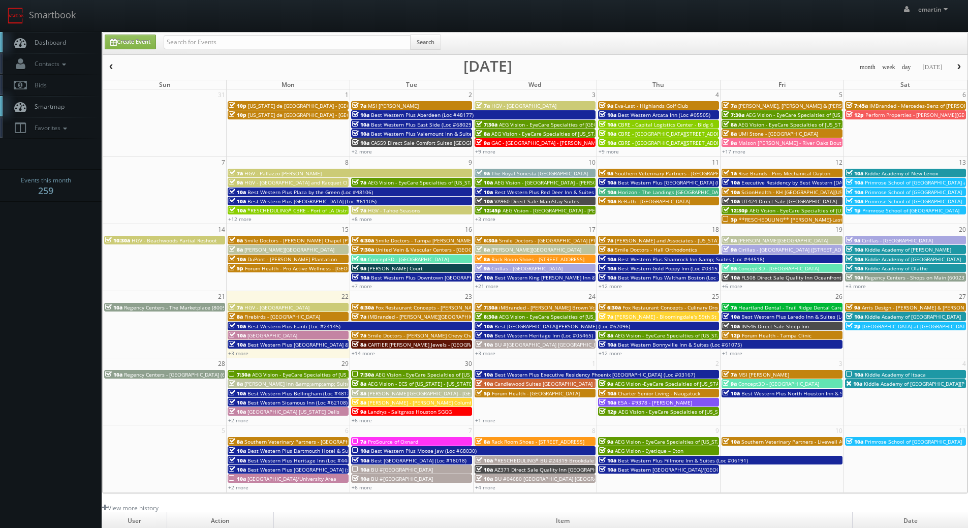
drag, startPoint x: 76, startPoint y: 253, endPoint x: 76, endPoint y: 260, distance: 7.1
click at [76, 255] on body "Smartbook Toggle Side Navigation Toggle Top Navigation emartin emartin Profile …" at bounding box center [484, 351] width 968 height 703
click at [727, 353] on link "+1 more" at bounding box center [732, 353] width 20 height 7
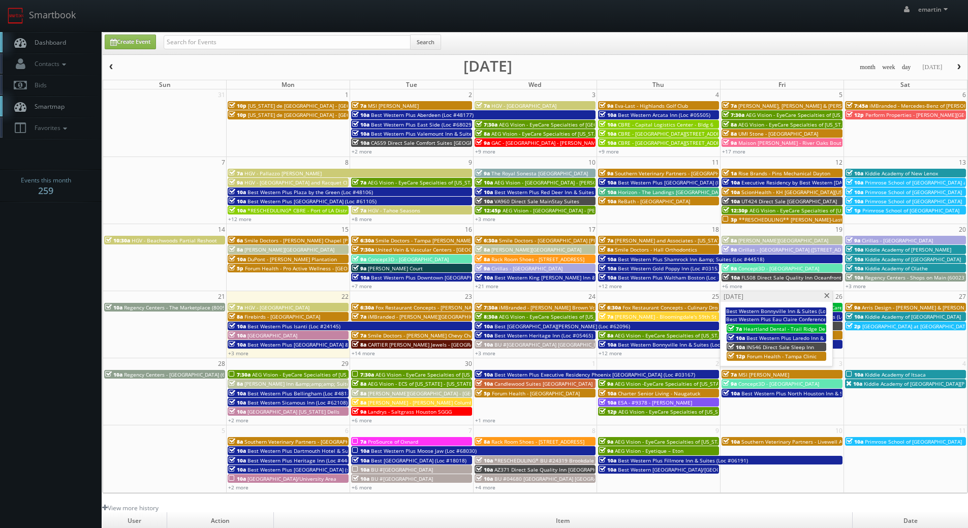
click at [829, 294] on span at bounding box center [827, 296] width 7 height 6
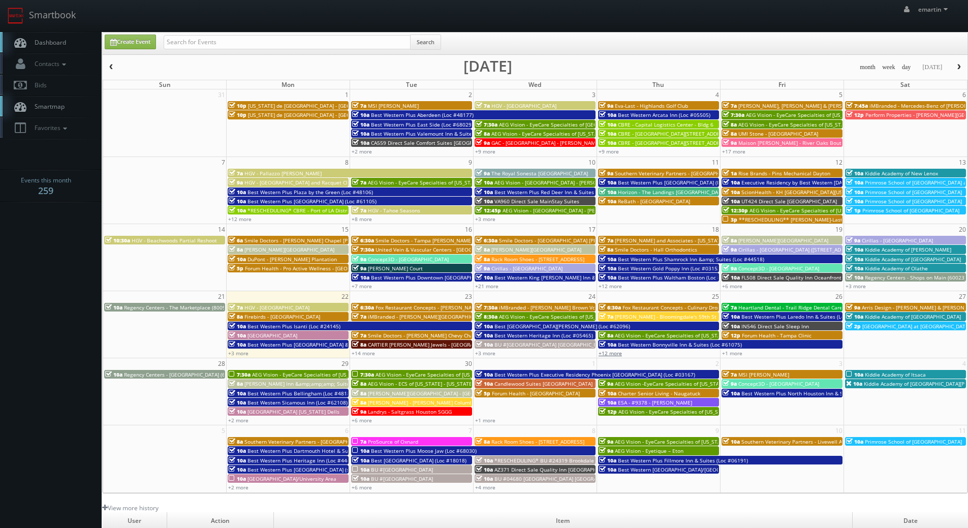
click at [615, 353] on link "+12 more" at bounding box center [610, 353] width 23 height 7
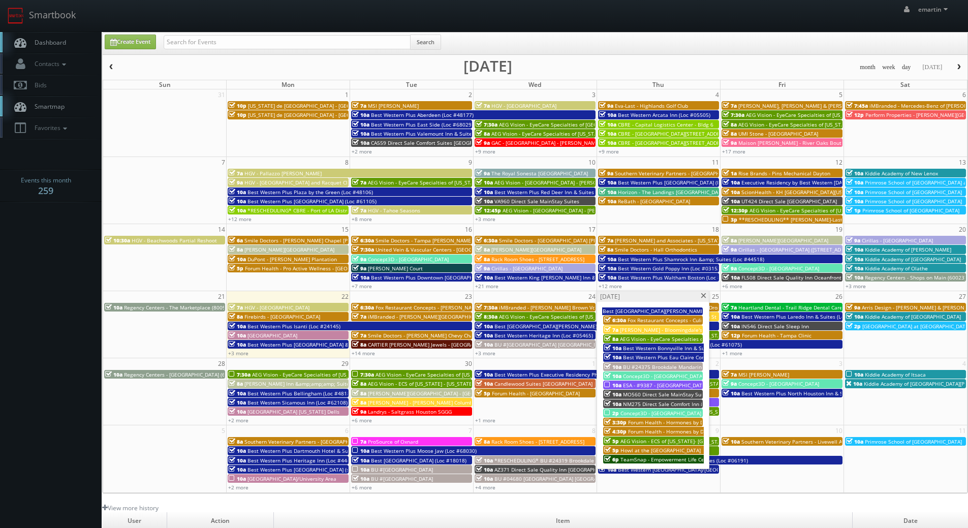
click at [51, 38] on span "Dashboard" at bounding box center [47, 42] width 37 height 9
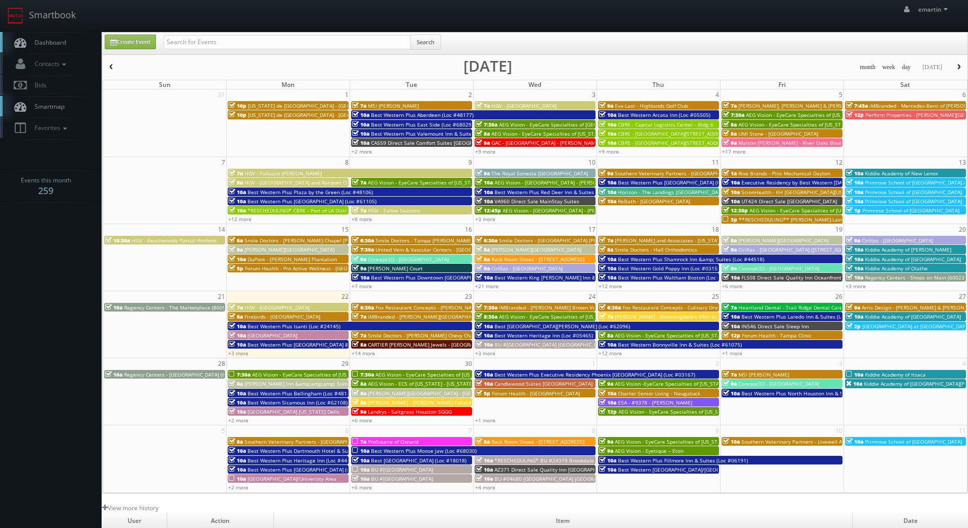
click at [364, 349] on div "+14 more" at bounding box center [411, 353] width 123 height 9
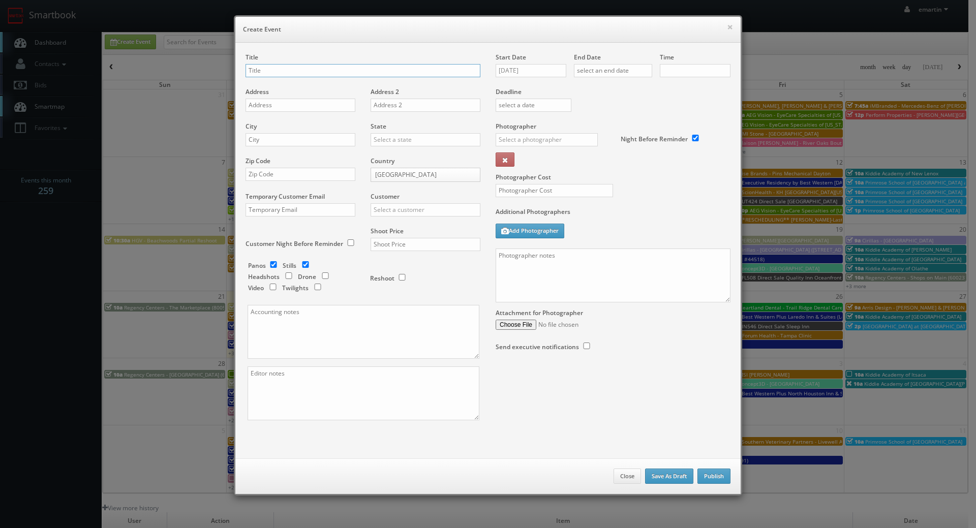
checkbox input "true"
type input "10:00am"
checkbox input "true"
drag, startPoint x: 631, startPoint y: 478, endPoint x: 571, endPoint y: 455, distance: 63.5
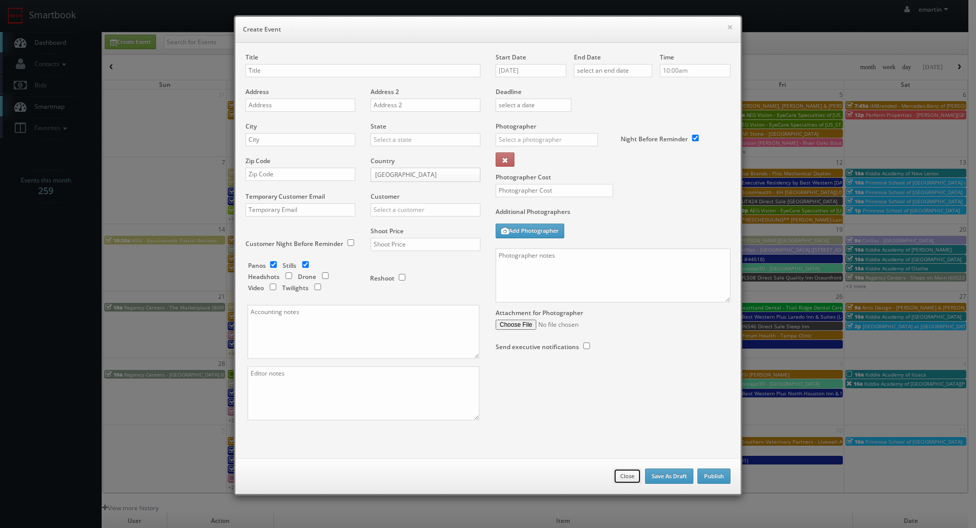
click at [631, 477] on button "Close" at bounding box center [626, 476] width 27 height 15
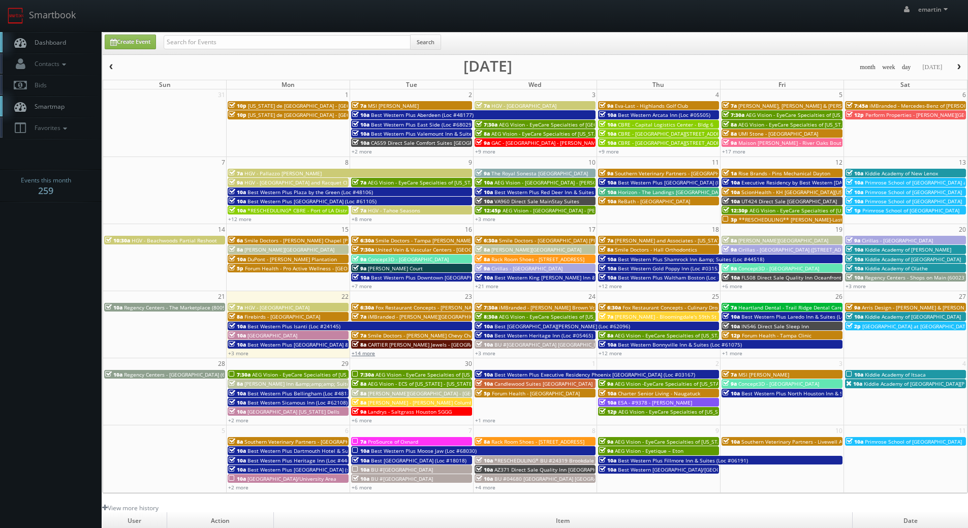
click at [368, 356] on link "+14 more" at bounding box center [363, 353] width 23 height 7
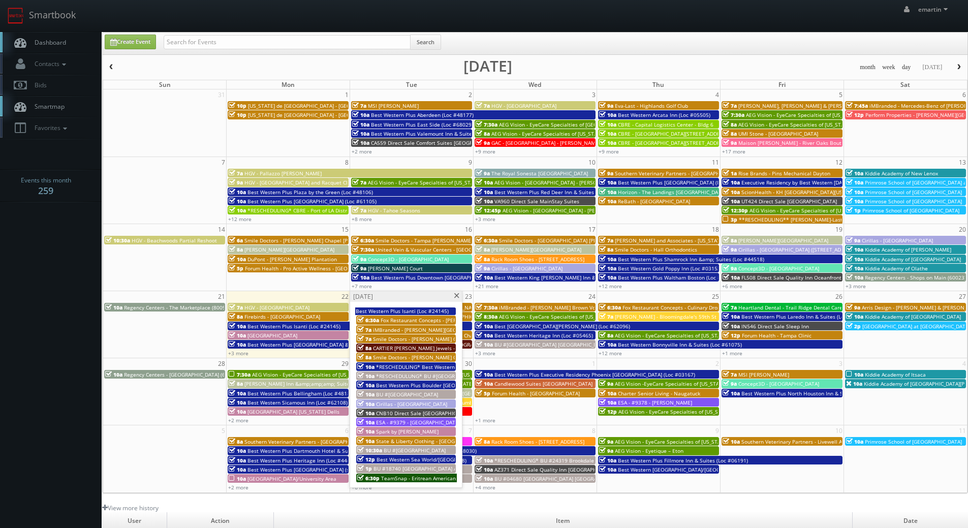
click at [430, 372] on span "*RESCHEDULUNG* BU #[GEOGRAPHIC_DATA][PERSON_NAME]" at bounding box center [451, 375] width 150 height 7
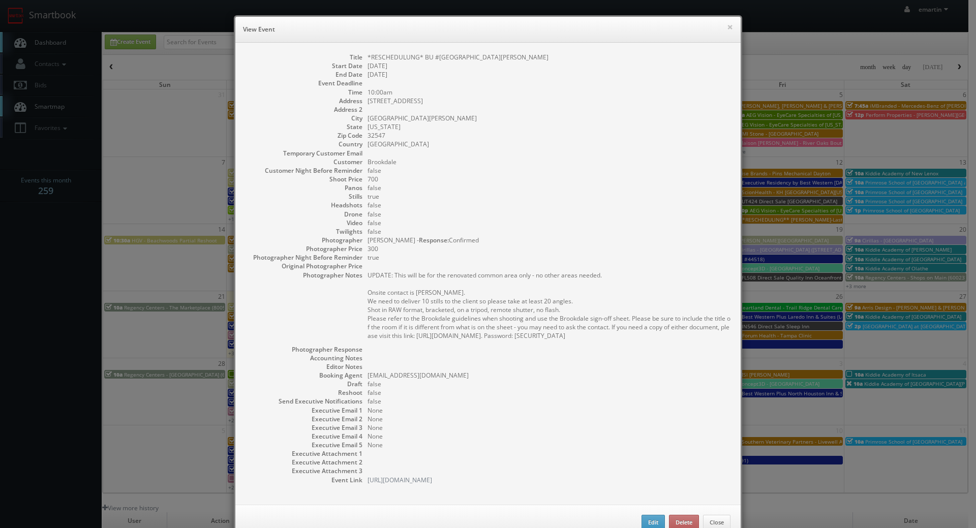
click at [533, 169] on dd "false" at bounding box center [548, 170] width 363 height 9
click at [731, 21] on div "× View Event" at bounding box center [487, 30] width 505 height 26
click at [727, 25] on button "×" at bounding box center [730, 26] width 6 height 7
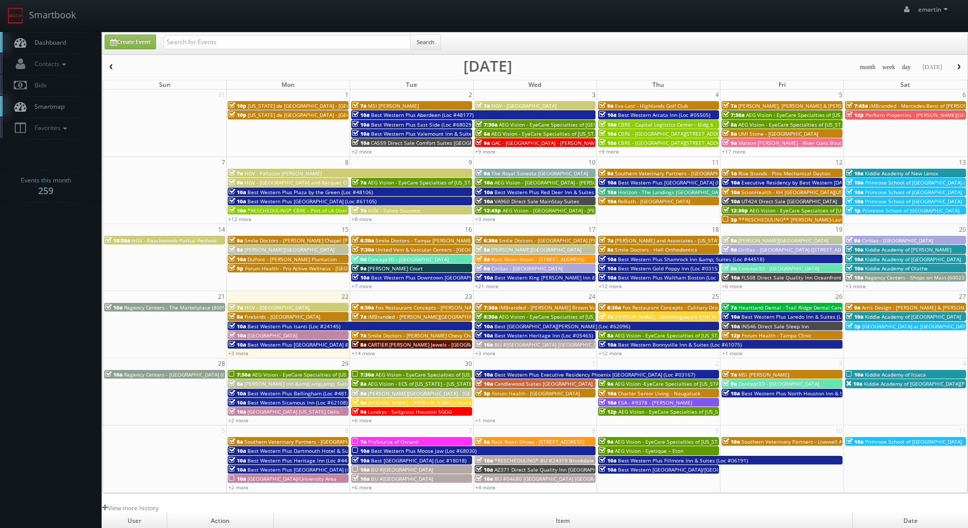
drag, startPoint x: 70, startPoint y: 40, endPoint x: 94, endPoint y: 114, distance: 78.4
click at [70, 41] on link "Dashboard" at bounding box center [51, 42] width 102 height 21
click at [48, 38] on span "Dashboard" at bounding box center [47, 42] width 37 height 9
click at [193, 37] on input "text" at bounding box center [287, 42] width 247 height 14
type input "sci direct"
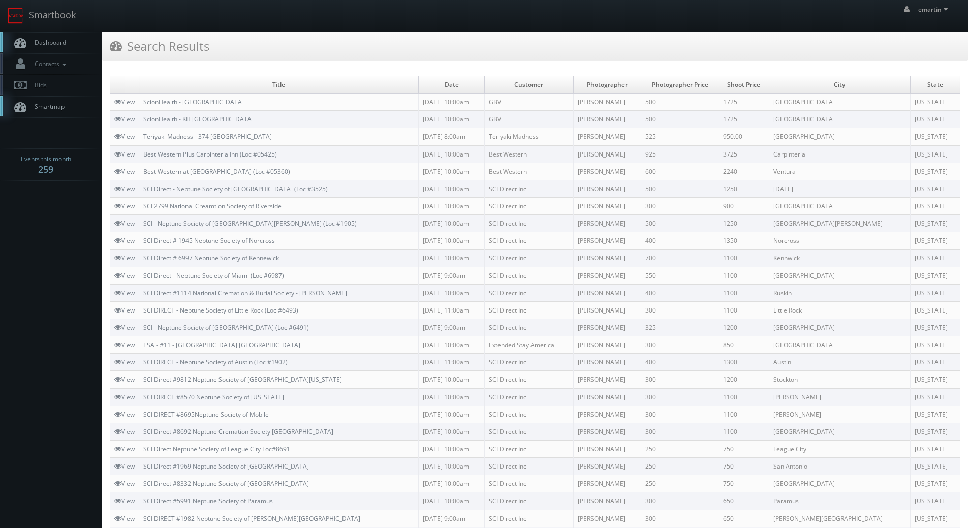
click at [52, 36] on link "Dashboard" at bounding box center [51, 42] width 102 height 21
